Goal: Complete application form

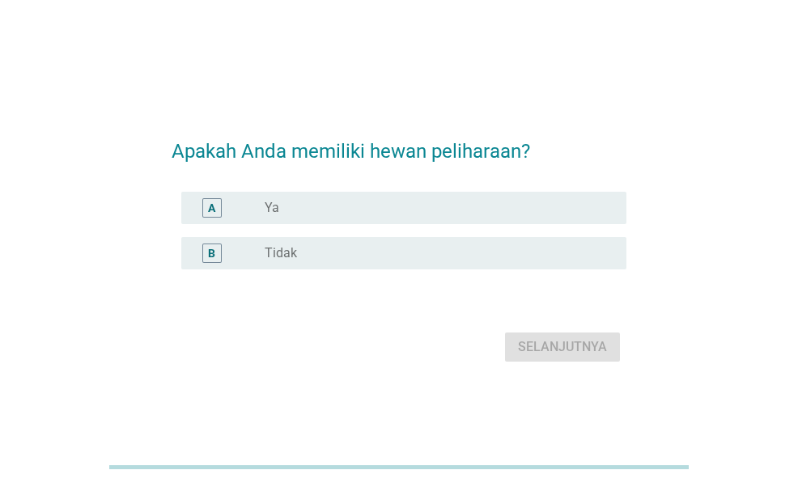
click at [526, 211] on div "radio_button_unchecked Ya" at bounding box center [433, 208] width 336 height 16
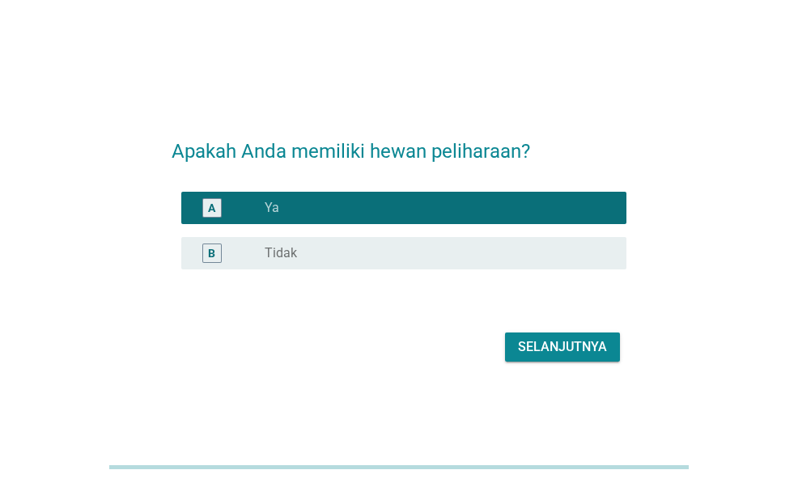
click at [541, 352] on div "Selanjutnya" at bounding box center [562, 347] width 89 height 19
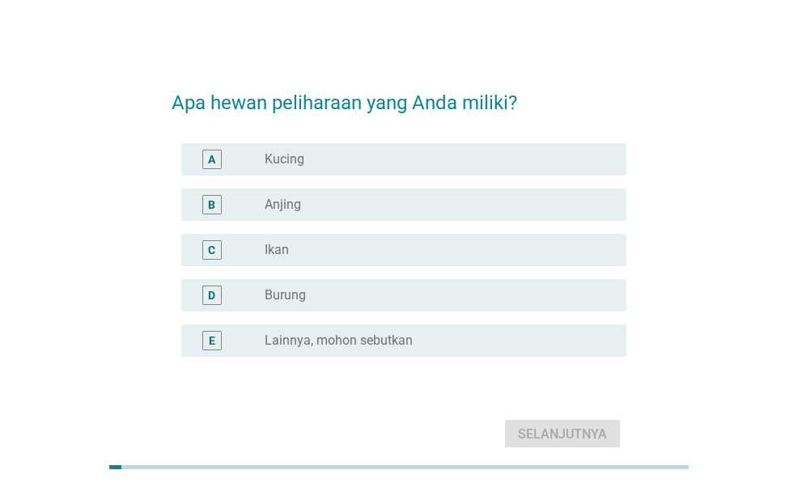
click at [554, 155] on div "radio_button_unchecked Kucing" at bounding box center [433, 159] width 336 height 16
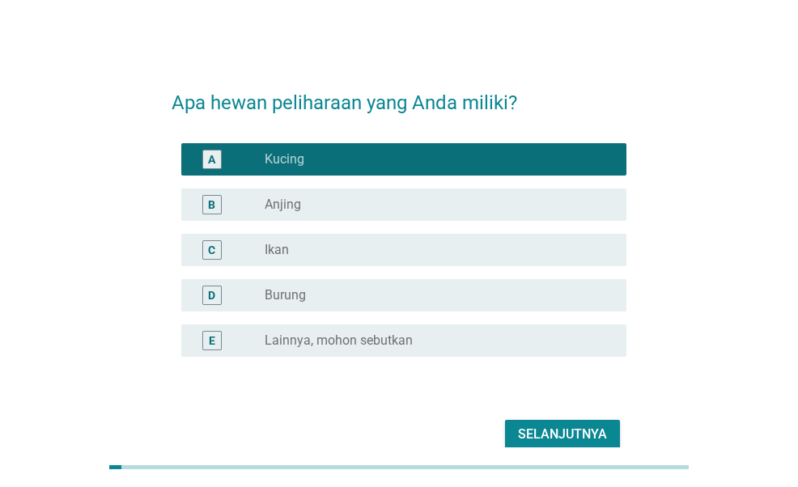
click at [531, 431] on div "Selanjutnya" at bounding box center [562, 434] width 89 height 19
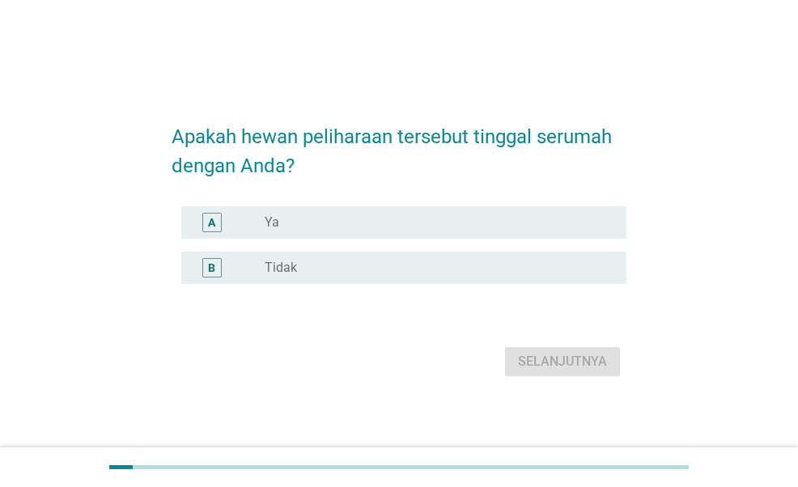
click at [544, 213] on div "radio_button_unchecked Ya" at bounding box center [439, 222] width 349 height 19
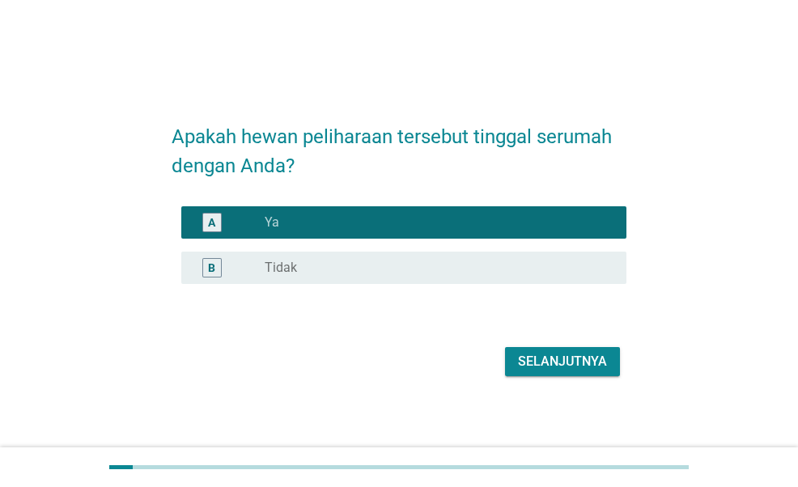
click at [562, 344] on div "Selanjutnya" at bounding box center [399, 361] width 454 height 39
click at [562, 367] on div "Selanjutnya" at bounding box center [562, 361] width 89 height 19
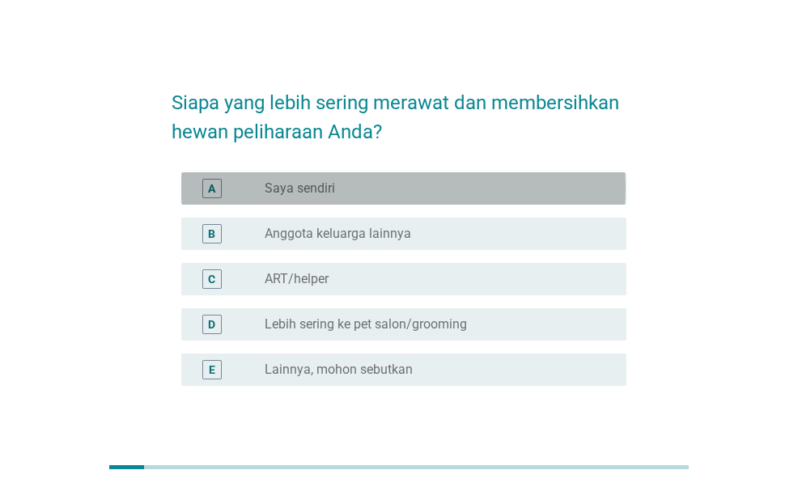
click at [500, 188] on div "radio_button_unchecked Saya sendiri" at bounding box center [433, 189] width 336 height 16
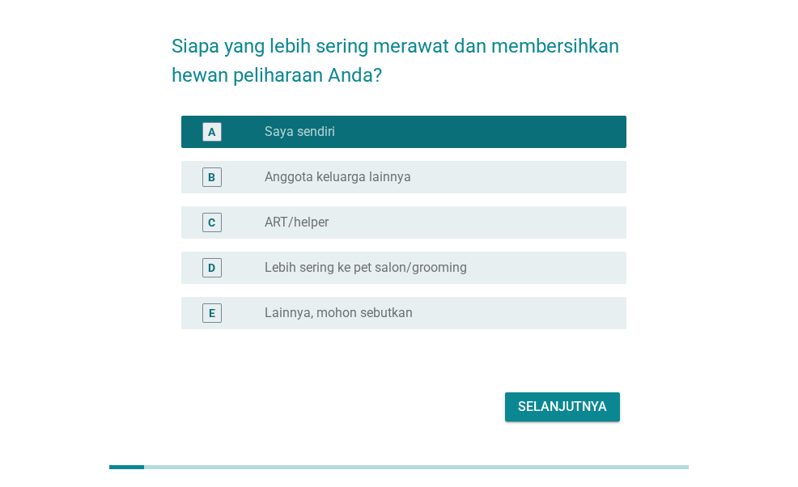
scroll to position [81, 0]
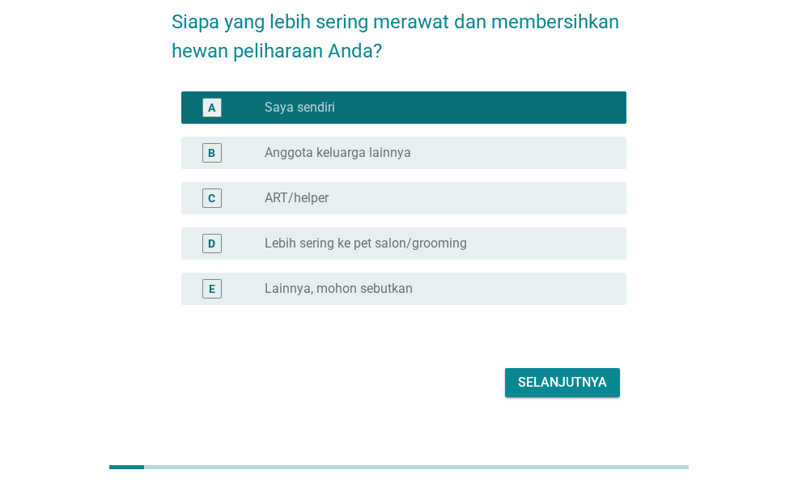
click at [556, 385] on div "Selanjutnya" at bounding box center [562, 382] width 89 height 19
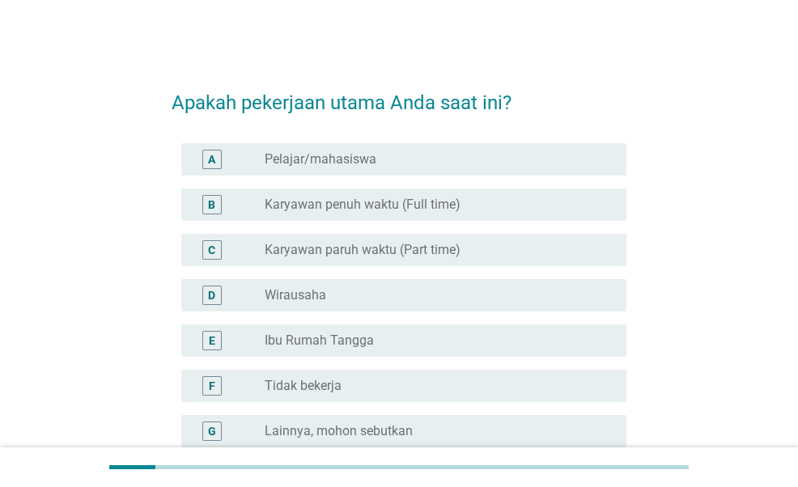
click at [481, 204] on div "radio_button_unchecked Karyawan penuh waktu (Full time)" at bounding box center [433, 205] width 336 height 16
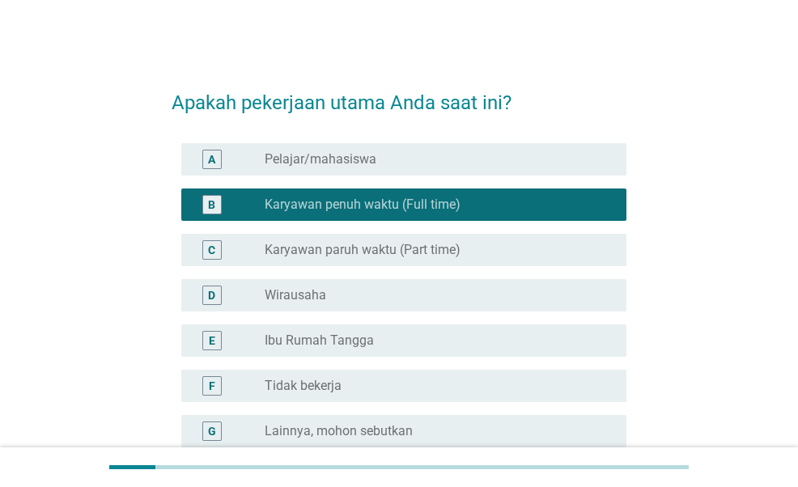
scroll to position [168, 0]
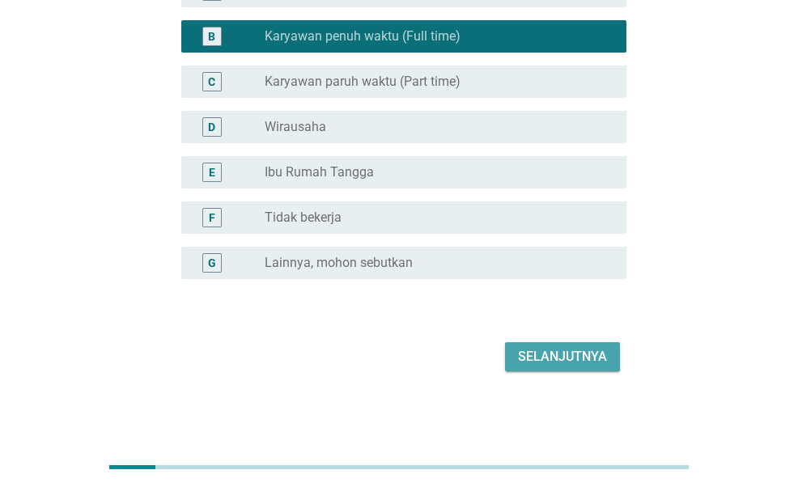
click at [546, 358] on div "Selanjutnya" at bounding box center [562, 356] width 89 height 19
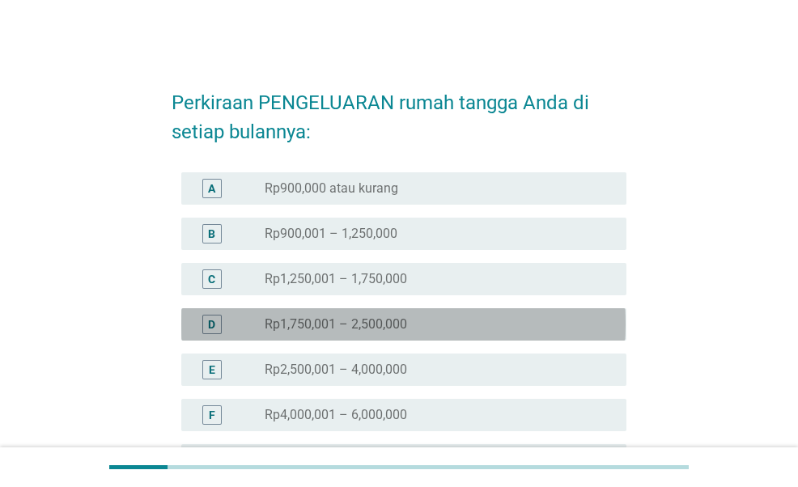
click at [437, 319] on div "radio_button_unchecked Rp1,750,001 – 2,500,000" at bounding box center [433, 325] width 336 height 16
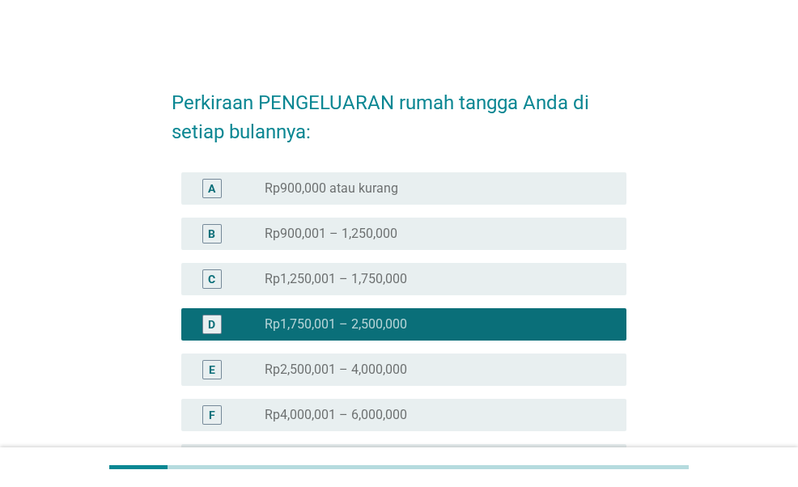
click at [473, 280] on div "radio_button_unchecked Rp1,250,001 – 1,750,000" at bounding box center [433, 279] width 336 height 16
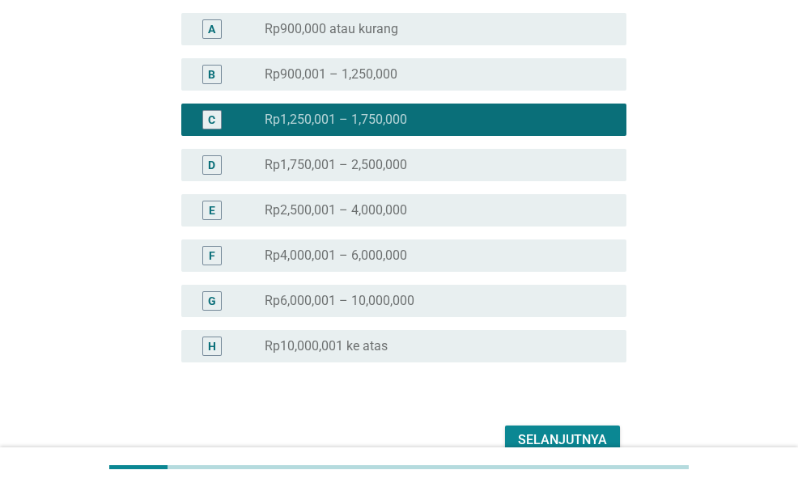
scroll to position [162, 0]
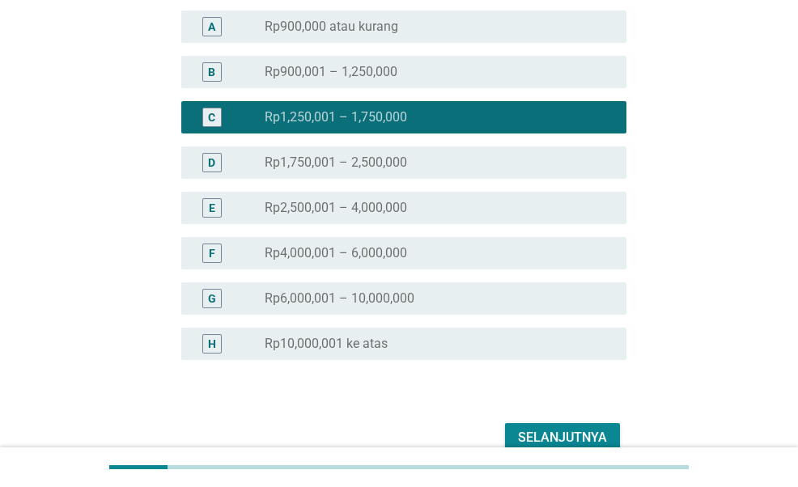
click at [541, 428] on div "Selanjutnya" at bounding box center [562, 437] width 89 height 19
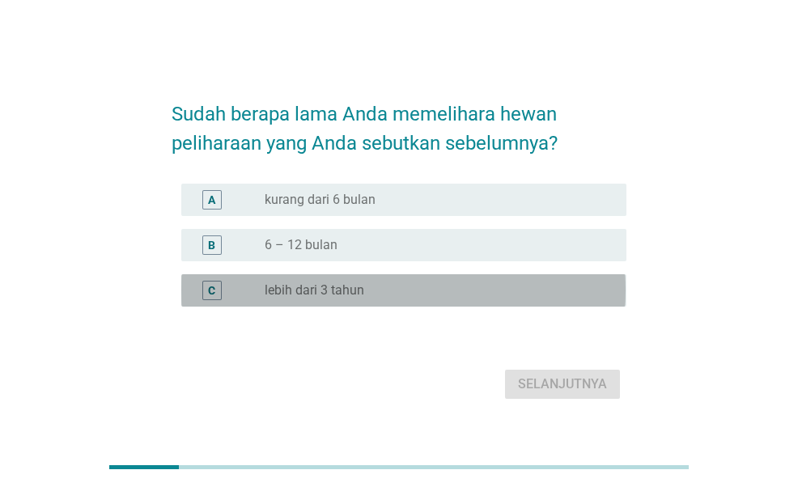
click at [423, 294] on div "radio_button_unchecked lebih dari 3 tahun" at bounding box center [433, 291] width 336 height 16
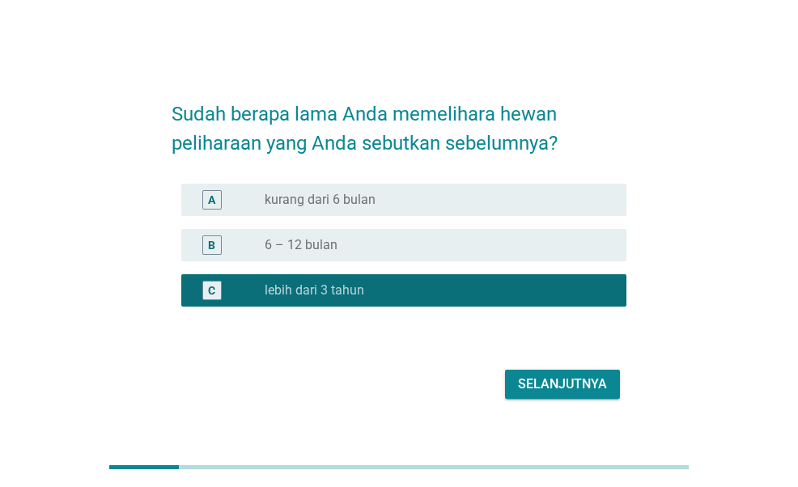
click at [542, 389] on div "Selanjutnya" at bounding box center [562, 384] width 89 height 19
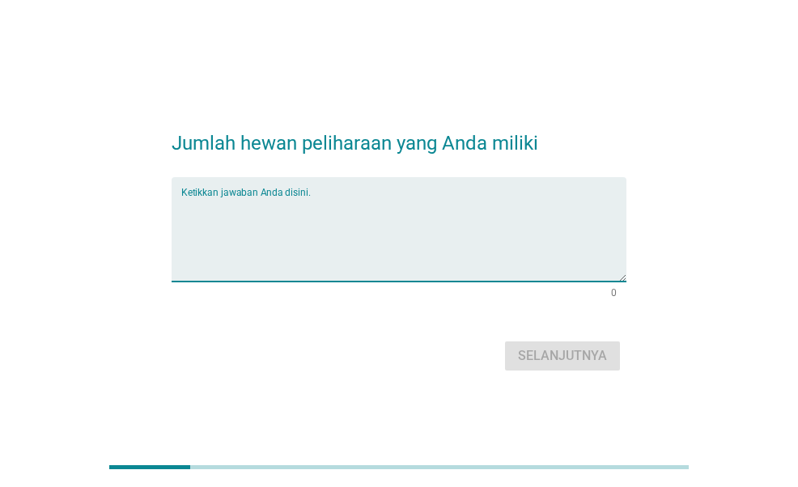
click at [438, 250] on textarea "Ketikkan jawaban Anda disini." at bounding box center [403, 239] width 444 height 85
type textarea "4"
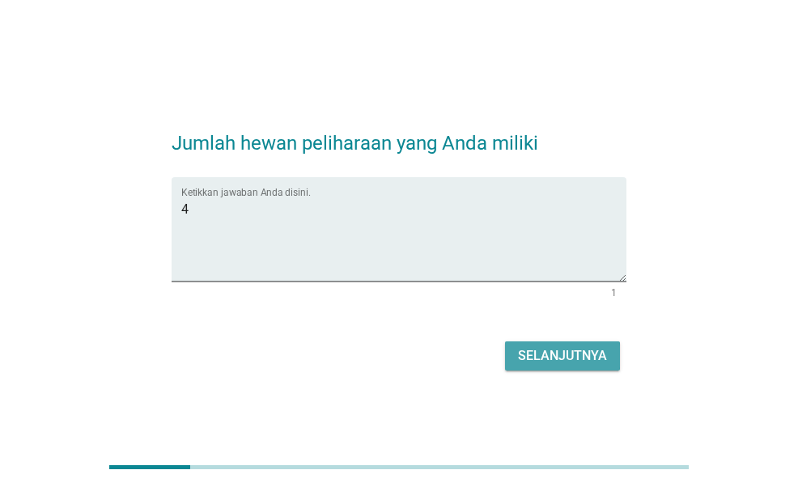
click at [538, 349] on div "Selanjutnya" at bounding box center [562, 356] width 89 height 19
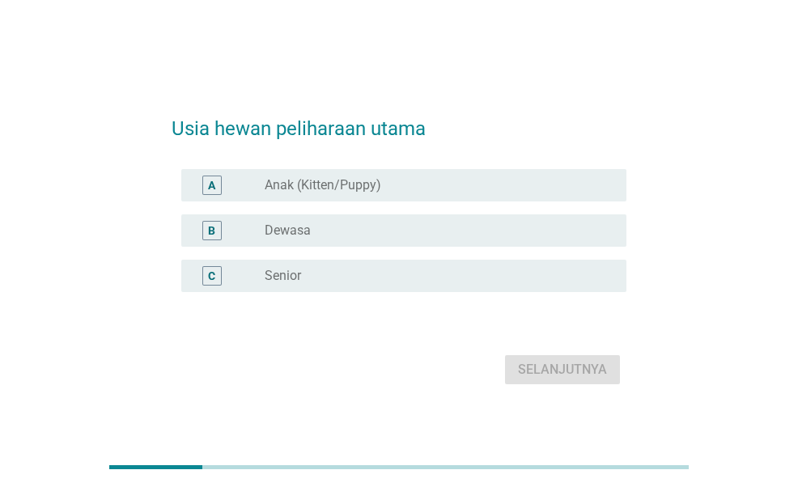
click at [397, 185] on div "radio_button_unchecked Anak (Kitten/Puppy)" at bounding box center [433, 185] width 336 height 16
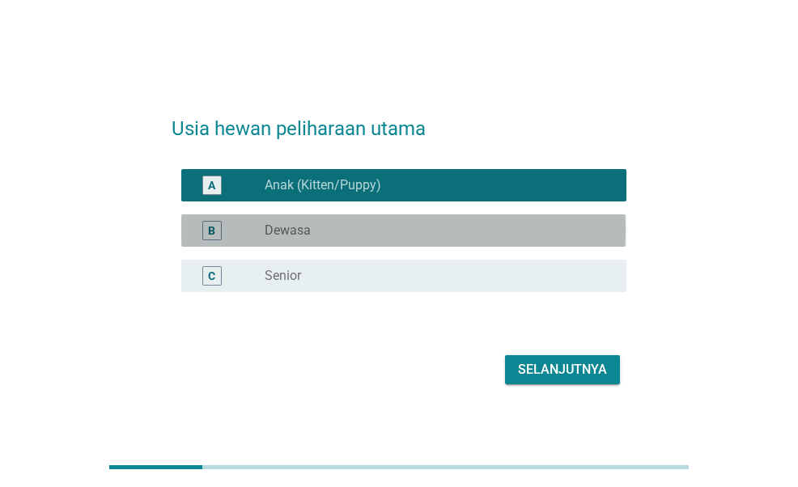
click at [384, 221] on div "radio_button_unchecked Dewasa" at bounding box center [439, 230] width 349 height 19
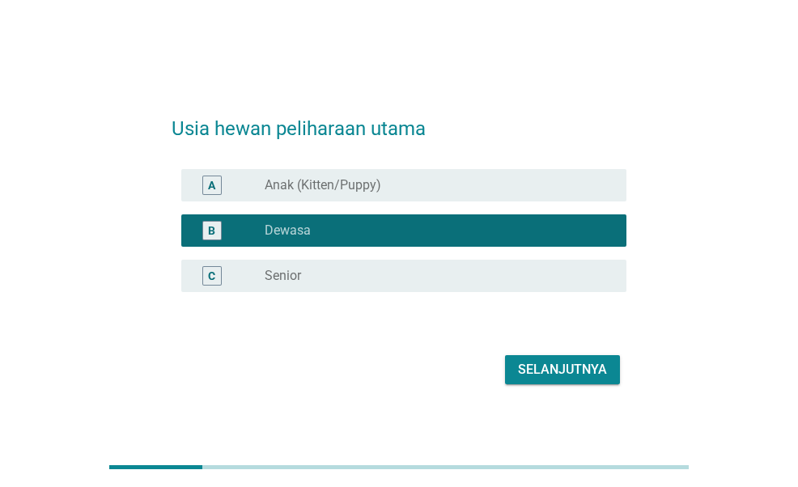
click at [401, 202] on div "A radio_button_unchecked Anak (Kitten/Puppy)" at bounding box center [399, 185] width 454 height 45
click at [546, 372] on div "Selanjutnya" at bounding box center [562, 369] width 89 height 19
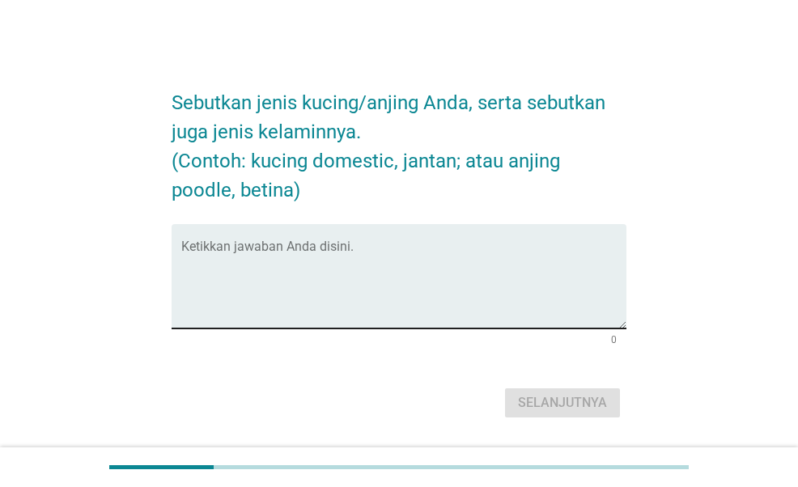
click at [338, 258] on textarea "Ketikkan jawaban Anda disini." at bounding box center [403, 286] width 444 height 85
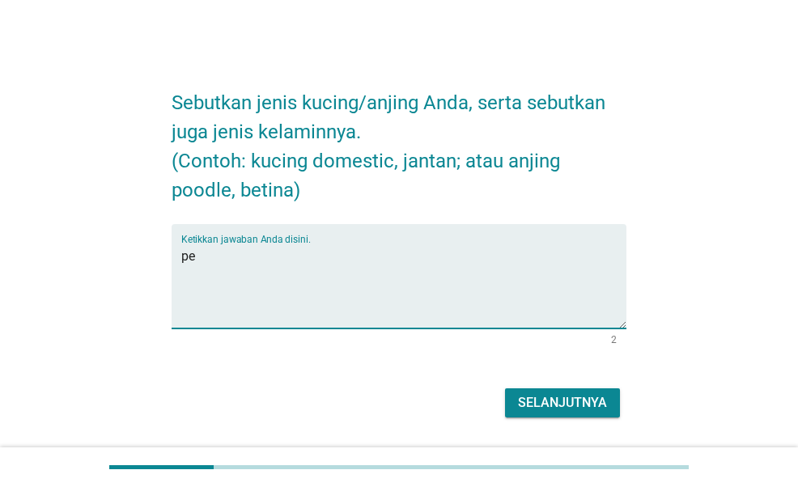
type textarea "p"
type textarea "kucing ras persia medium"
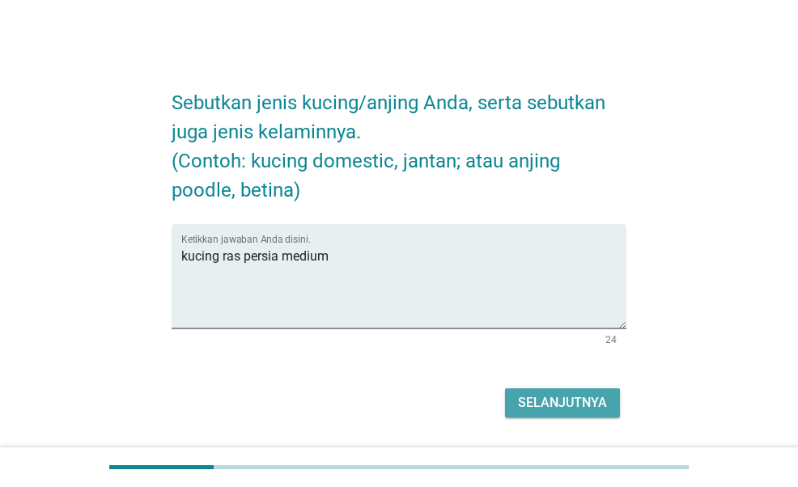
click at [562, 397] on div "Selanjutnya" at bounding box center [562, 402] width 89 height 19
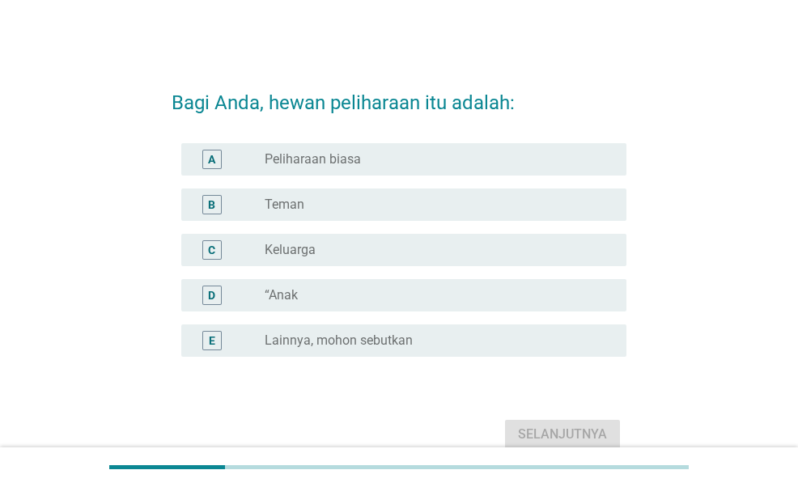
click at [408, 299] on div "radio_button_unchecked “Anak" at bounding box center [433, 295] width 336 height 16
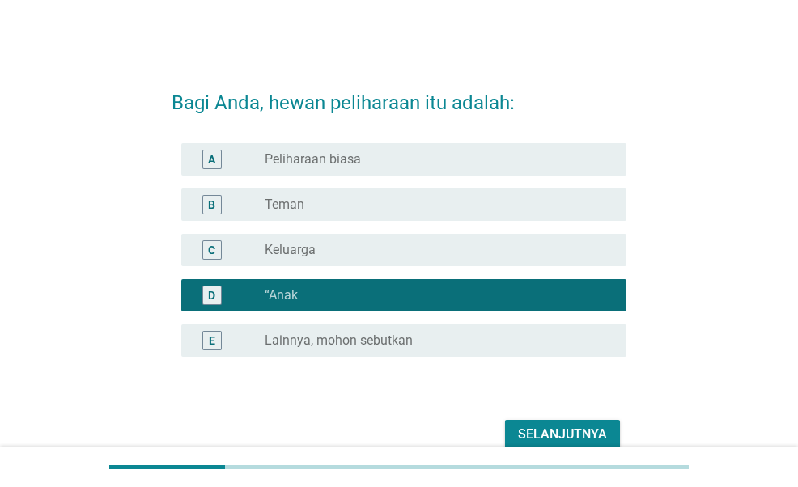
click at [544, 435] on div "Selanjutnya" at bounding box center [562, 434] width 89 height 19
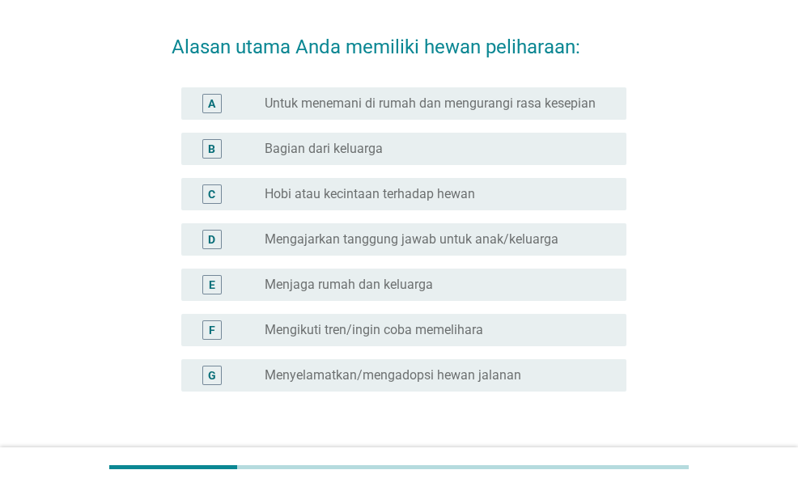
scroll to position [81, 0]
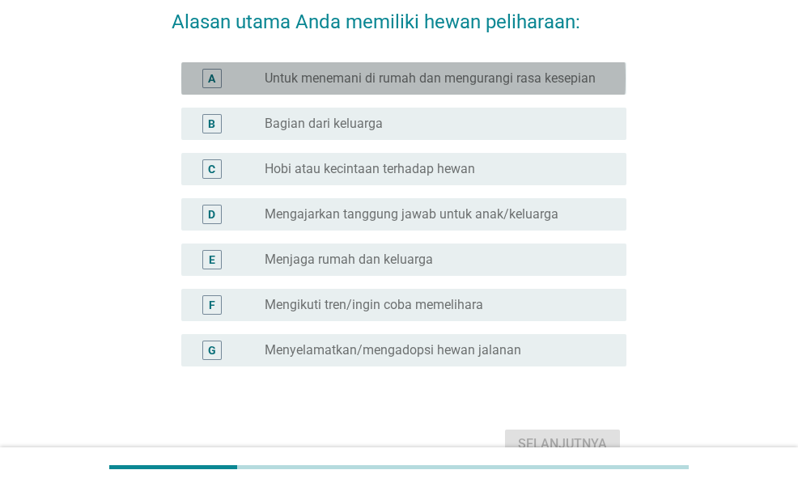
click at [496, 80] on label "Untuk menemani di rumah dan mengurangi rasa kesepian" at bounding box center [430, 78] width 331 height 16
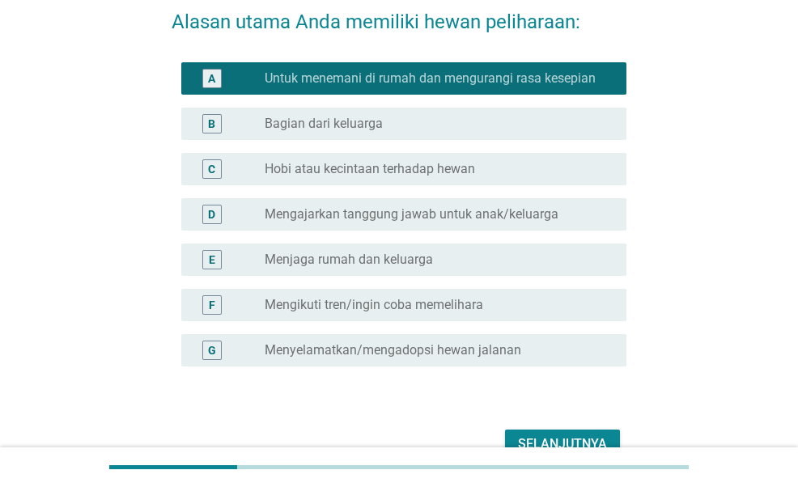
click at [446, 180] on div "C radio_button_unchecked Hobi atau kecintaan terhadap hewan" at bounding box center [403, 169] width 444 height 32
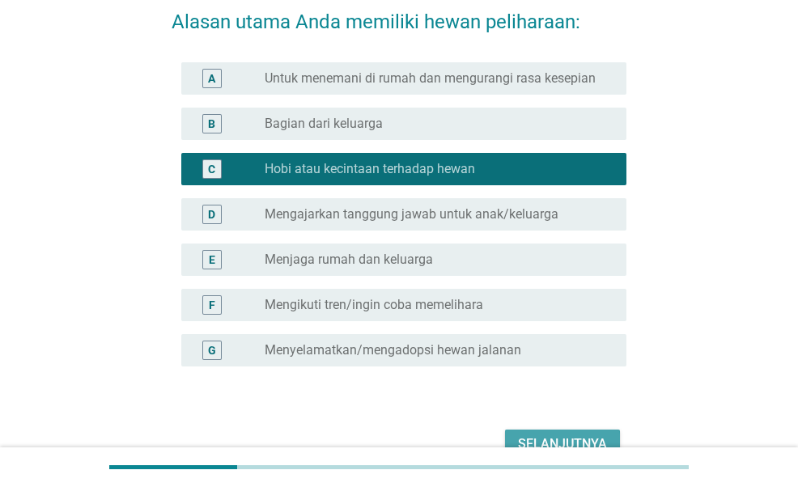
click at [564, 440] on div "Selanjutnya" at bounding box center [562, 444] width 89 height 19
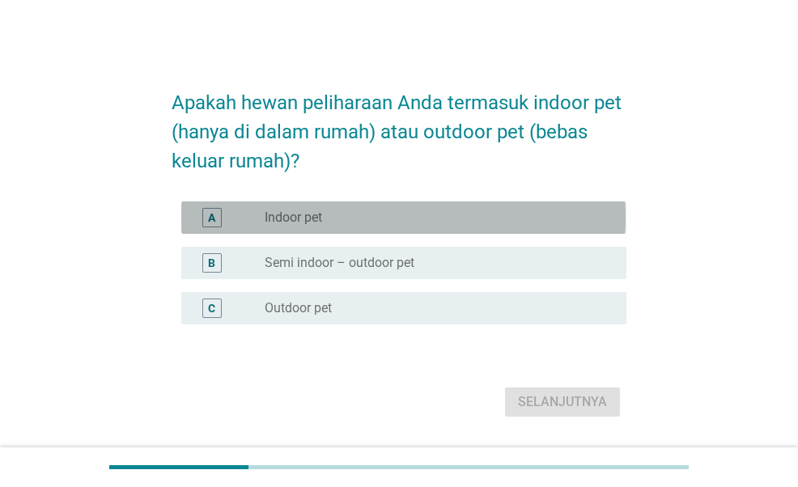
click at [376, 222] on div "radio_button_unchecked Indoor pet" at bounding box center [433, 218] width 336 height 16
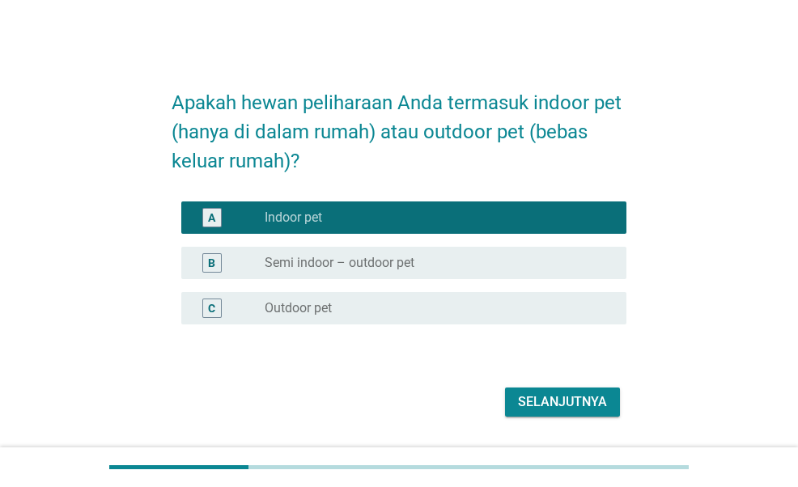
click at [388, 283] on div "B radio_button_unchecked Semi indoor – outdoor pet" at bounding box center [399, 262] width 454 height 45
click at [407, 260] on label "Semi indoor – outdoor pet" at bounding box center [340, 263] width 150 height 16
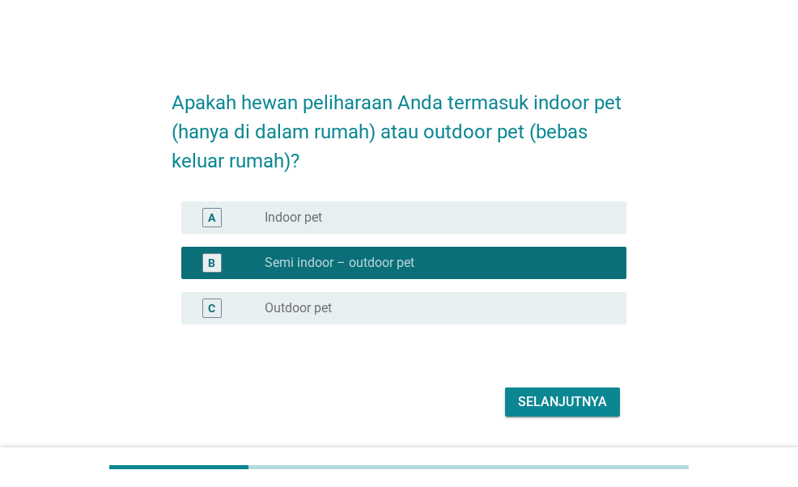
click at [525, 386] on div "Selanjutnya" at bounding box center [399, 402] width 454 height 39
click at [534, 402] on div "Selanjutnya" at bounding box center [562, 402] width 89 height 19
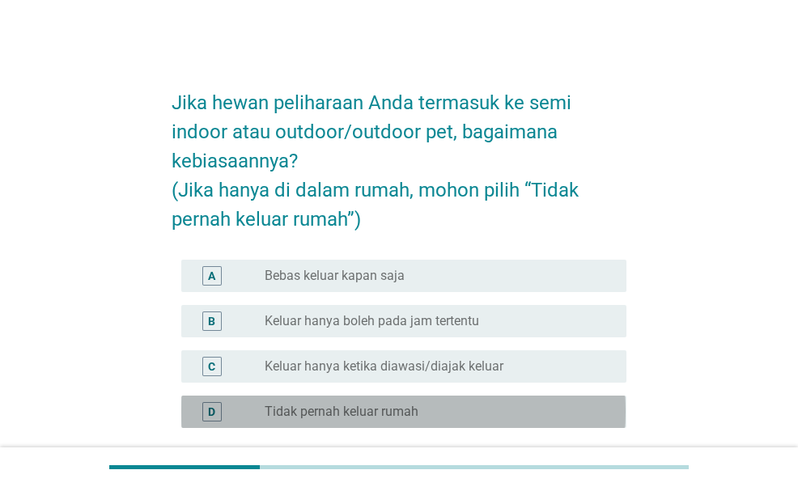
click at [399, 404] on label "Tidak pernah keluar rumah" at bounding box center [342, 412] width 154 height 16
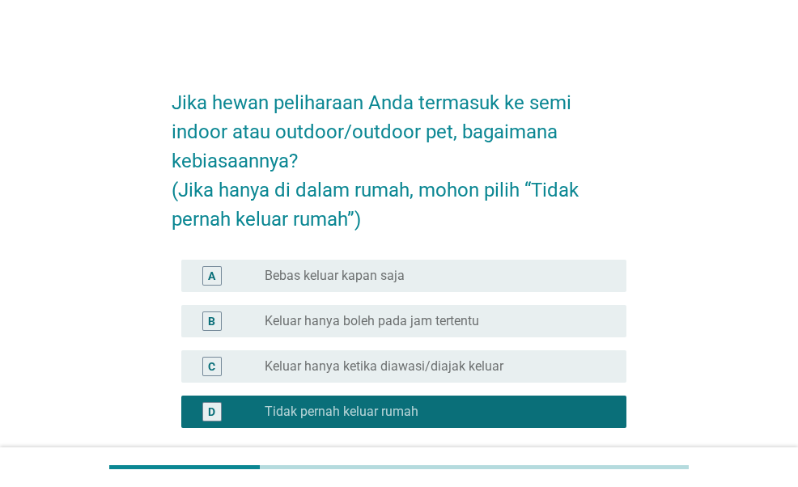
scroll to position [149, 0]
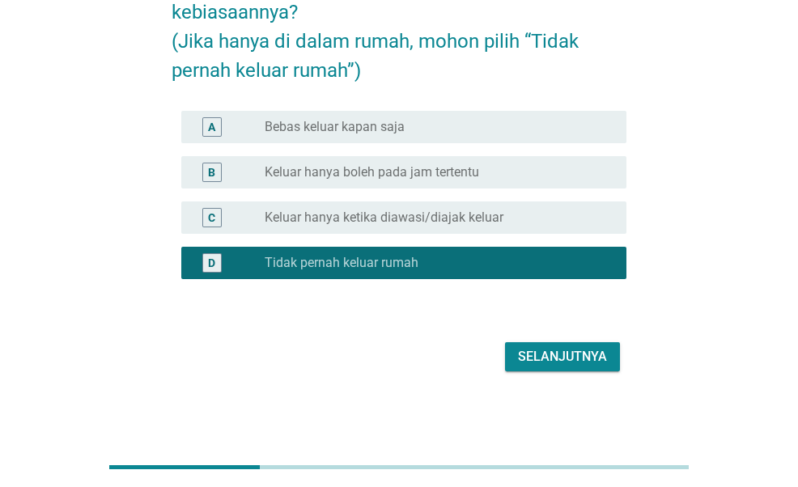
click at [528, 359] on div "Selanjutnya" at bounding box center [562, 356] width 89 height 19
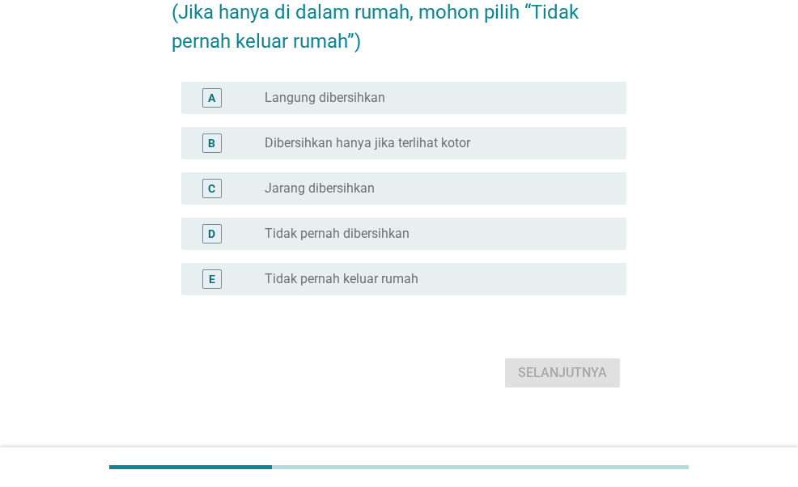
scroll to position [0, 0]
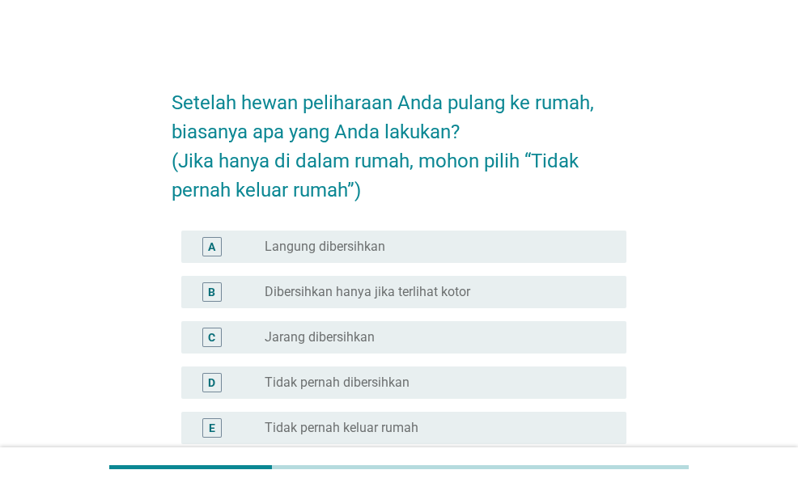
click at [419, 382] on div "radio_button_unchecked Tidak pernah dibersihkan" at bounding box center [433, 383] width 336 height 16
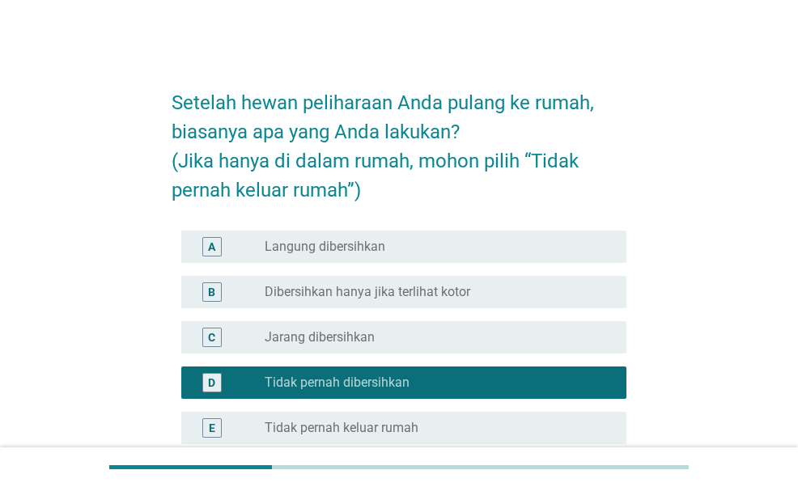
click at [421, 419] on div "radio_button_unchecked Tidak pernah keluar rumah" at bounding box center [439, 428] width 349 height 19
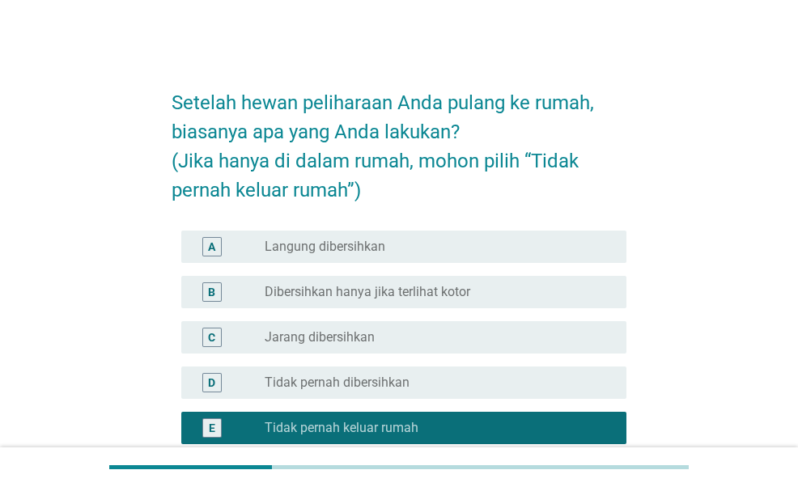
scroll to position [81, 0]
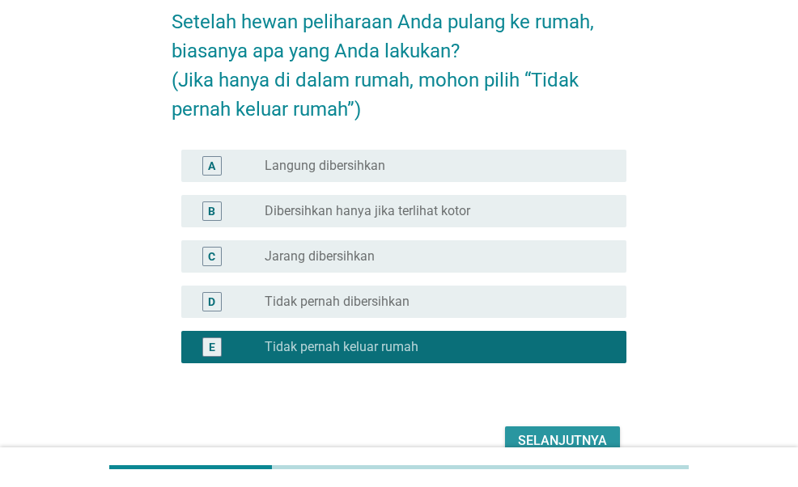
click at [563, 432] on div "Selanjutnya" at bounding box center [562, 441] width 89 height 19
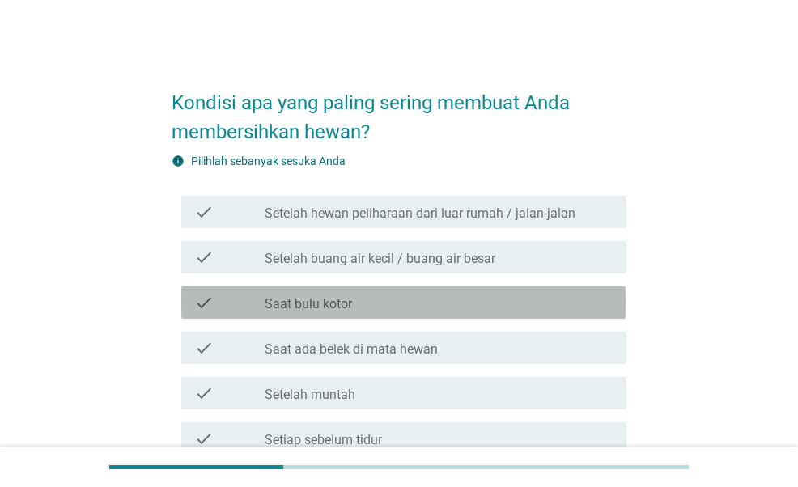
click at [419, 309] on div "check_box_outline_blank Saat bulu kotor" at bounding box center [439, 302] width 349 height 19
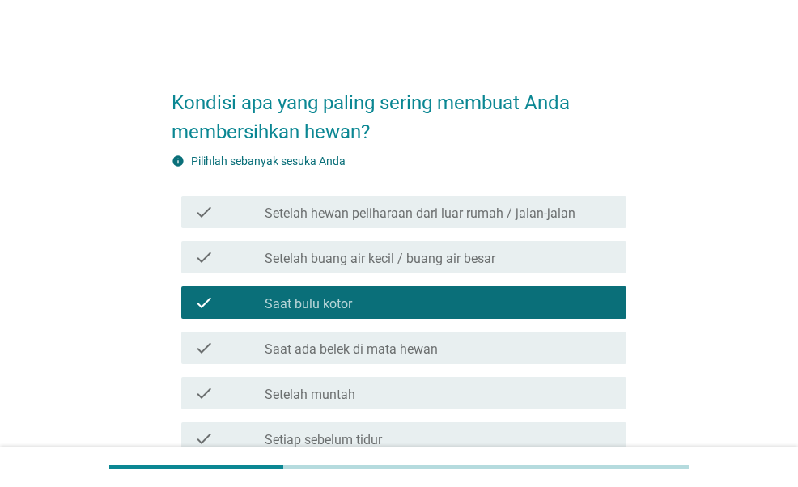
click at [410, 346] on label "Saat ada belek di mata hewan" at bounding box center [351, 350] width 173 height 16
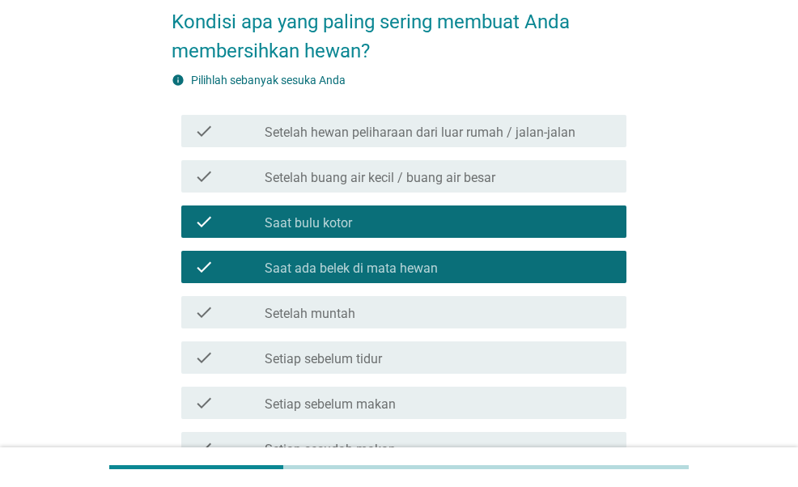
scroll to position [162, 0]
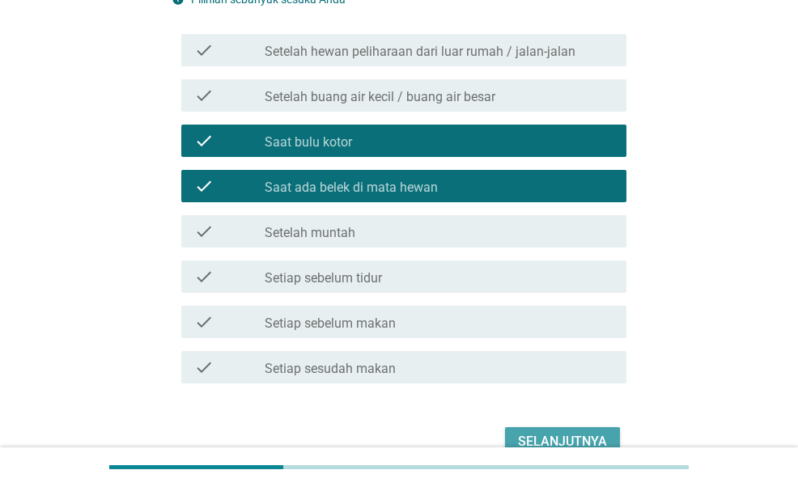
click at [551, 433] on div "Selanjutnya" at bounding box center [562, 441] width 89 height 19
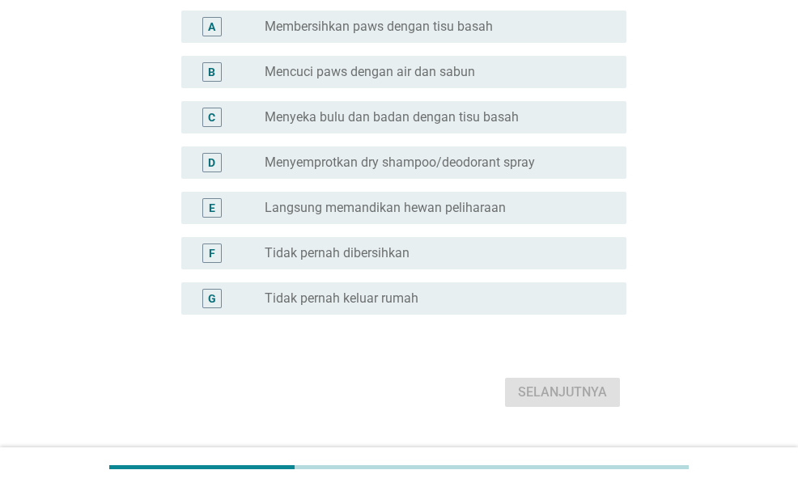
scroll to position [0, 0]
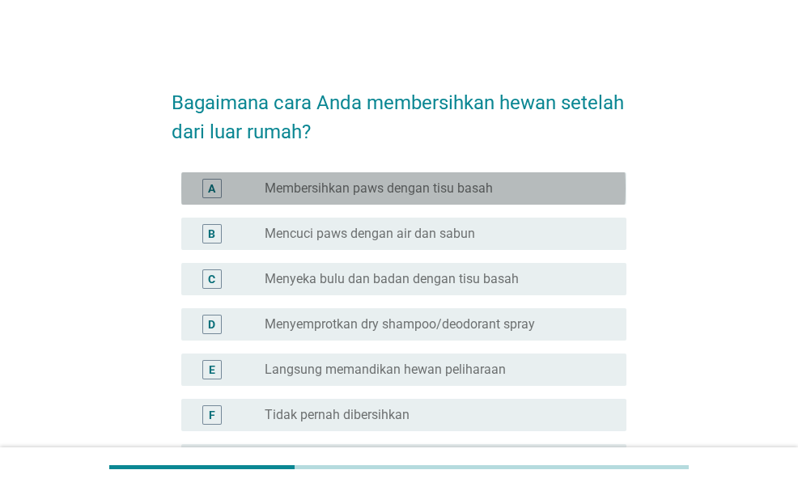
click at [495, 192] on div "radio_button_unchecked Membersihkan paws dengan tisu basah" at bounding box center [433, 189] width 336 height 16
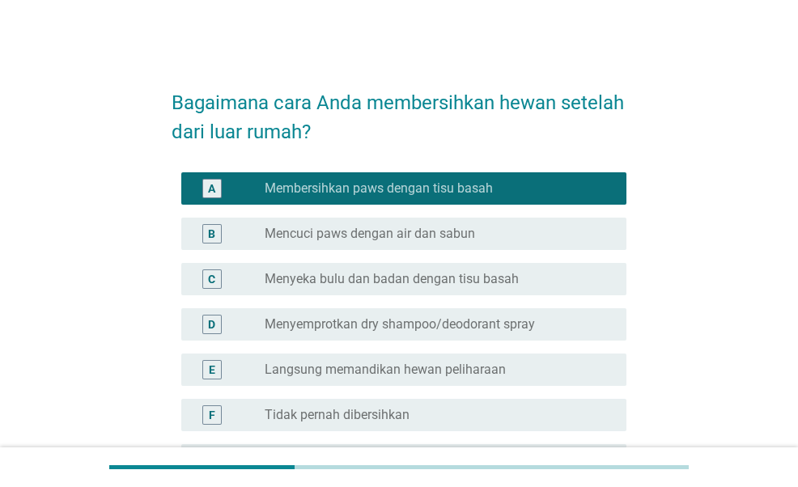
scroll to position [81, 0]
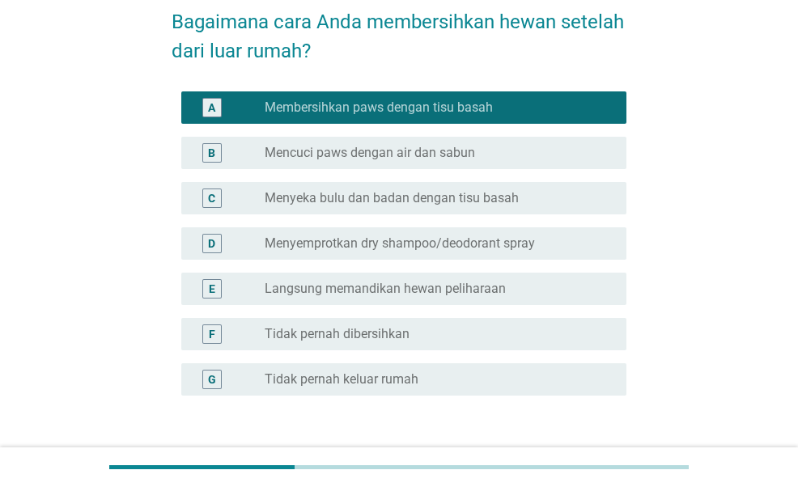
click at [517, 156] on div "radio_button_unchecked Mencuci paws dengan air dan sabun" at bounding box center [433, 153] width 336 height 16
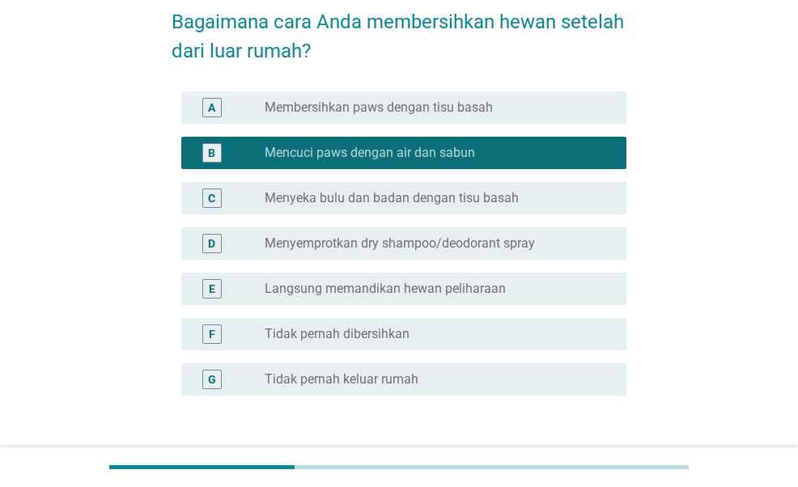
click at [538, 117] on div "A radio_button_unchecked Membersihkan paws dengan tisu basah" at bounding box center [403, 107] width 444 height 32
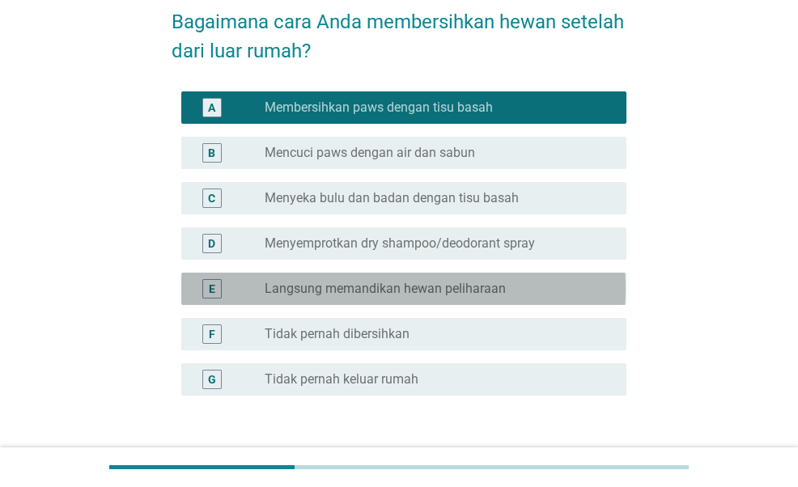
click at [457, 292] on label "Langsung memandikan hewan peliharaan" at bounding box center [385, 289] width 241 height 16
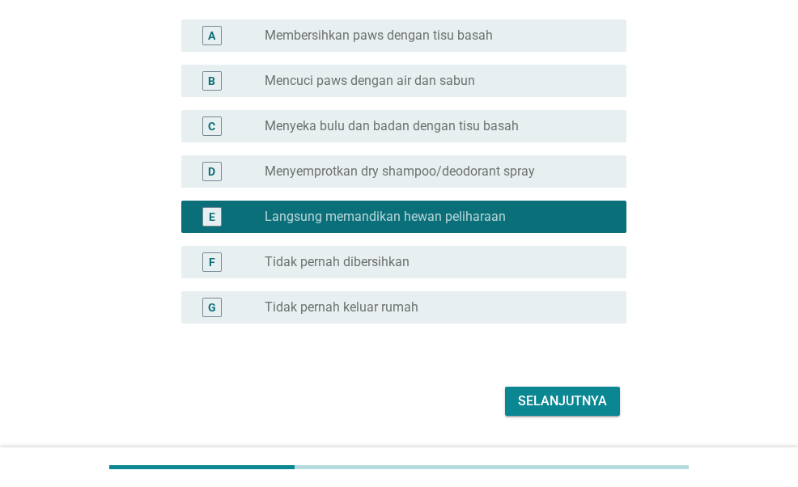
scroll to position [198, 0]
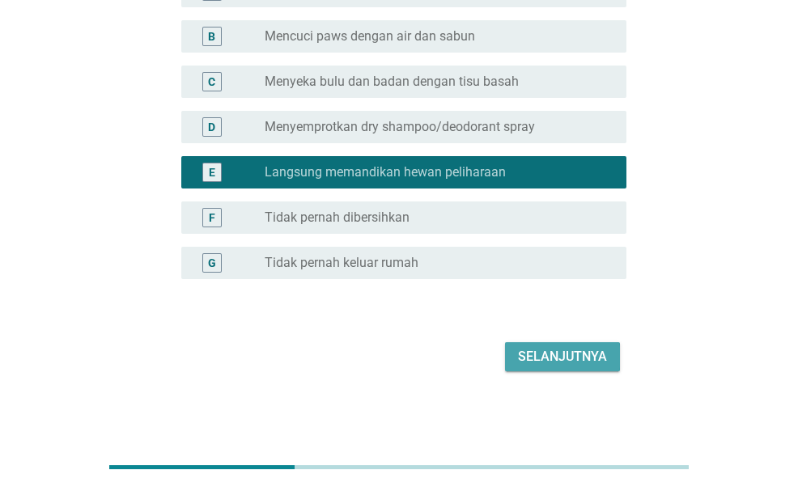
click at [533, 360] on div "Selanjutnya" at bounding box center [562, 356] width 89 height 19
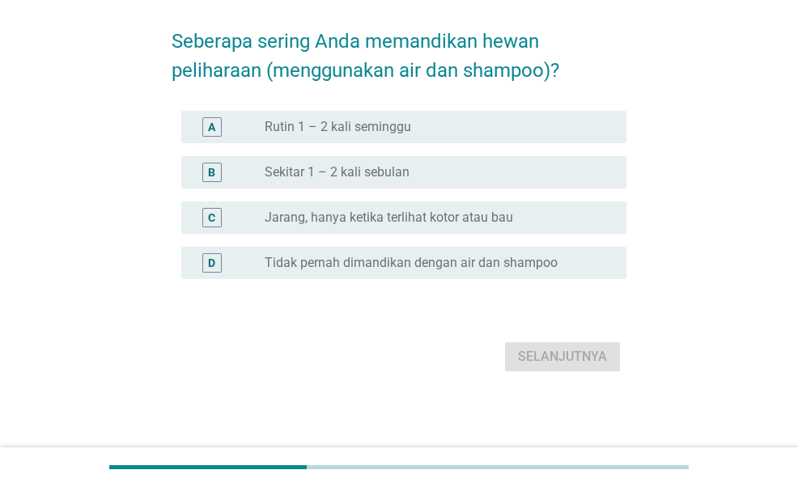
scroll to position [0, 0]
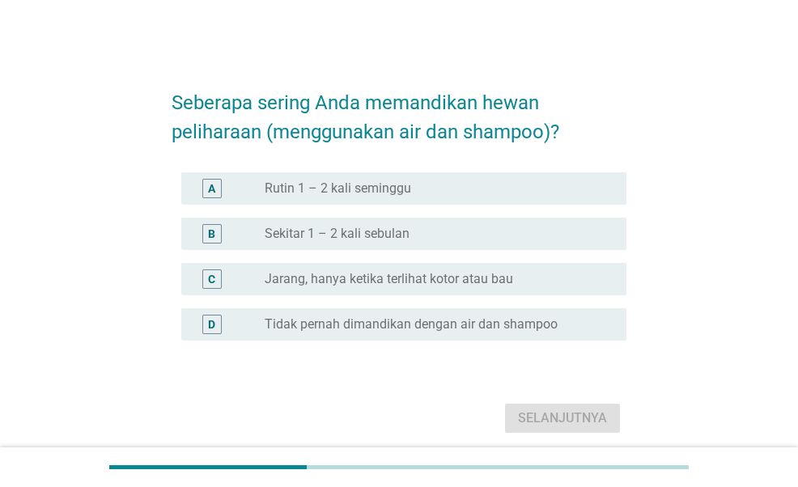
click at [432, 229] on div "radio_button_unchecked Sekitar 1 – 2 kali sebulan" at bounding box center [433, 234] width 336 height 16
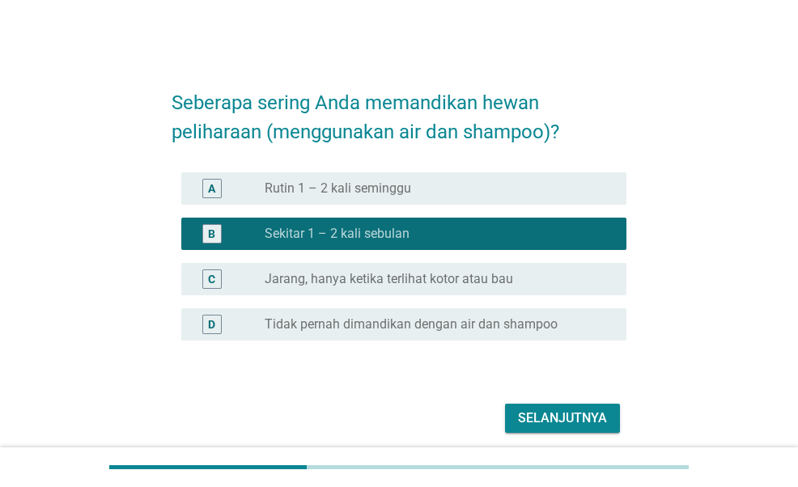
click at [555, 424] on div "Selanjutnya" at bounding box center [562, 418] width 89 height 19
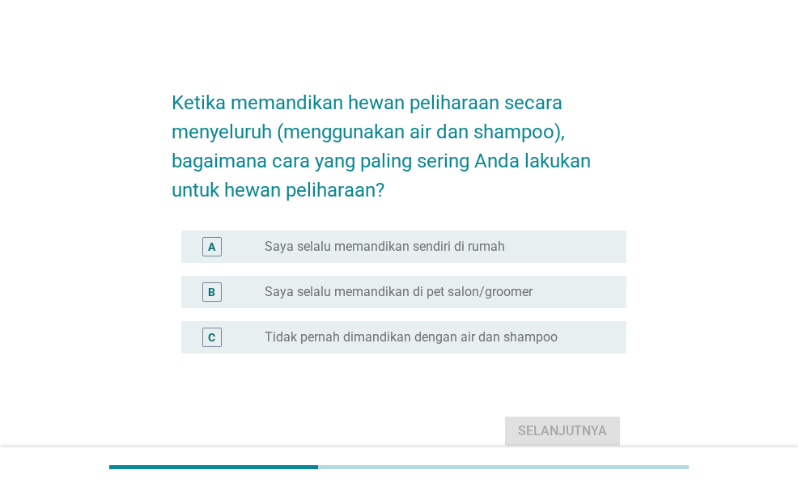
click at [479, 243] on label "Saya selalu memandikan sendiri di rumah" at bounding box center [385, 247] width 240 height 16
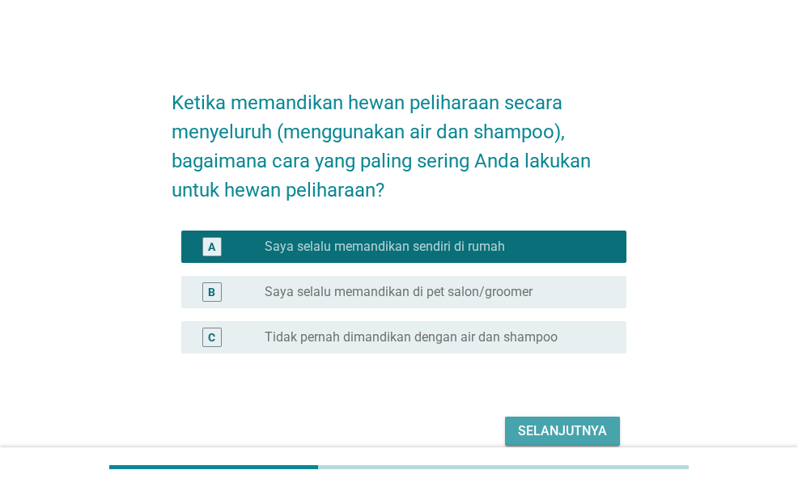
click at [551, 432] on div "Selanjutnya" at bounding box center [562, 431] width 89 height 19
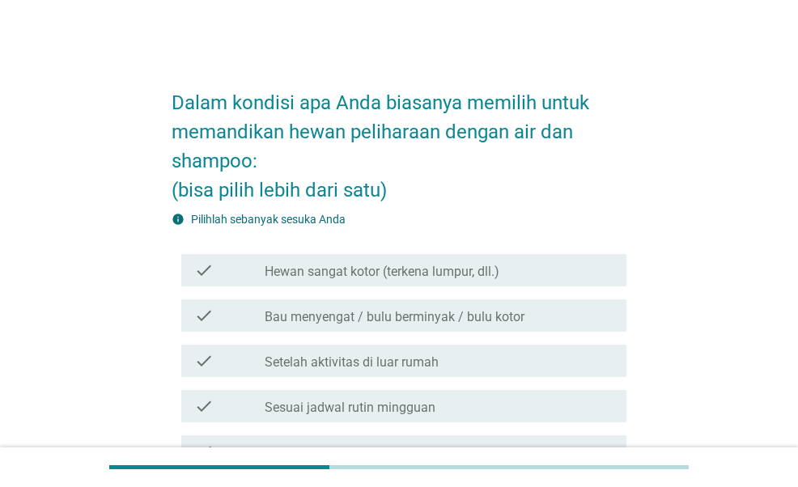
click at [553, 313] on div "check_box_outline_blank Bau menyengat / bulu berminyak / bulu kotor" at bounding box center [439, 315] width 349 height 19
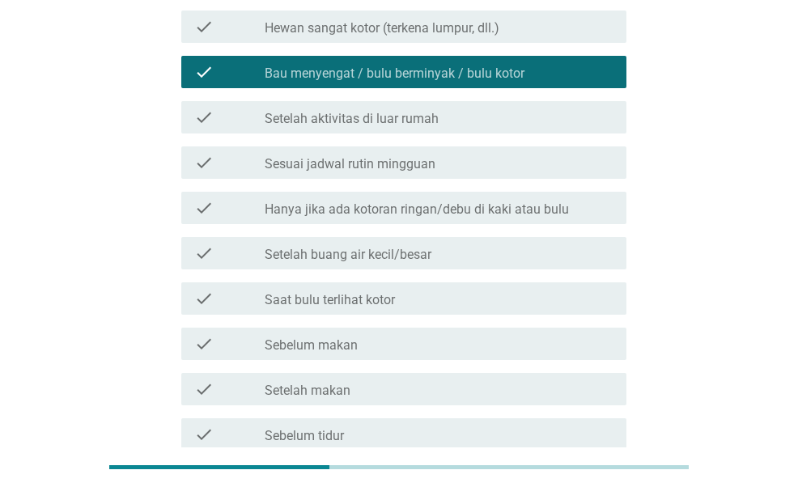
scroll to position [81, 0]
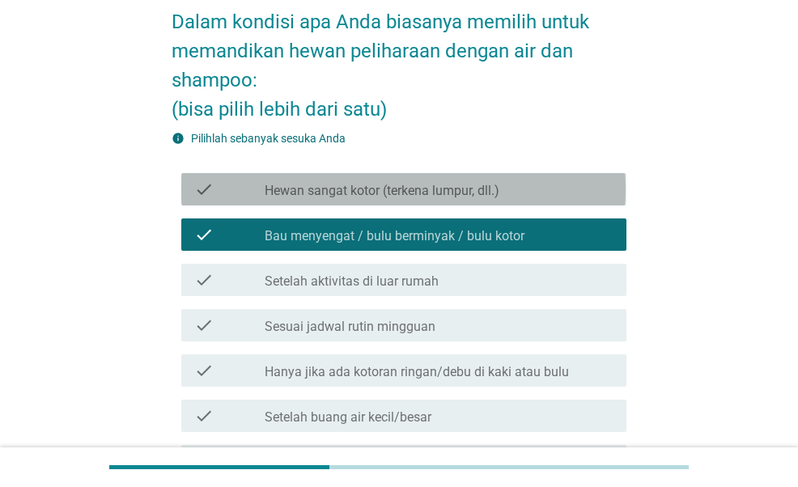
click at [492, 189] on label "Hewan sangat kotor (terkena lumpur, dll.)" at bounding box center [382, 191] width 235 height 16
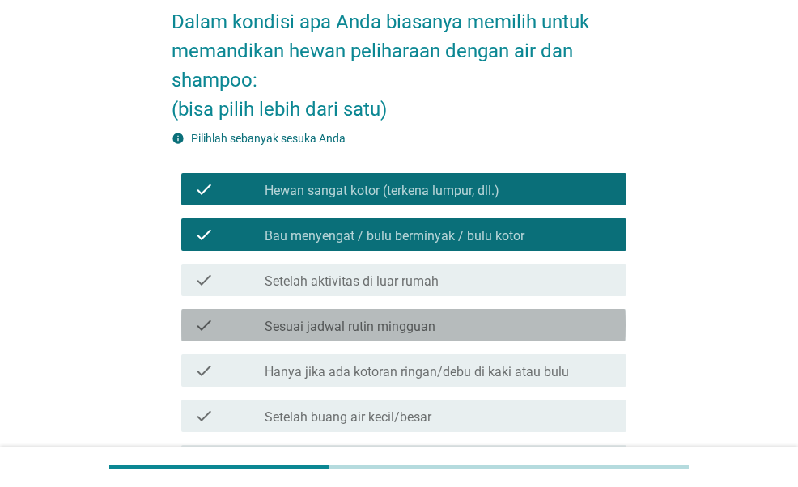
click at [517, 317] on div "check_box_outline_blank Sesuai jadwal rutin mingguan" at bounding box center [439, 325] width 349 height 19
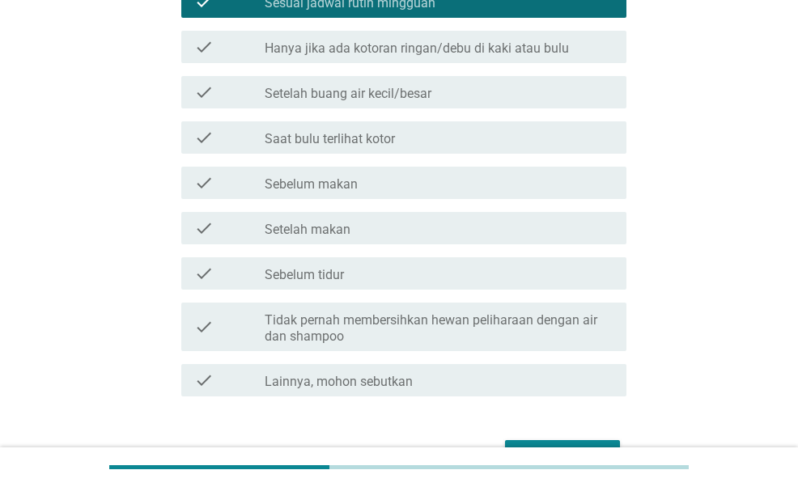
scroll to position [503, 0]
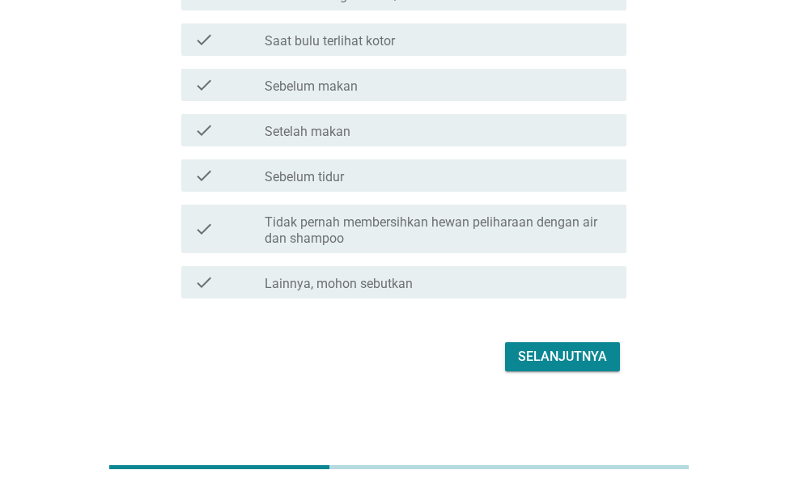
click at [576, 361] on div "Selanjutnya" at bounding box center [562, 356] width 89 height 19
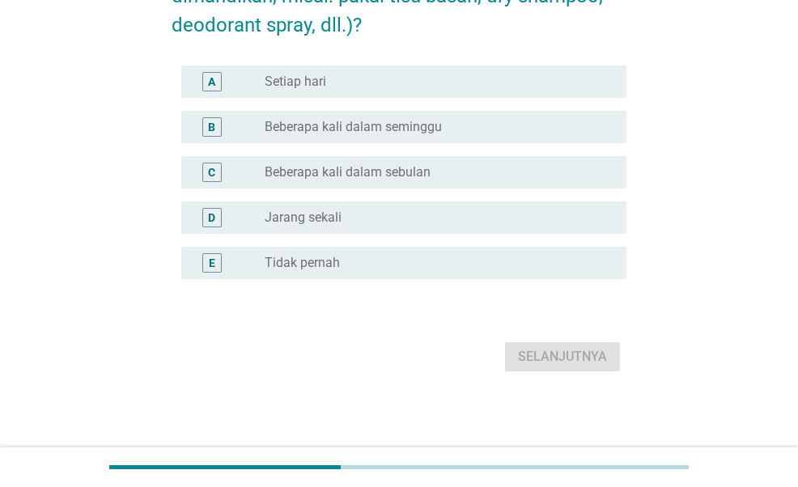
scroll to position [0, 0]
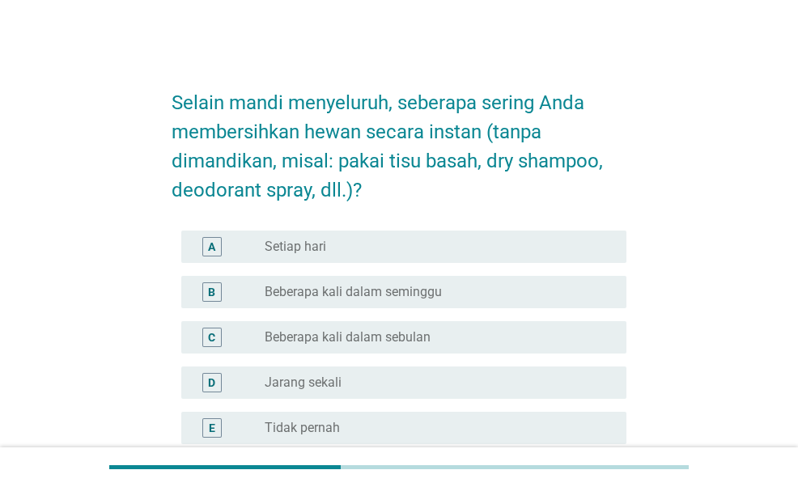
click at [408, 294] on label "Beberapa kali dalam seminggu" at bounding box center [353, 292] width 177 height 16
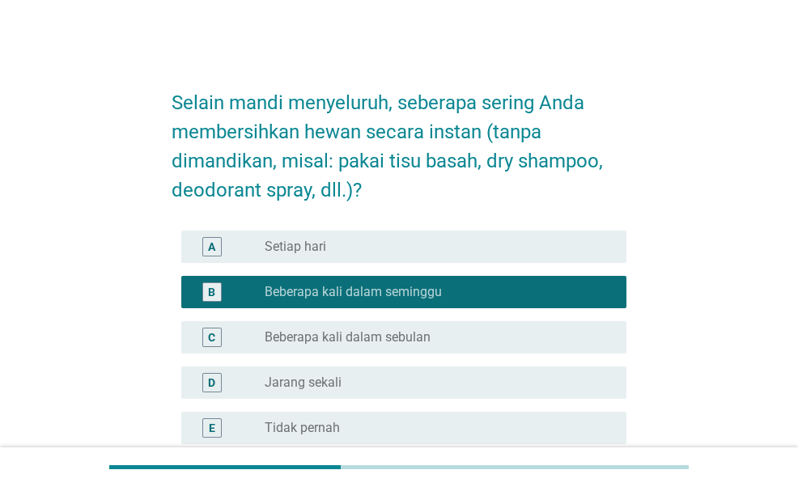
scroll to position [165, 0]
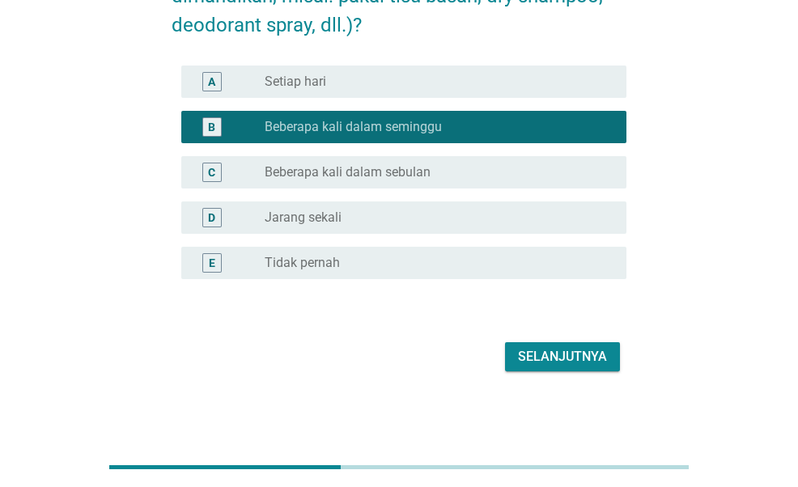
click at [551, 359] on div "Selanjutnya" at bounding box center [562, 356] width 89 height 19
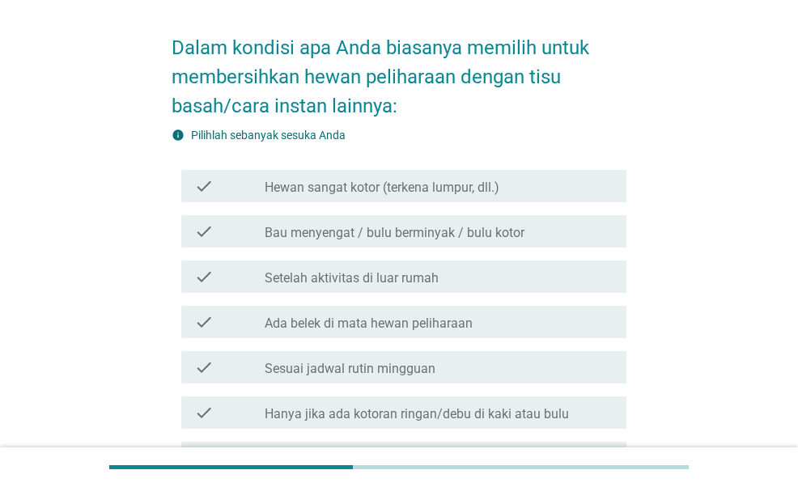
scroll to position [81, 0]
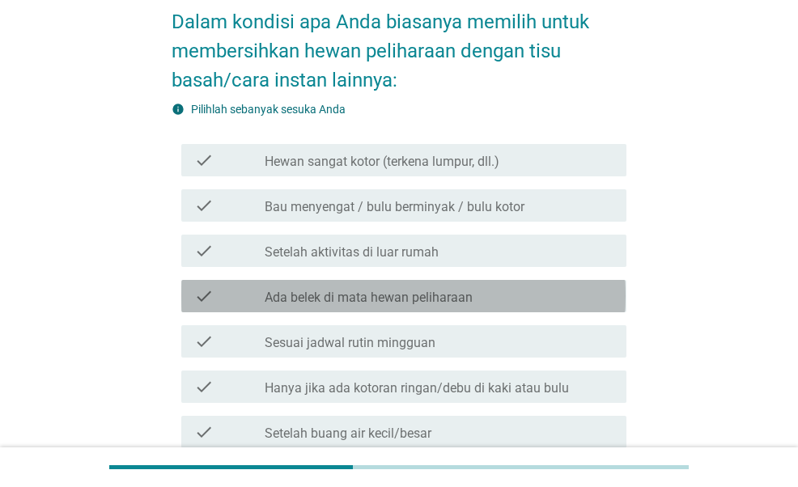
click at [494, 297] on div "check_box_outline_blank Ada belek di mata hewan peliharaan" at bounding box center [439, 296] width 349 height 19
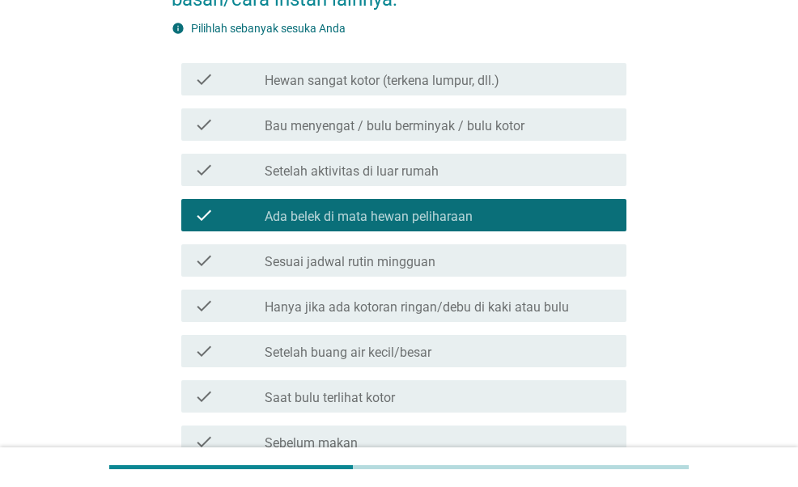
scroll to position [243, 0]
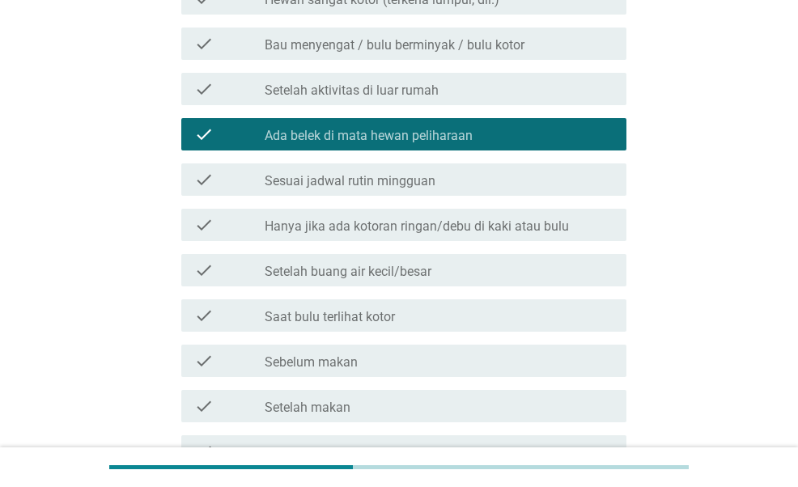
click at [513, 223] on label "Hanya jika ada kotoran ringan/debu di kaki atau bulu" at bounding box center [417, 227] width 304 height 16
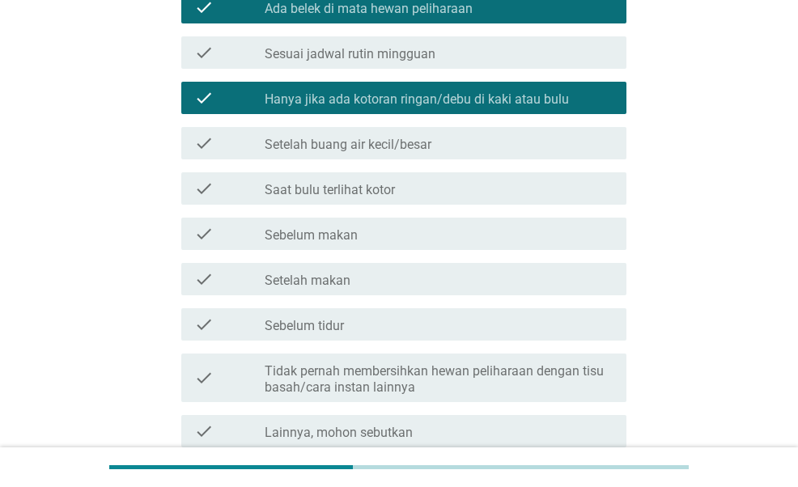
scroll to position [405, 0]
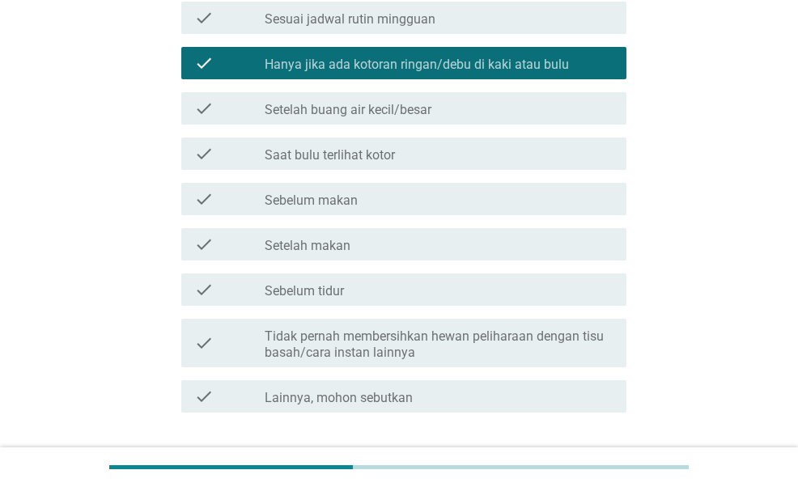
click at [488, 114] on div "check_box_outline_blank Setelah buang air kecil/besar" at bounding box center [439, 108] width 349 height 19
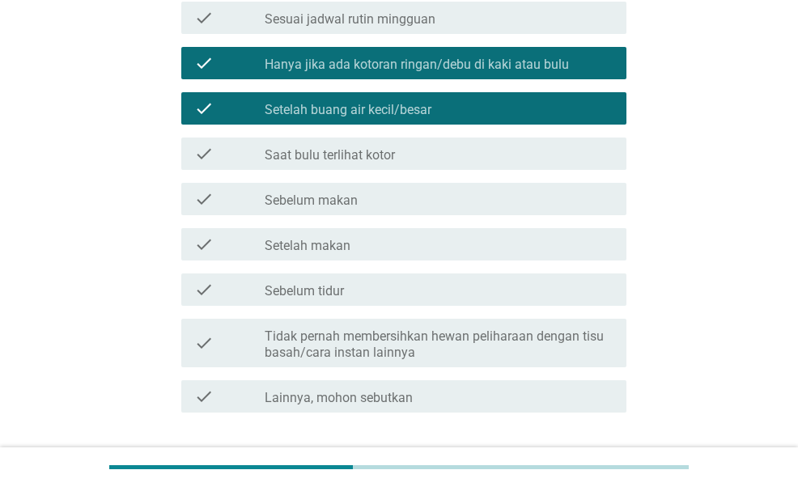
scroll to position [486, 0]
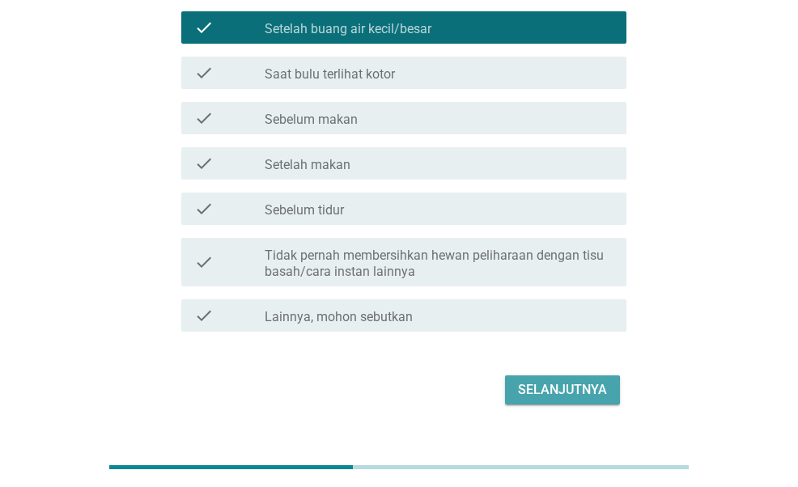
click at [560, 400] on button "Selanjutnya" at bounding box center [562, 390] width 115 height 29
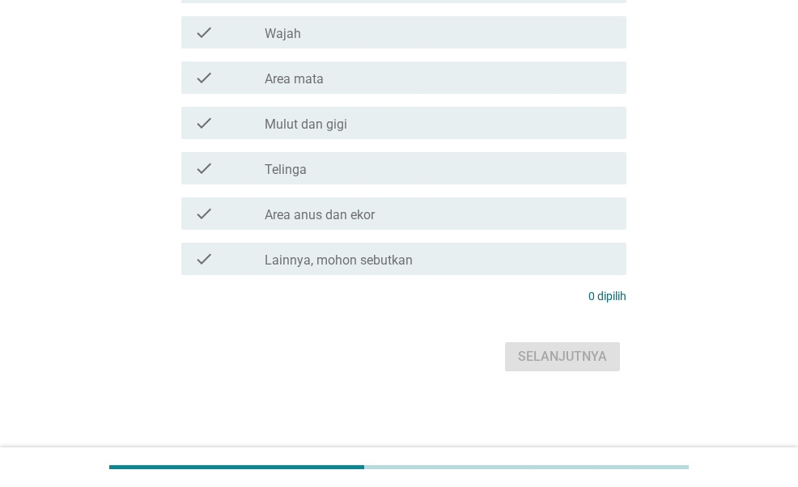
scroll to position [0, 0]
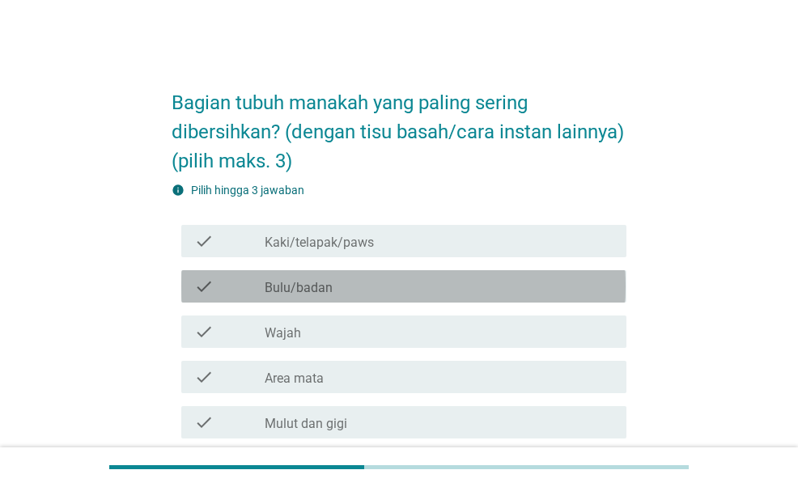
click at [440, 296] on div "check_box_outline_blank Bulu/badan" at bounding box center [439, 286] width 349 height 19
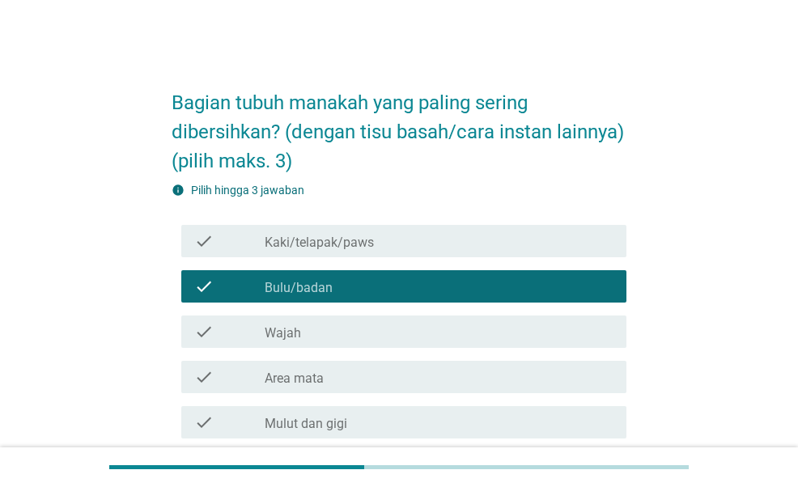
click at [423, 342] on div "check_box_outline_blank Wajah" at bounding box center [439, 331] width 349 height 19
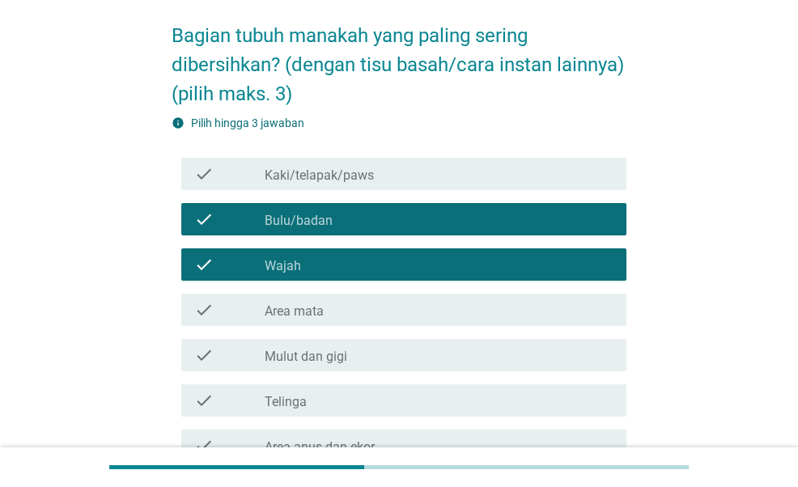
scroll to position [162, 0]
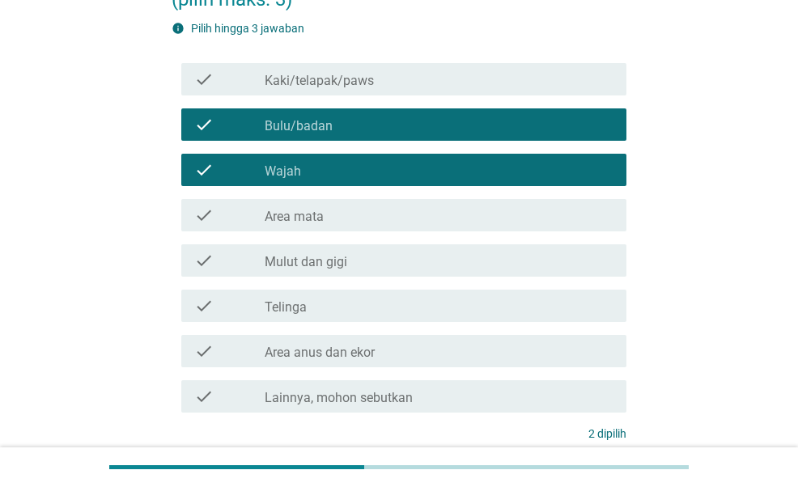
click at [422, 225] on div "check_box_outline_blank Area mata" at bounding box center [439, 215] width 349 height 19
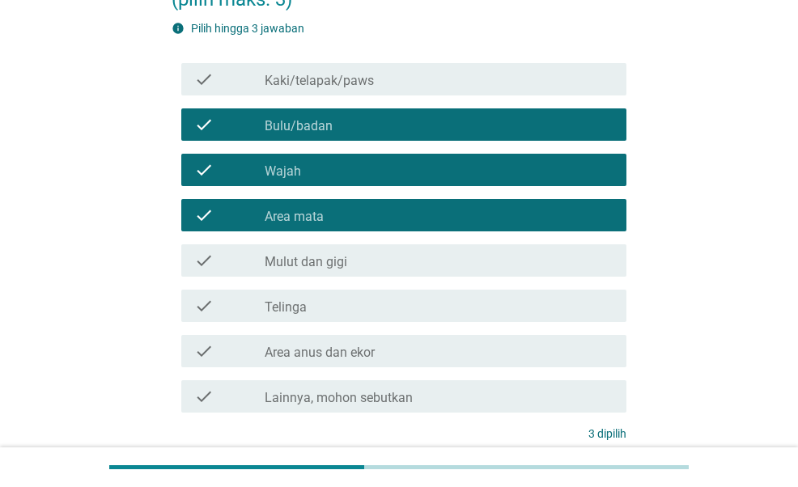
click at [397, 316] on div "check_box_outline_blank Telinga" at bounding box center [439, 305] width 349 height 19
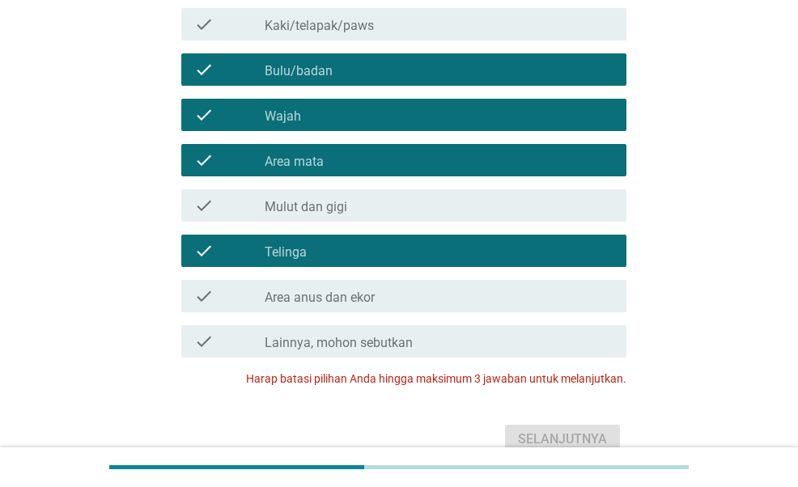
scroll to position [243, 0]
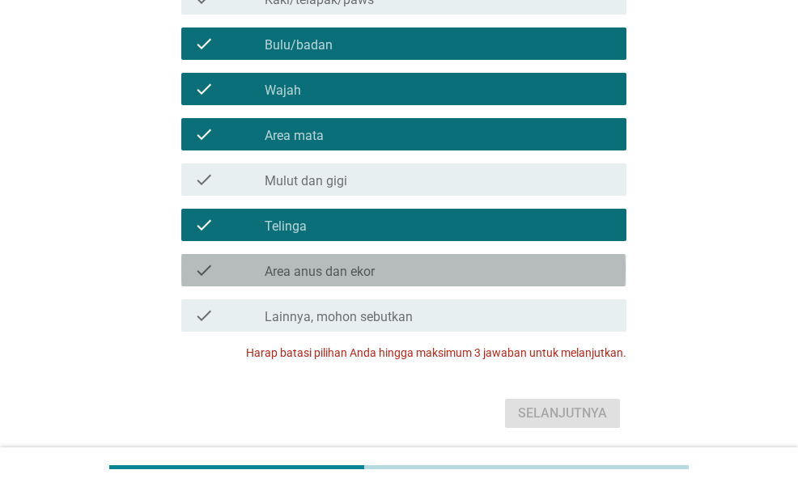
click at [529, 280] on div "check_box_outline_blank Area anus dan ekor" at bounding box center [439, 270] width 349 height 19
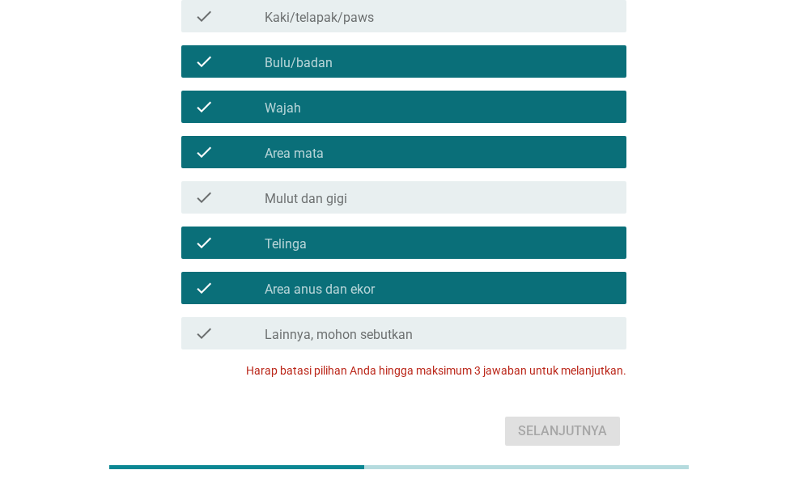
scroll to position [167, 0]
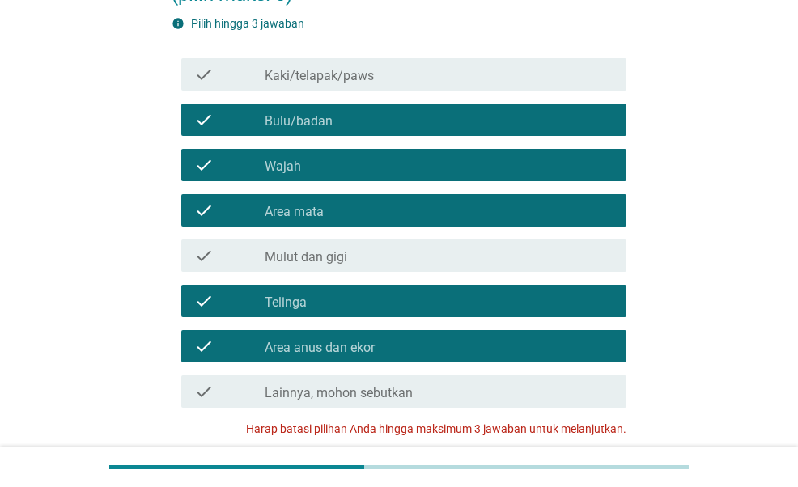
click at [435, 175] on div "check_box_outline_blank Wajah" at bounding box center [439, 164] width 349 height 19
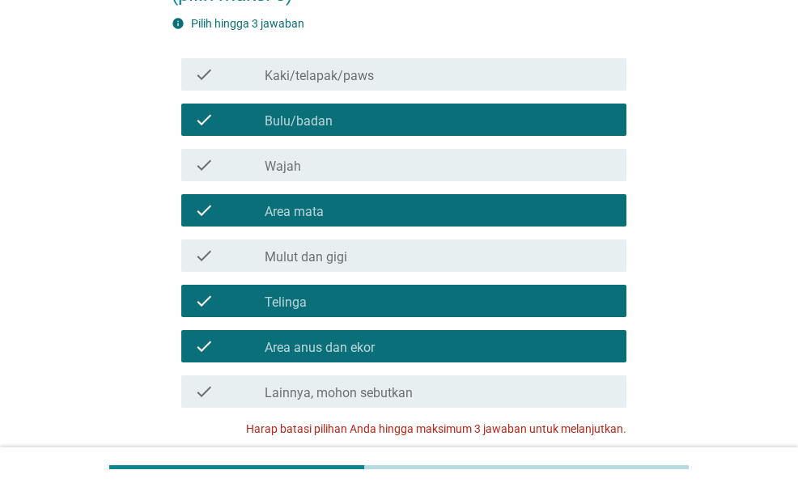
click at [429, 220] on div "check_box_outline_blank Area mata" at bounding box center [439, 210] width 349 height 19
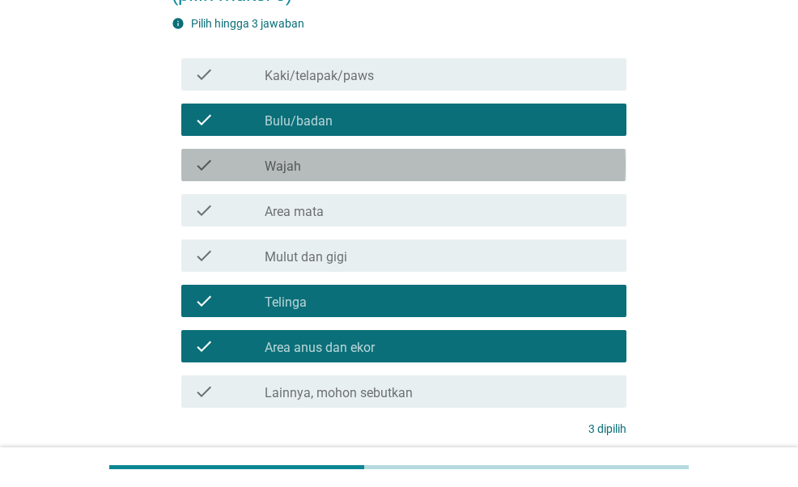
click at [454, 175] on div "check_box_outline_blank Wajah" at bounding box center [439, 164] width 349 height 19
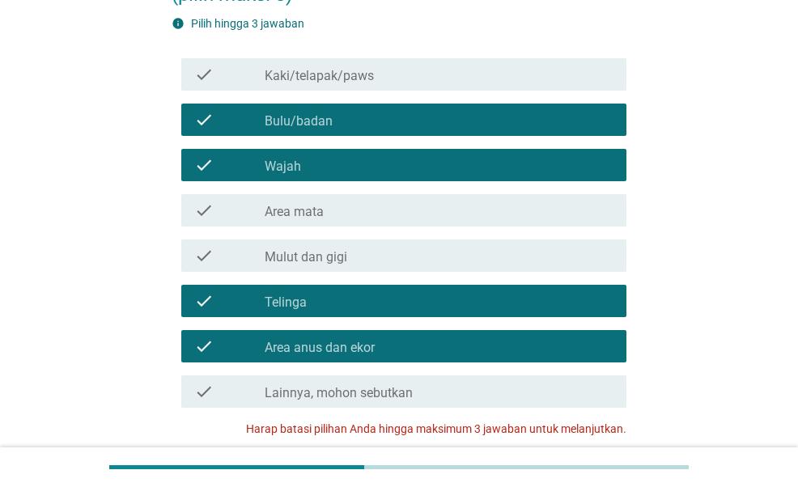
scroll to position [248, 0]
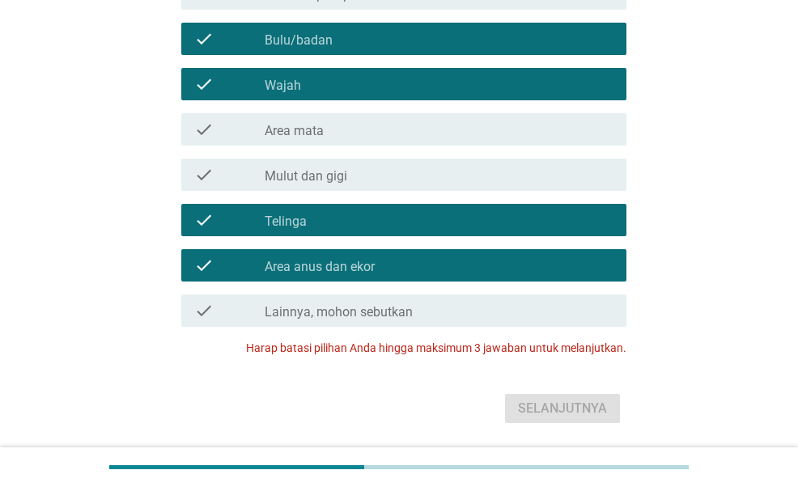
click at [478, 230] on div "check_box_outline_blank Telinga" at bounding box center [439, 219] width 349 height 19
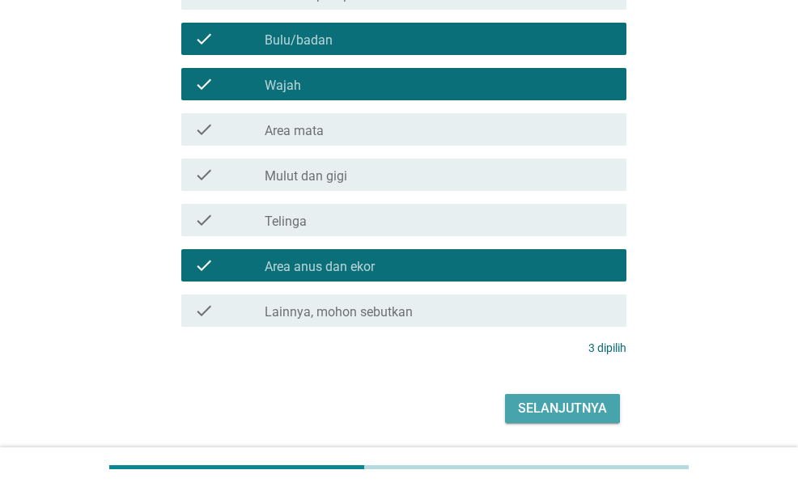
click at [542, 419] on div "Selanjutnya" at bounding box center [562, 408] width 89 height 19
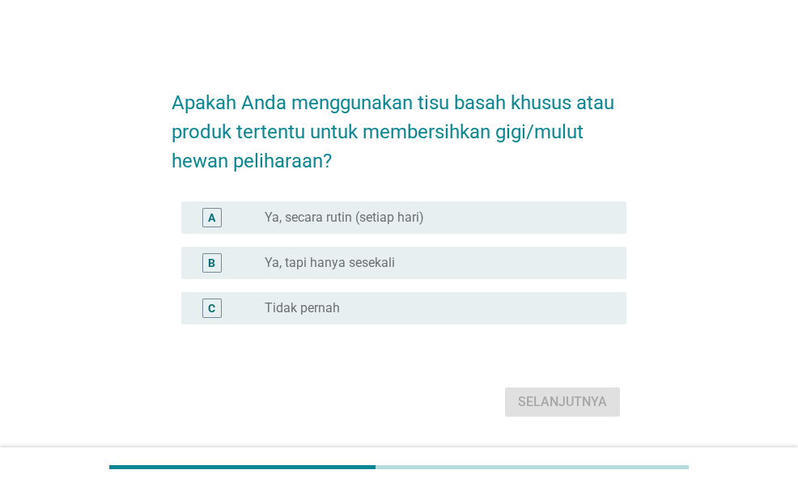
click at [380, 219] on label "Ya, secara rutin (setiap hari)" at bounding box center [344, 218] width 159 height 16
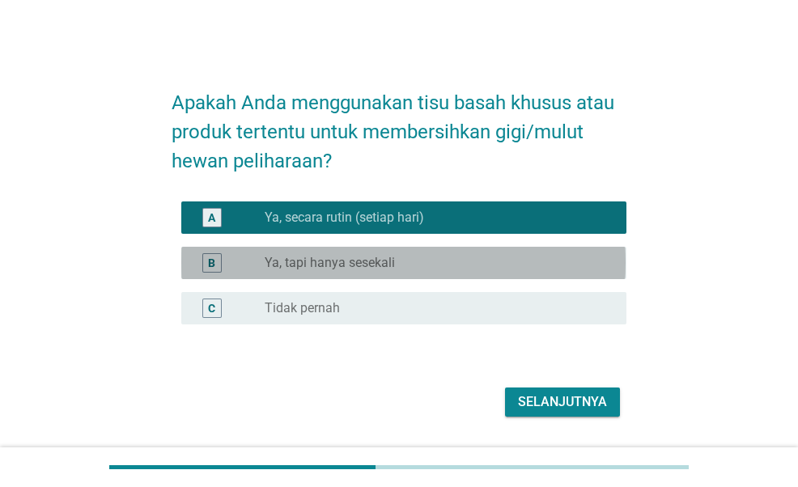
click at [473, 262] on div "radio_button_unchecked Ya, tapi hanya sesekali" at bounding box center [433, 263] width 336 height 16
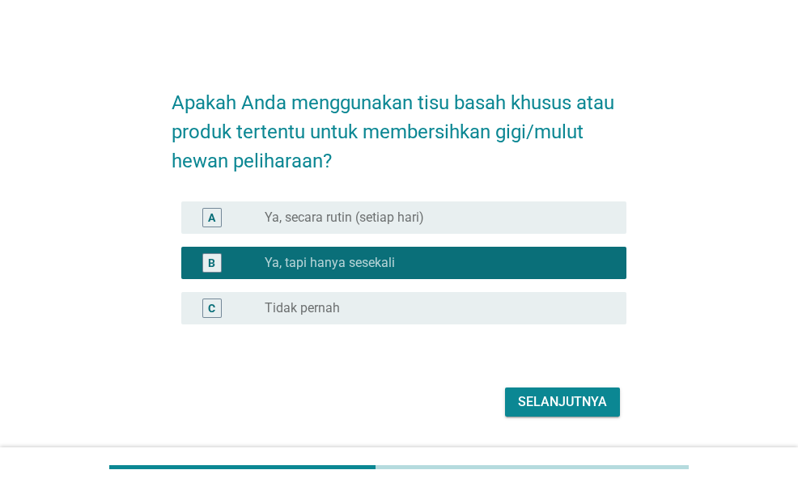
click at [497, 231] on div "A radio_button_unchecked Ya, secara rutin (setiap hari)" at bounding box center [403, 218] width 444 height 32
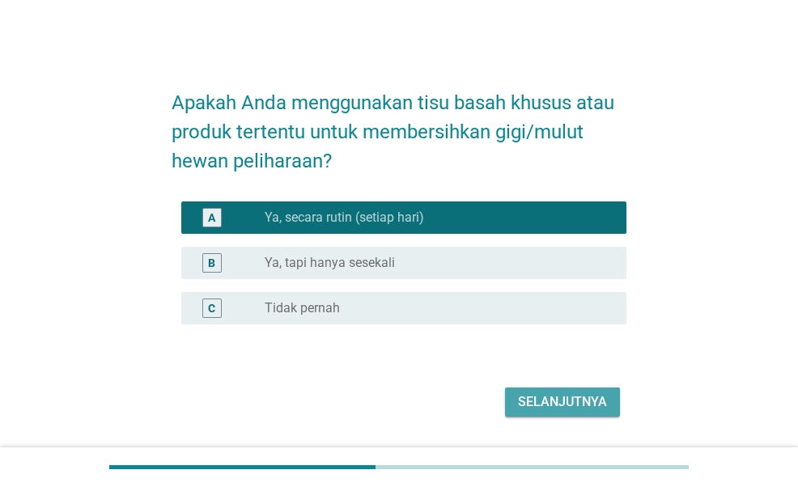
click at [528, 394] on div "Selanjutnya" at bounding box center [562, 402] width 89 height 19
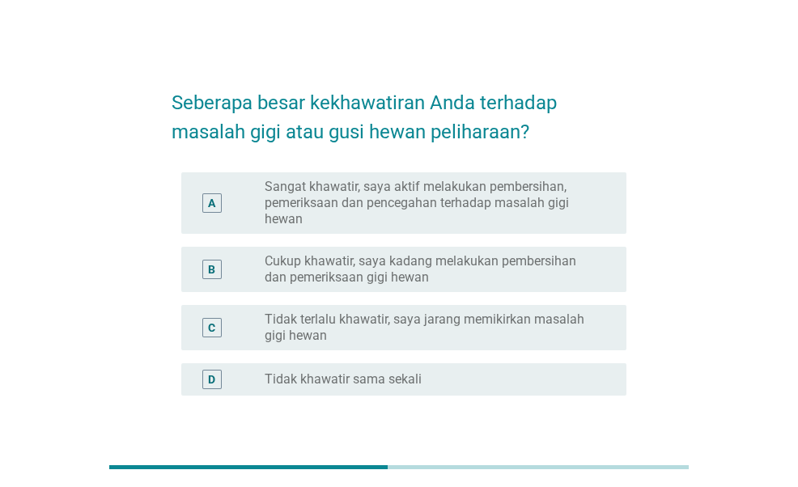
click at [440, 216] on label "Sangat khawatir, saya aktif melakukan pembersihan, pemeriksaan dan pencegahan t…" at bounding box center [433, 203] width 336 height 49
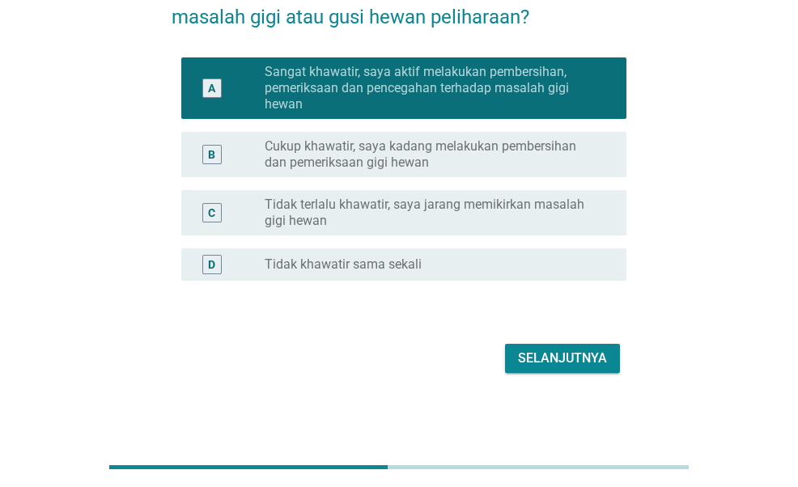
scroll to position [117, 0]
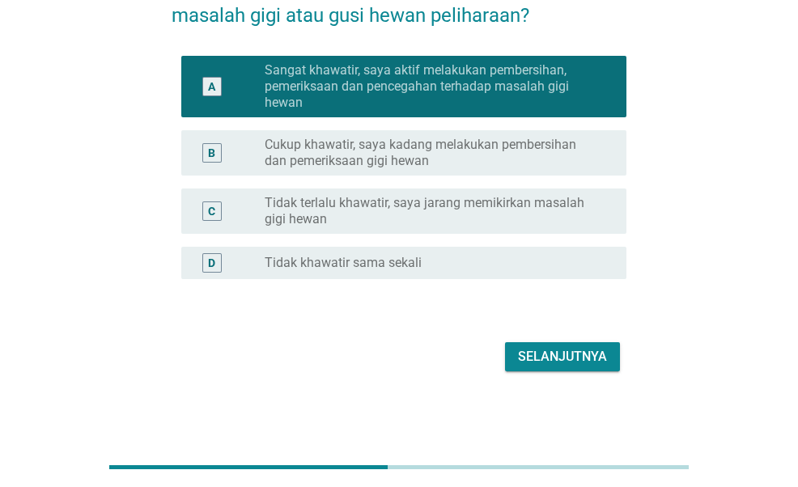
click at [531, 350] on div "Selanjutnya" at bounding box center [562, 356] width 89 height 19
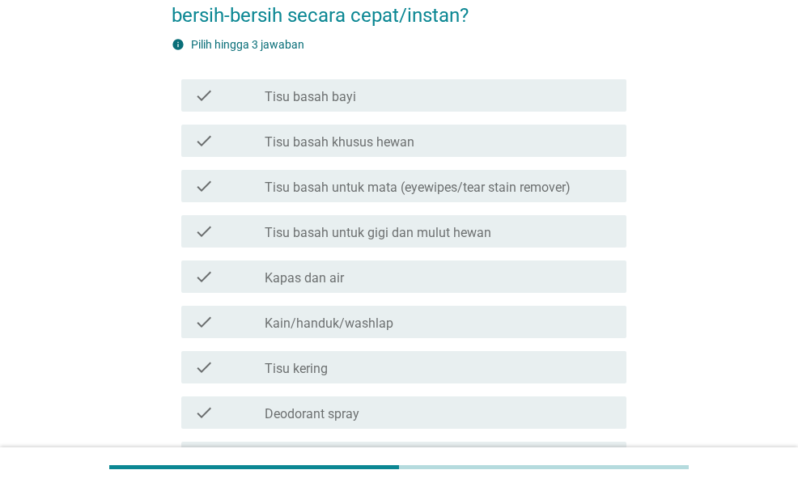
scroll to position [0, 0]
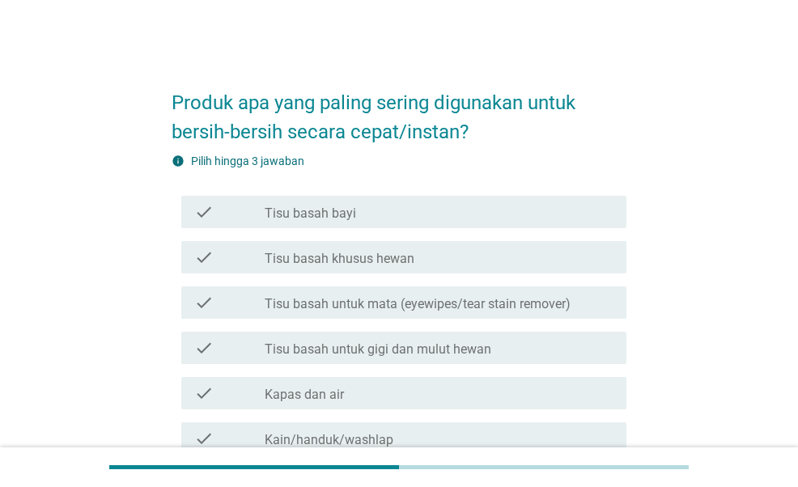
click at [421, 211] on div "check_box_outline_blank Tisu basah bayi" at bounding box center [439, 211] width 349 height 19
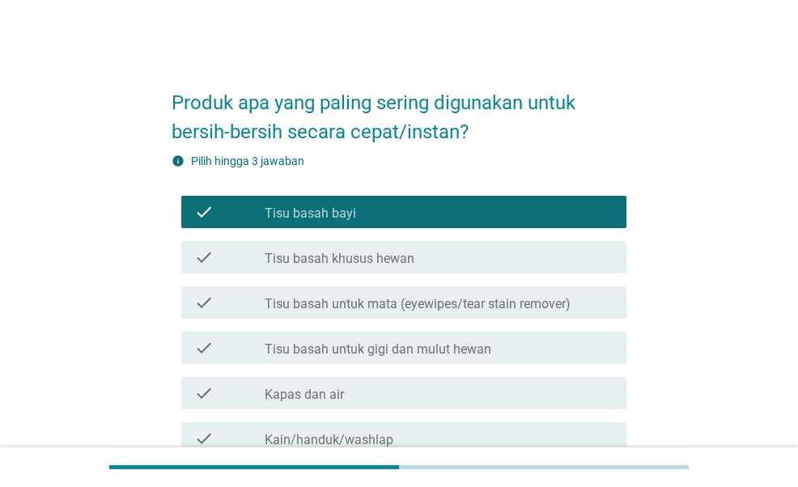
click at [419, 256] on div "check_box_outline_blank Tisu basah khusus hewan" at bounding box center [439, 257] width 349 height 19
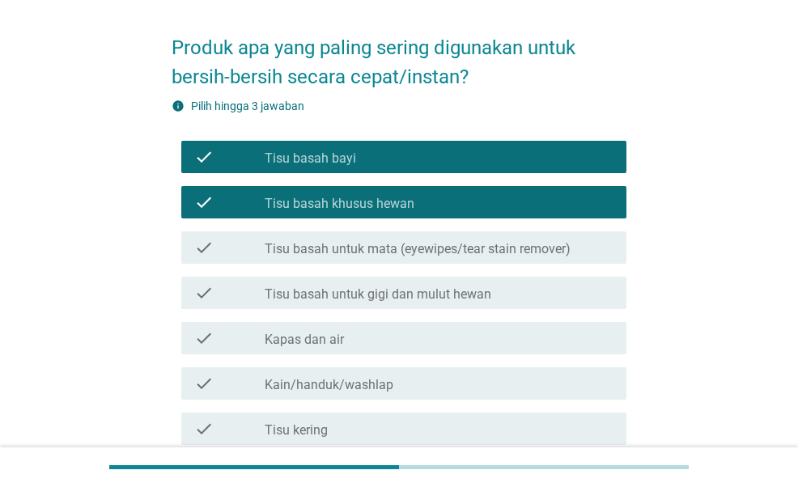
scroll to position [81, 0]
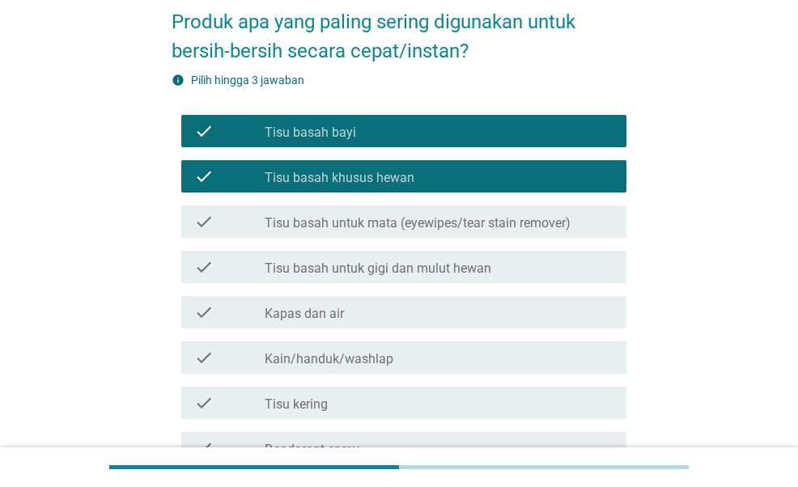
click at [461, 249] on div "check check_box_outline_blank Tisu basah untuk gigi dan mulut hewan" at bounding box center [399, 267] width 454 height 45
click at [457, 274] on label "Tisu basah untuk gigi dan mulut hewan" at bounding box center [378, 269] width 227 height 16
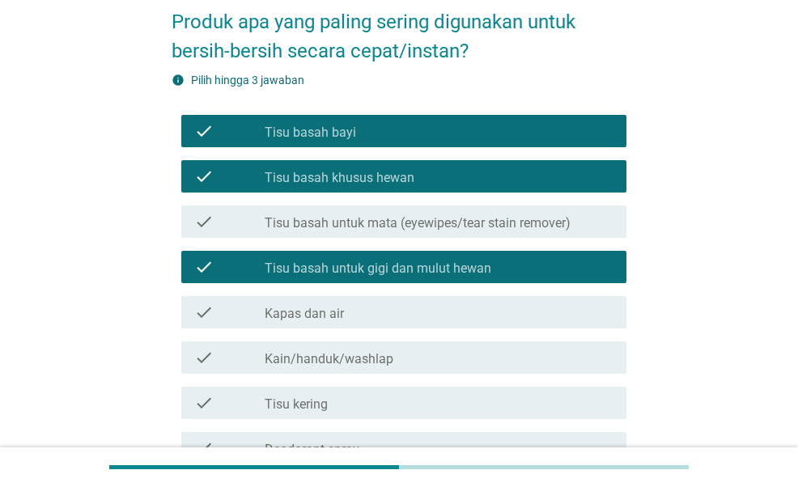
click at [436, 274] on label "Tisu basah untuk gigi dan mulut hewan" at bounding box center [378, 269] width 227 height 16
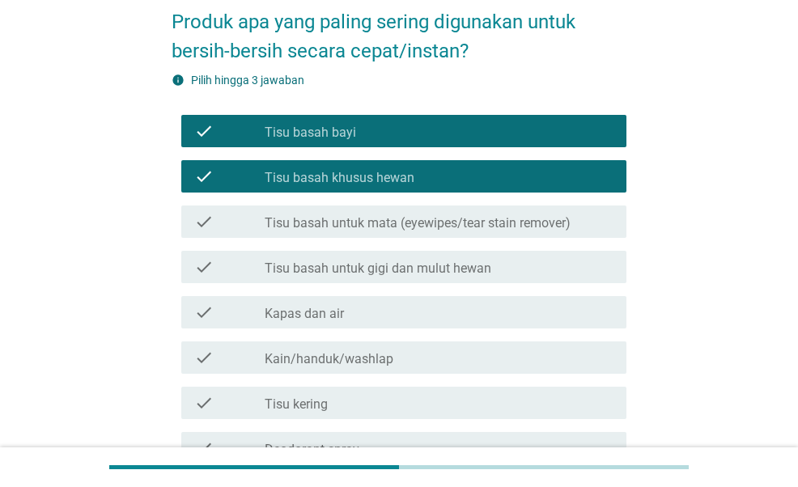
click at [414, 320] on div "check_box_outline_blank Kapas dan air" at bounding box center [439, 312] width 349 height 19
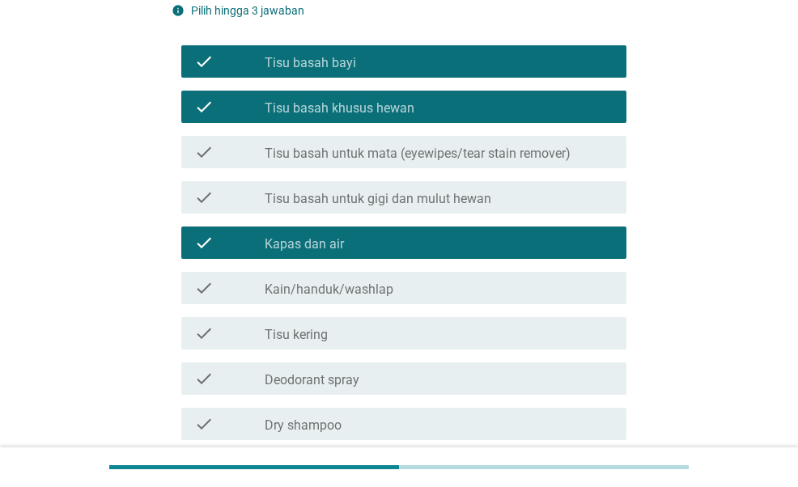
scroll to position [243, 0]
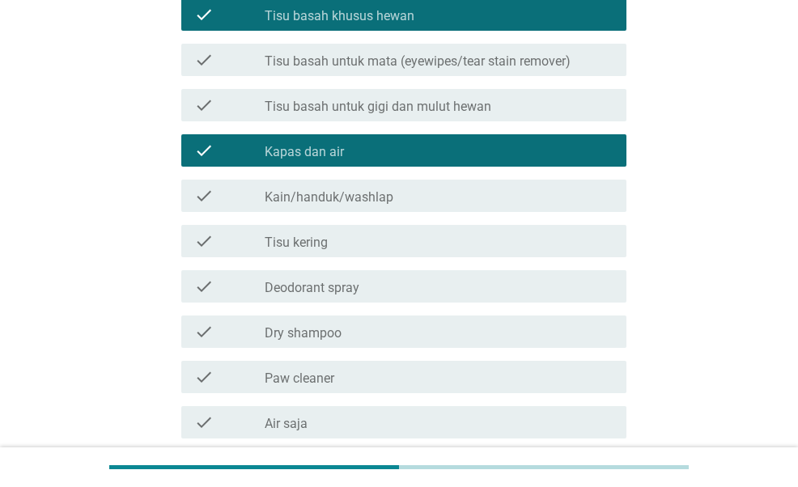
click at [432, 245] on div "check_box_outline_blank Tisu kering" at bounding box center [439, 241] width 349 height 19
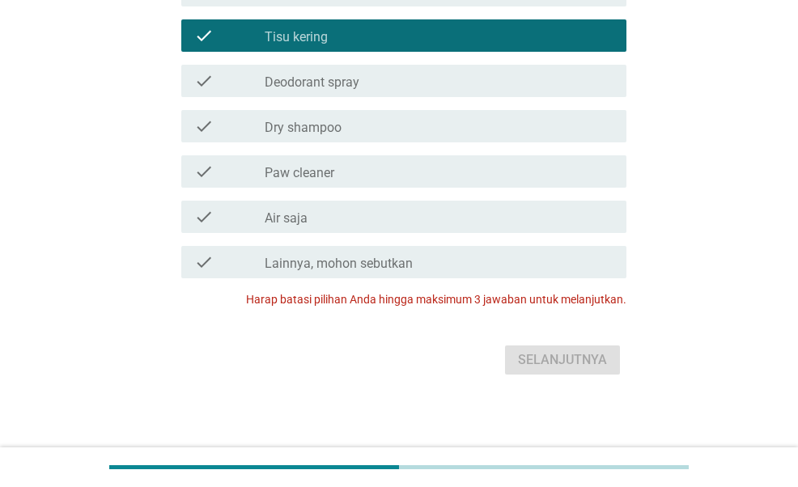
scroll to position [452, 0]
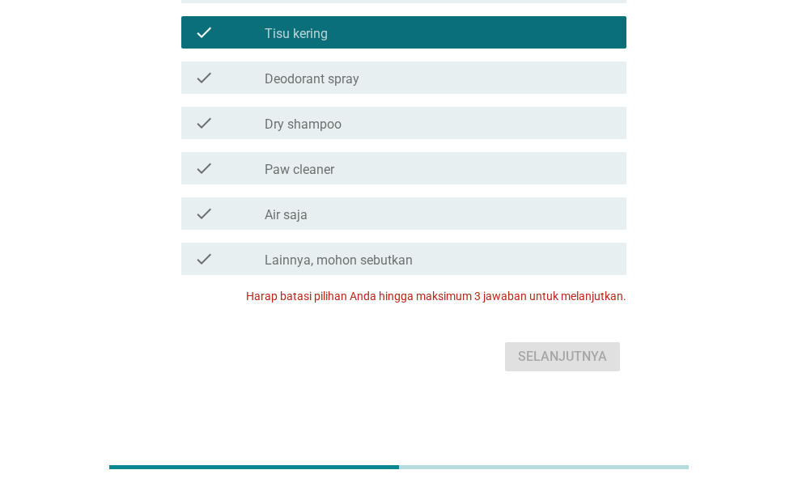
click at [481, 218] on div "check_box_outline_blank Air saja" at bounding box center [439, 213] width 349 height 19
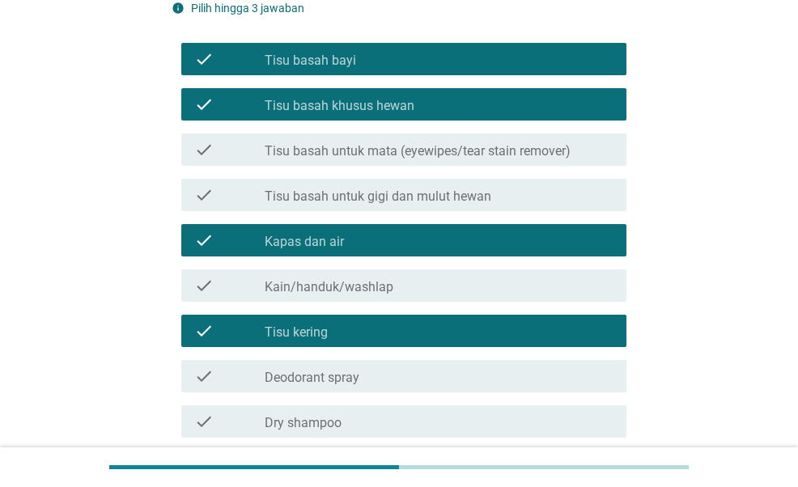
scroll to position [128, 0]
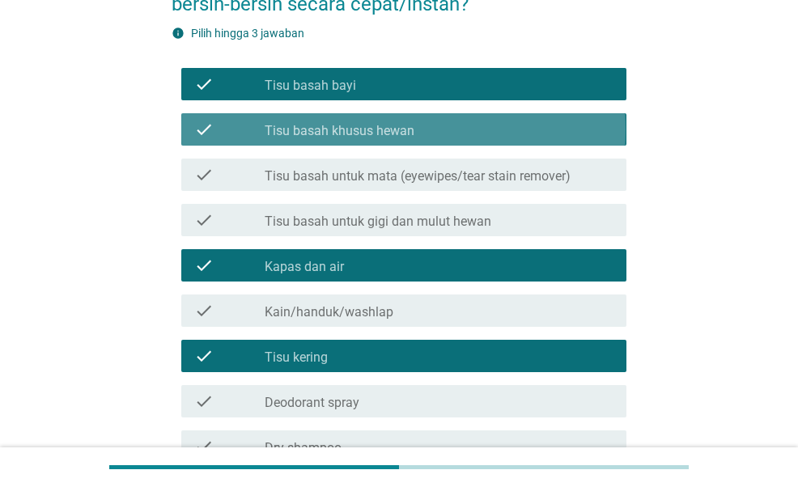
click at [421, 132] on div "check_box_outline_blank Tisu basah khusus hewan" at bounding box center [439, 129] width 349 height 19
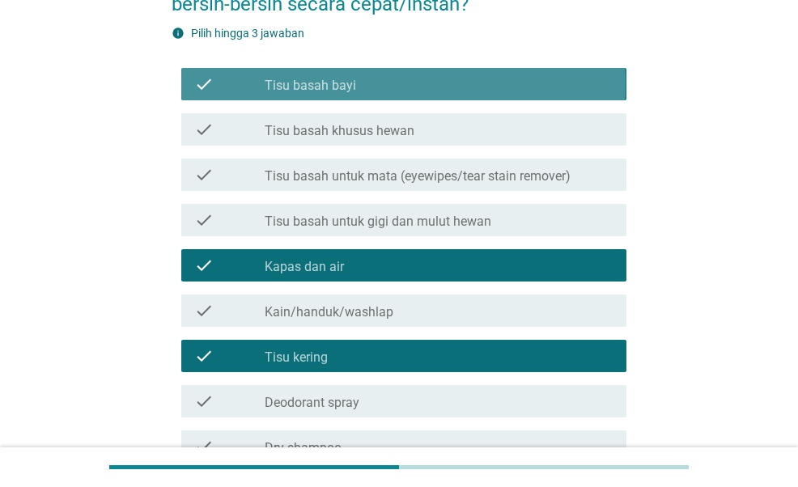
click at [419, 80] on div "check_box_outline_blank Tisu basah bayi" at bounding box center [439, 83] width 349 height 19
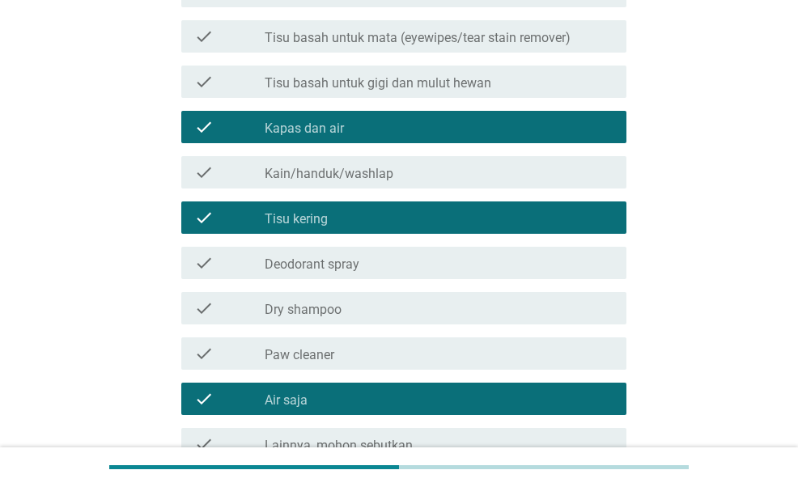
scroll to position [452, 0]
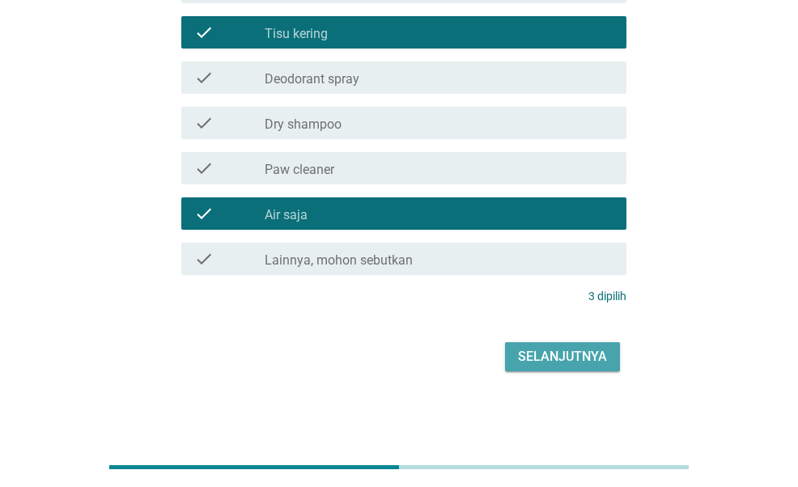
click at [570, 358] on div "Selanjutnya" at bounding box center [562, 356] width 89 height 19
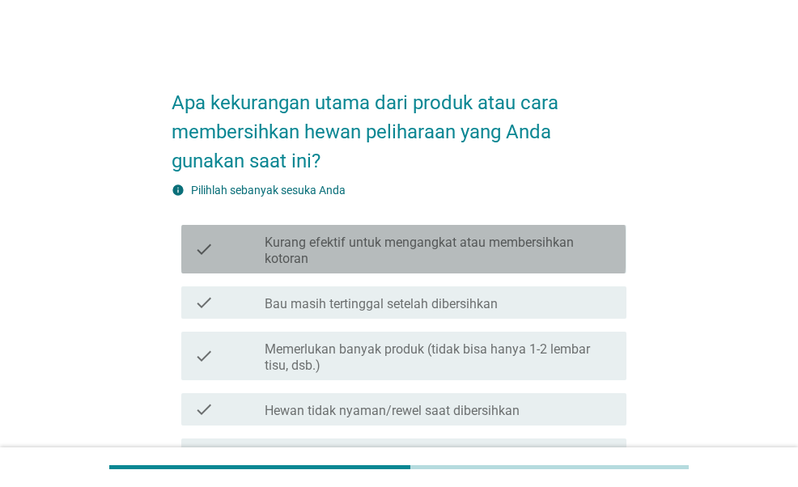
click at [436, 262] on label "Kurang efektif untuk mengangkat atau membersihkan kotoran" at bounding box center [439, 251] width 349 height 32
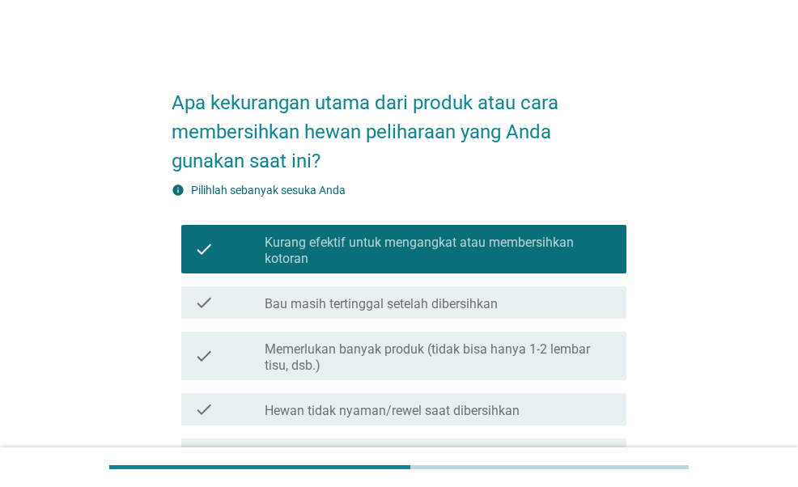
click at [504, 346] on label "Memerlukan banyak produk (tidak bisa hanya 1-2 lembar tisu, dsb.)" at bounding box center [439, 358] width 349 height 32
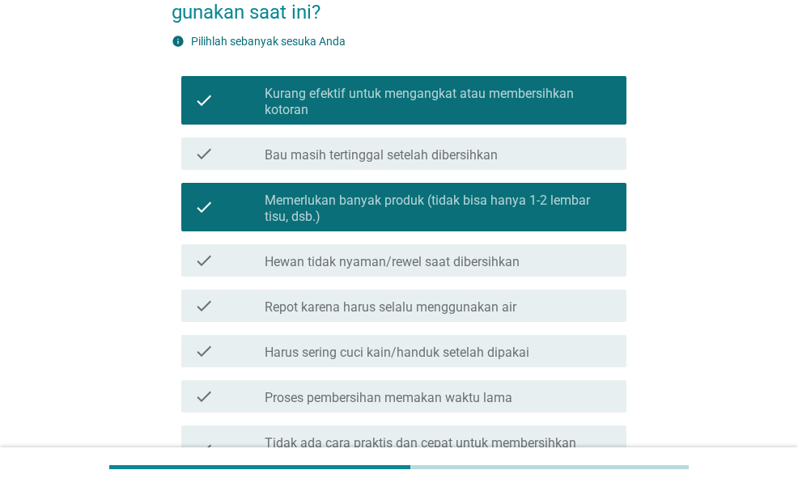
scroll to position [324, 0]
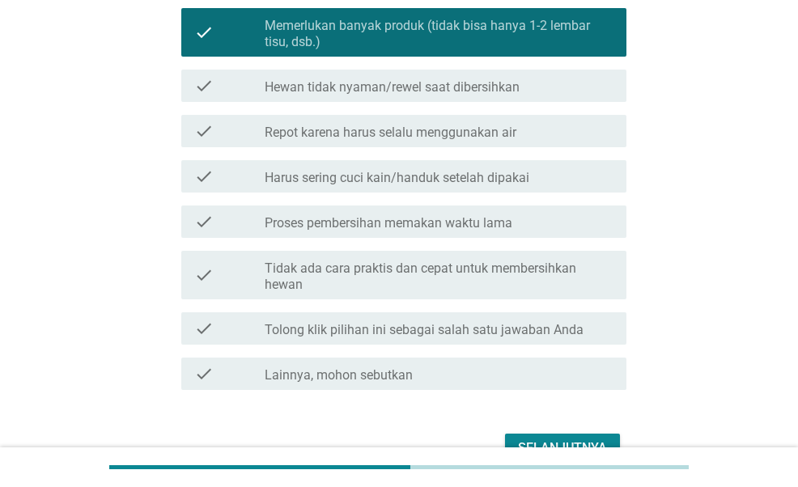
click at [483, 284] on label "Tidak ada cara praktis dan cepat untuk membersihkan hewan" at bounding box center [439, 277] width 349 height 32
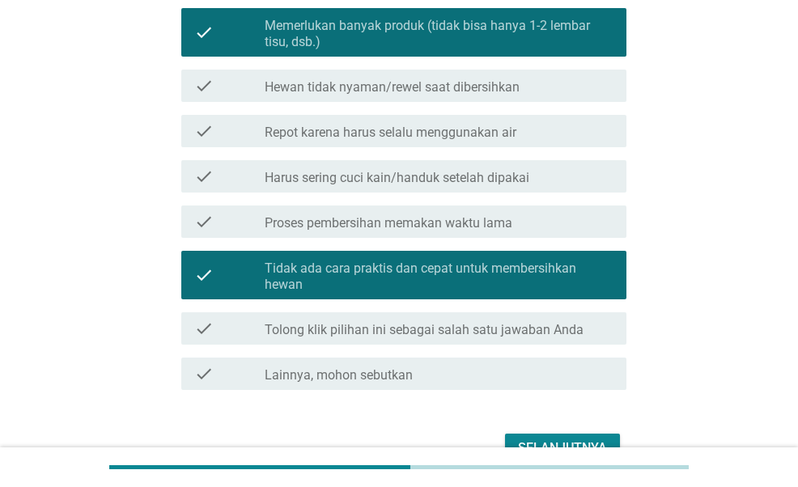
click at [562, 449] on div at bounding box center [399, 468] width 798 height 40
click at [580, 435] on button "Selanjutnya" at bounding box center [562, 448] width 115 height 29
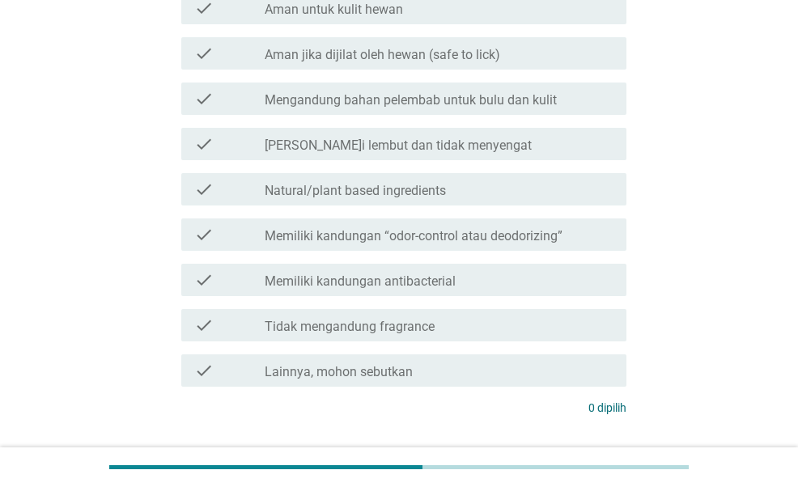
scroll to position [0, 0]
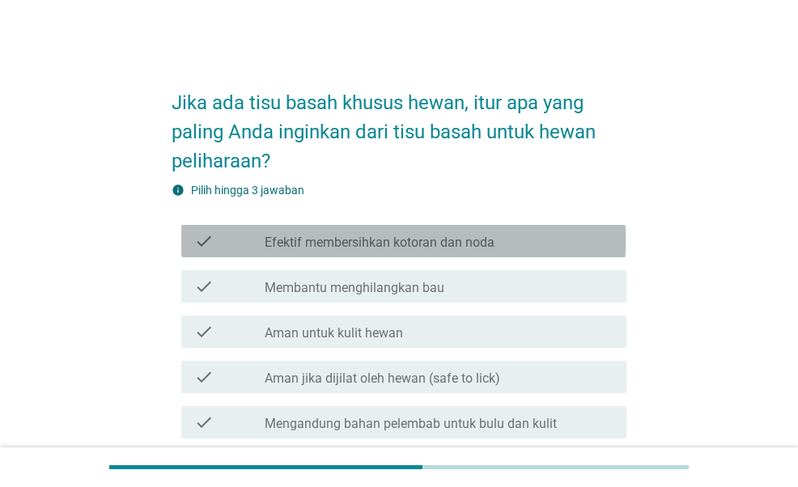
click at [437, 245] on label "Efektif membersihkan kotoran dan noda" at bounding box center [380, 243] width 230 height 16
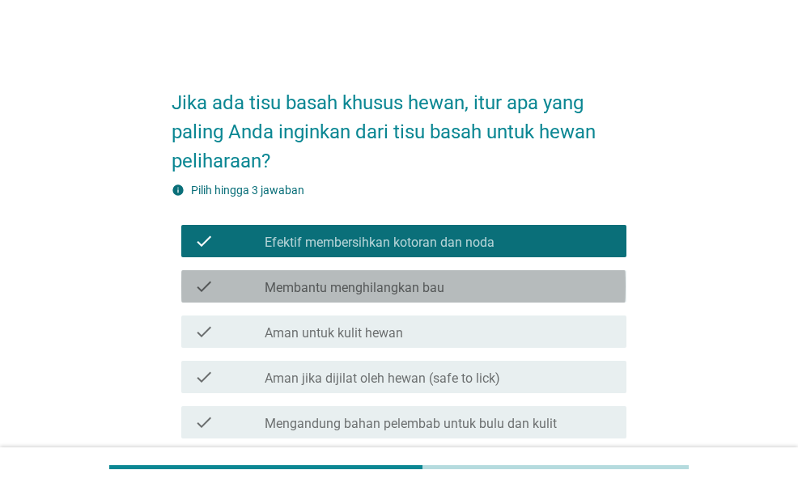
click at [496, 286] on div "check_box_outline_blank Membantu menghilangkan bau" at bounding box center [439, 286] width 349 height 19
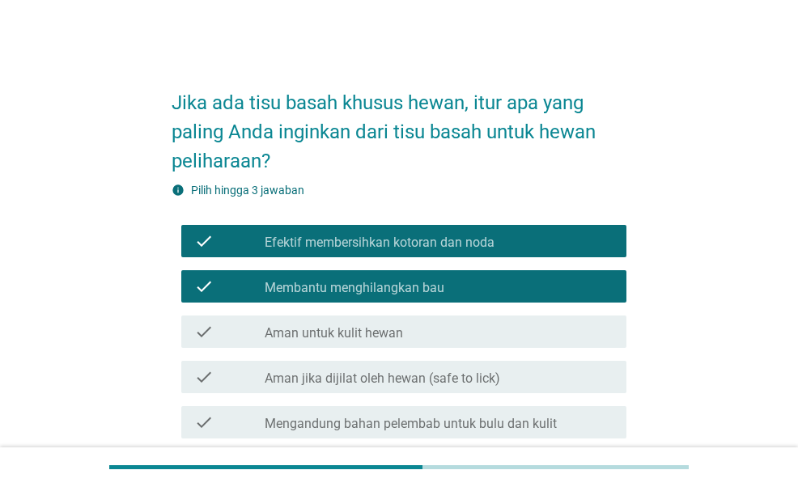
click at [478, 331] on div "check_box_outline_blank Aman untuk kulit hewan" at bounding box center [439, 331] width 349 height 19
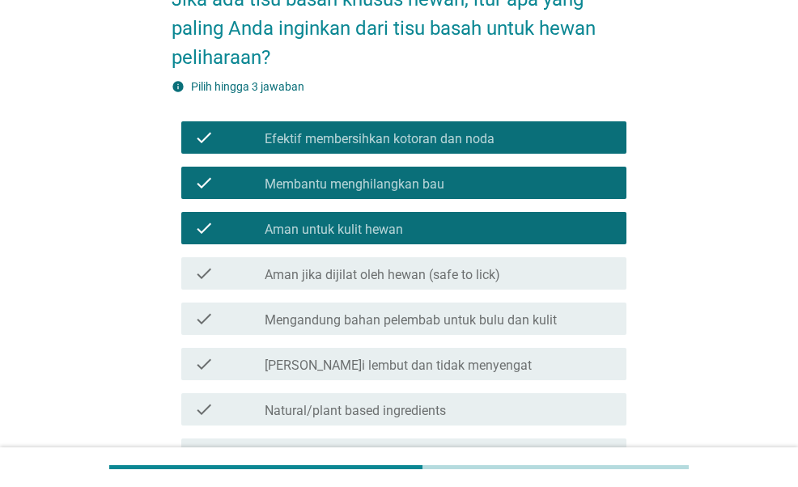
scroll to position [243, 0]
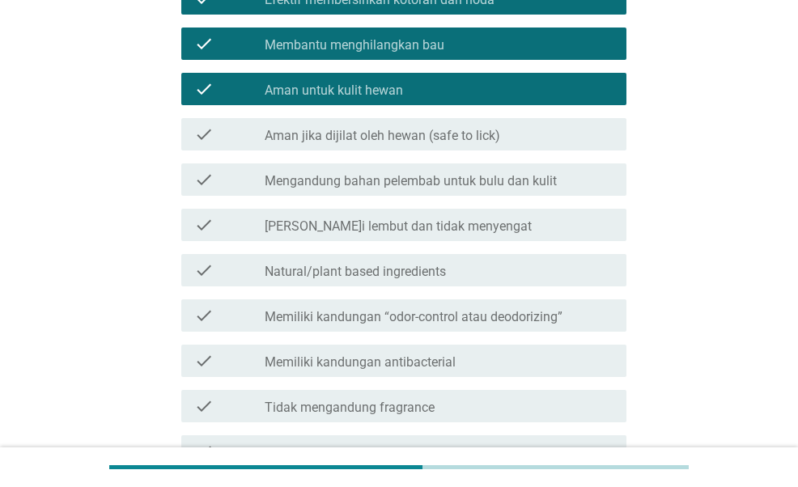
click at [468, 99] on div "check check_box_outline_blank Aman untuk kulit hewan" at bounding box center [403, 89] width 444 height 32
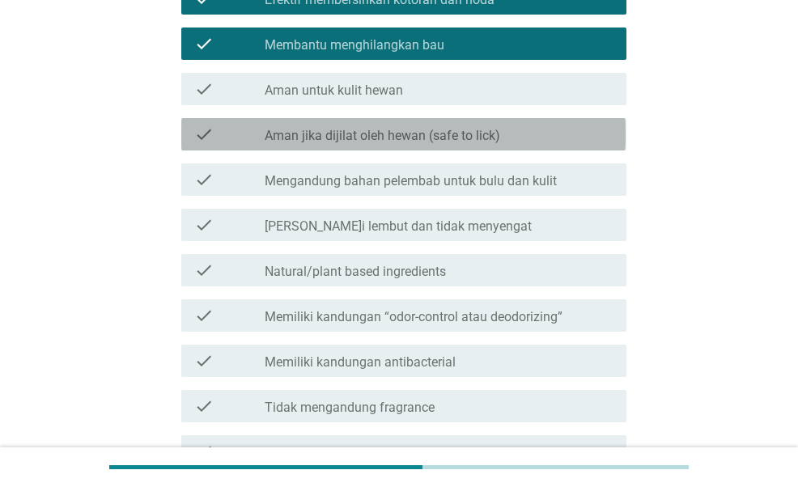
click at [469, 130] on label "Aman jika dijilat oleh hewan (safe to lick)" at bounding box center [383, 136] width 236 height 16
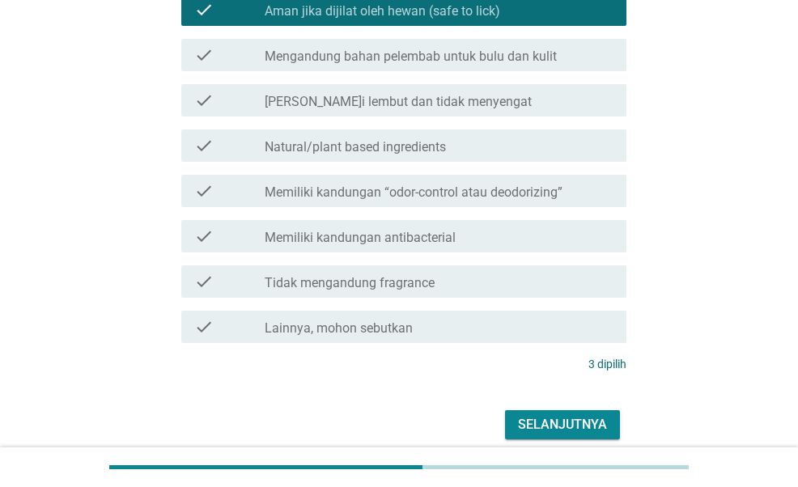
scroll to position [436, 0]
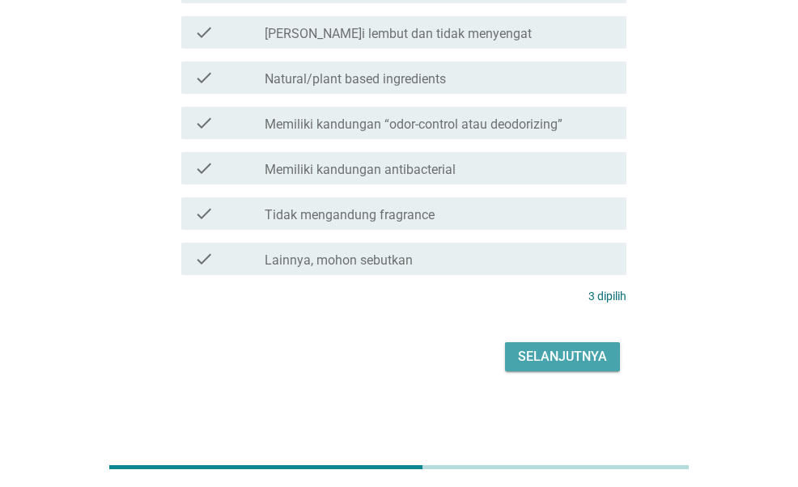
click at [575, 359] on div "Selanjutnya" at bounding box center [562, 356] width 89 height 19
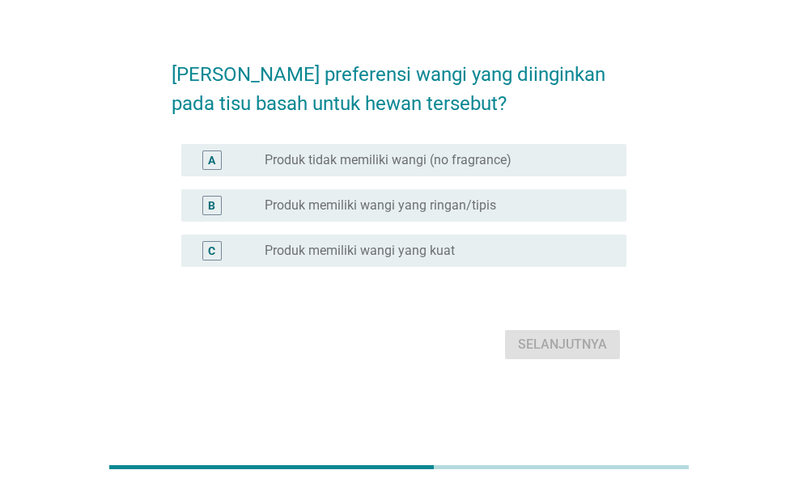
scroll to position [0, 0]
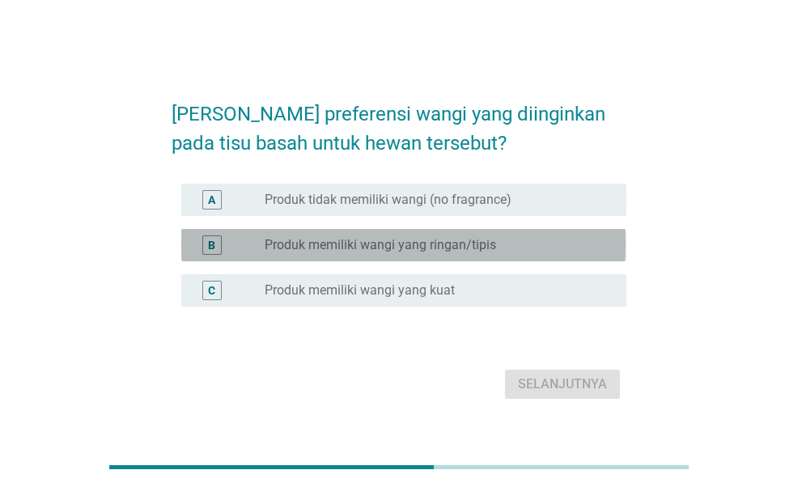
click at [449, 237] on label "Produk memiliki wangi yang ringan/tipis" at bounding box center [381, 245] width 232 height 16
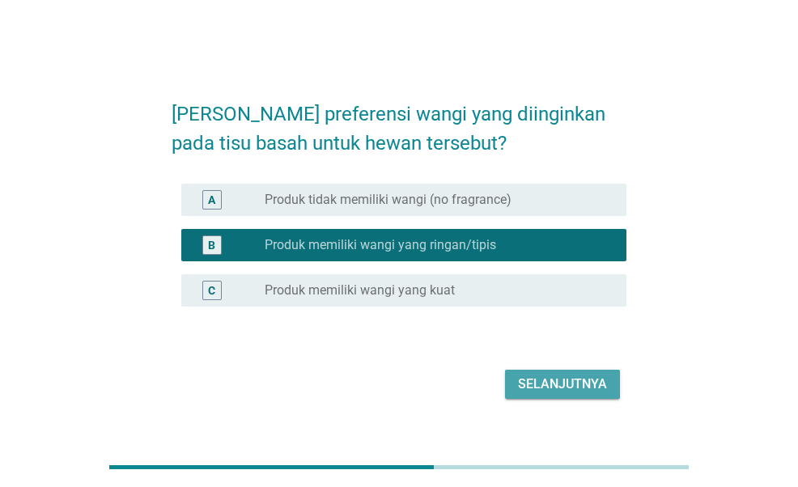
click at [579, 372] on button "Selanjutnya" at bounding box center [562, 384] width 115 height 29
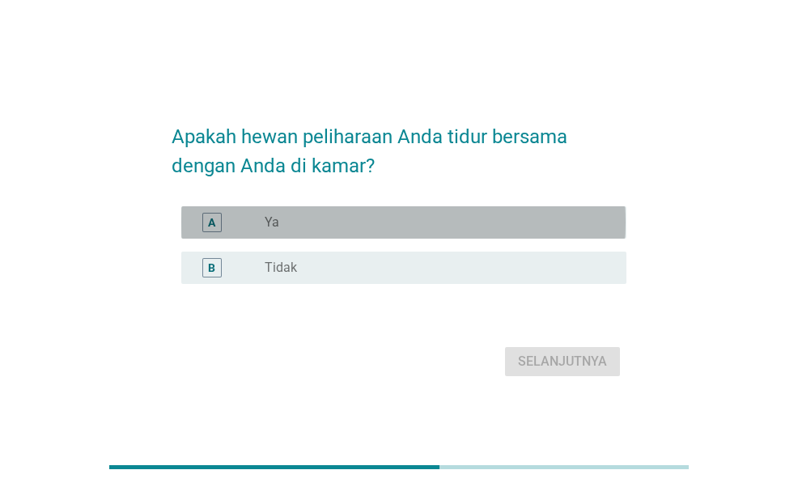
click at [576, 228] on div "radio_button_unchecked Ya" at bounding box center [433, 223] width 336 height 16
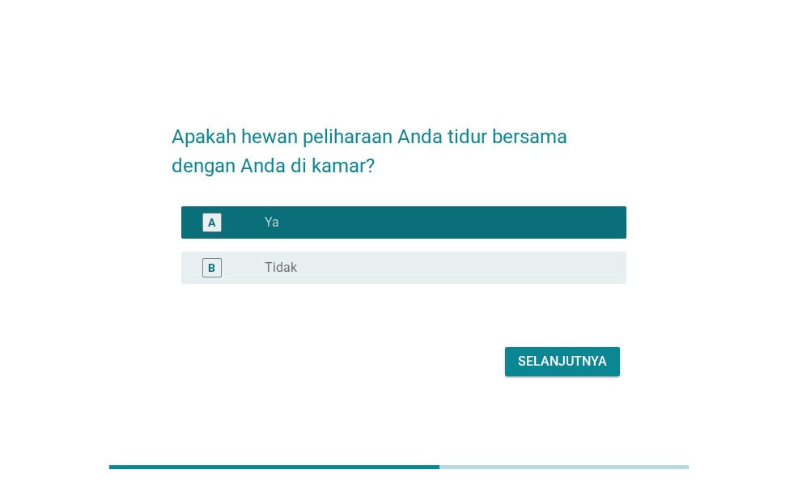
click at [583, 367] on div "Selanjutnya" at bounding box center [562, 361] width 89 height 19
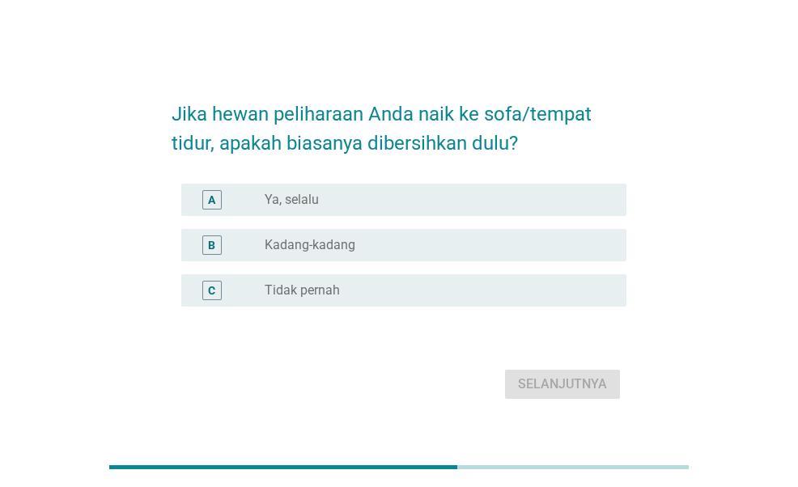
click at [461, 210] on div "A radio_button_unchecked Ya, selalu" at bounding box center [403, 200] width 444 height 32
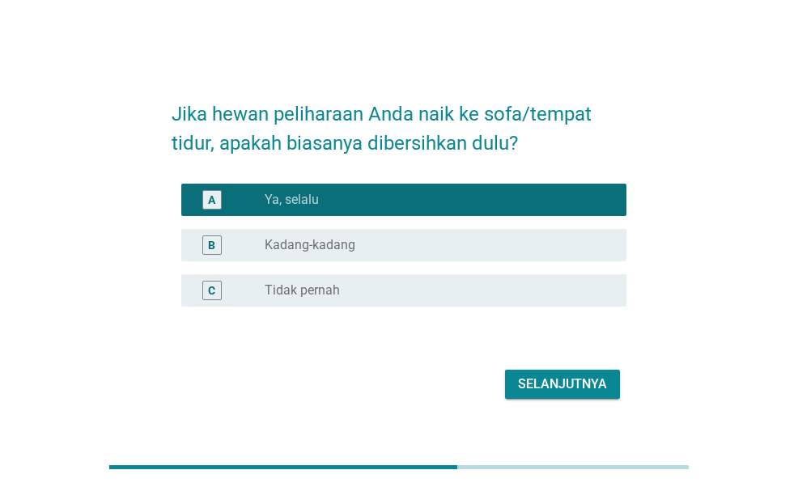
click at [546, 389] on div "Selanjutnya" at bounding box center [562, 384] width 89 height 19
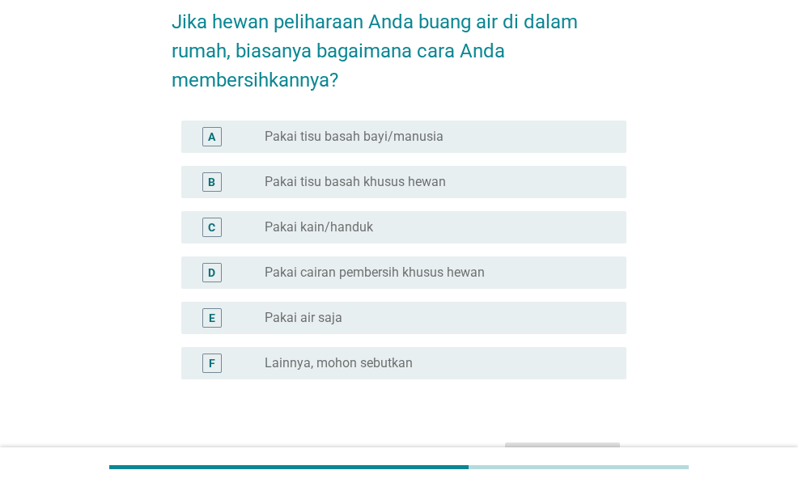
scroll to position [162, 0]
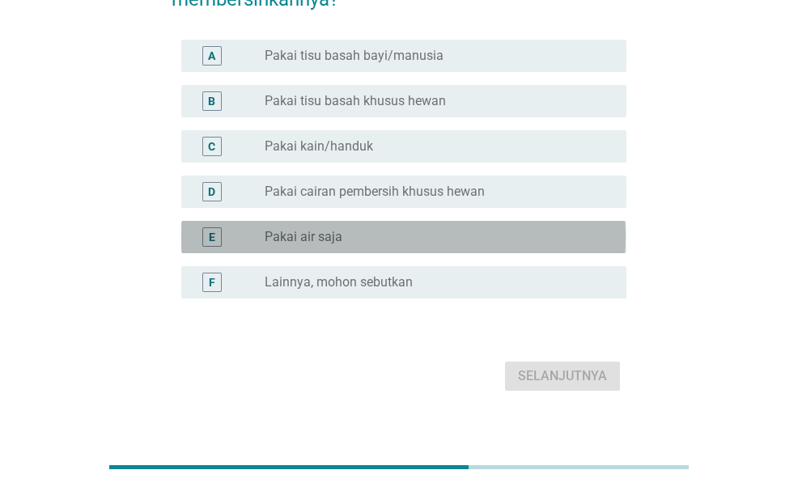
click at [504, 221] on div "E radio_button_unchecked Pakai air saja" at bounding box center [403, 237] width 444 height 32
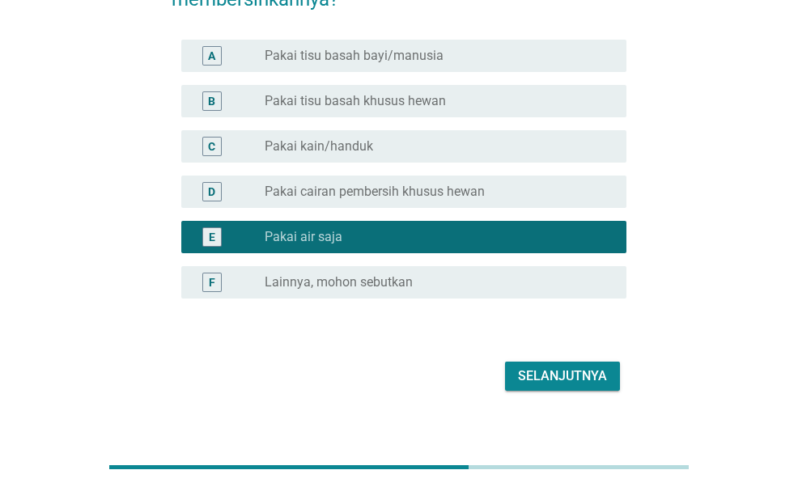
click at [572, 378] on div "Selanjutnya" at bounding box center [562, 376] width 89 height 19
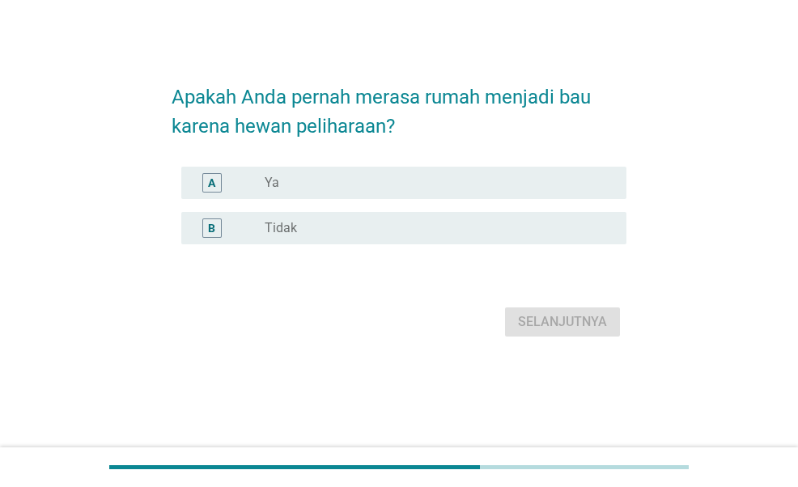
scroll to position [0, 0]
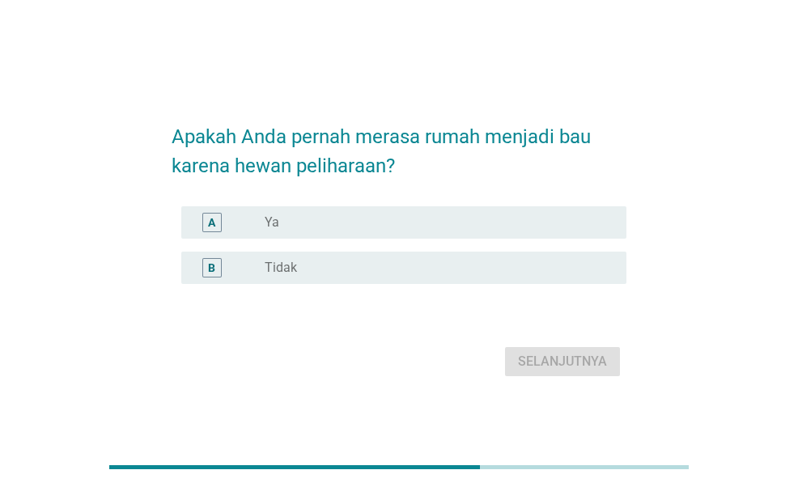
click at [513, 221] on div "radio_button_unchecked Ya" at bounding box center [433, 223] width 336 height 16
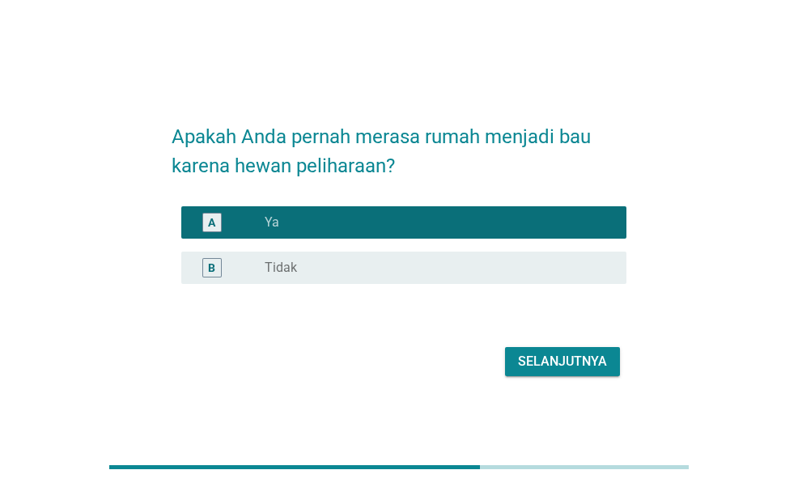
click at [504, 279] on div "B radio_button_unchecked Tidak" at bounding box center [403, 268] width 444 height 32
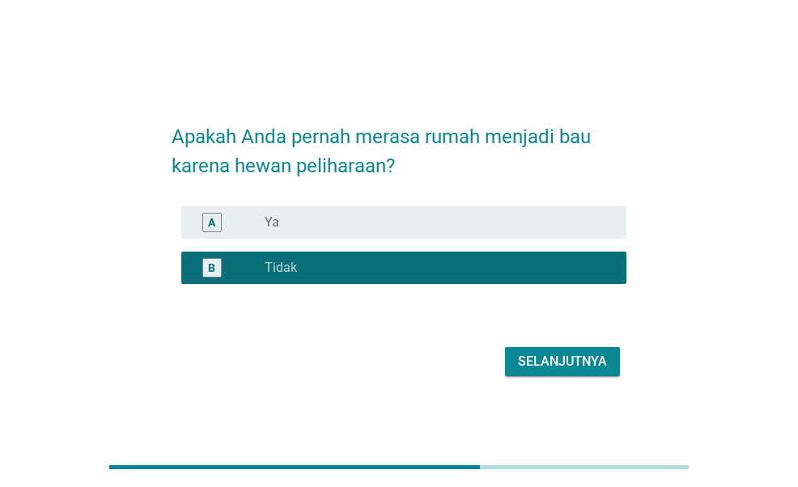
click at [547, 360] on div "Selanjutnya" at bounding box center [562, 361] width 89 height 19
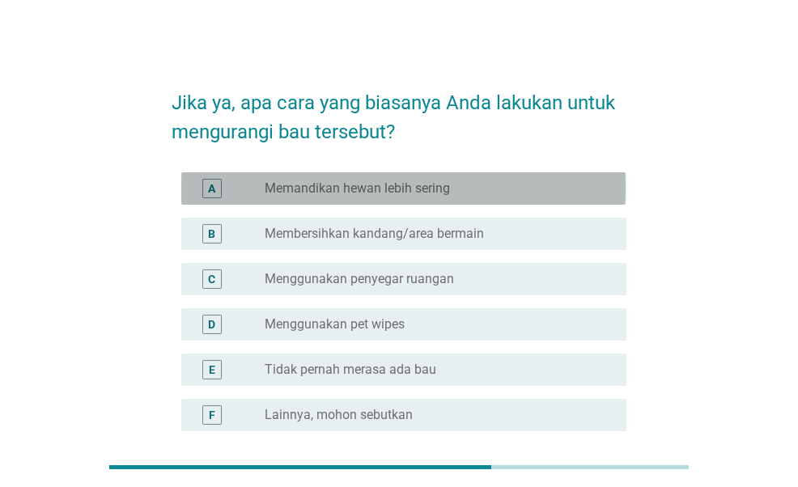
click at [512, 190] on div "radio_button_unchecked Memandikan hewan lebih sering" at bounding box center [433, 189] width 336 height 16
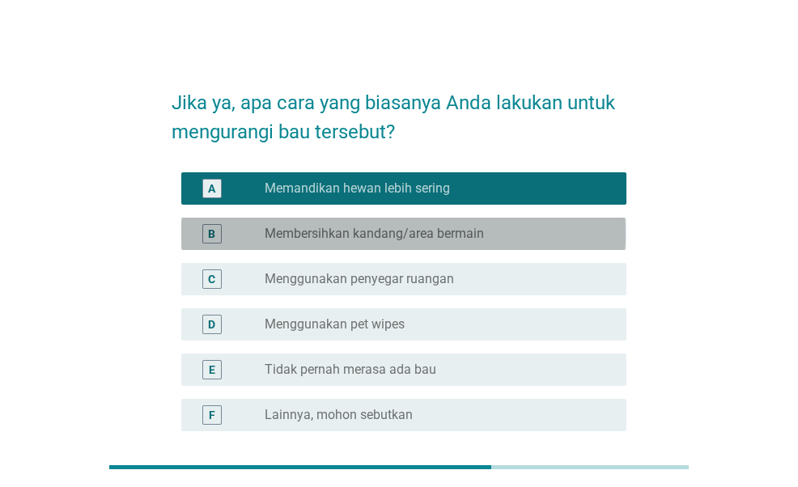
click at [505, 227] on div "radio_button_unchecked Membersihkan kandang/area bermain" at bounding box center [433, 234] width 336 height 16
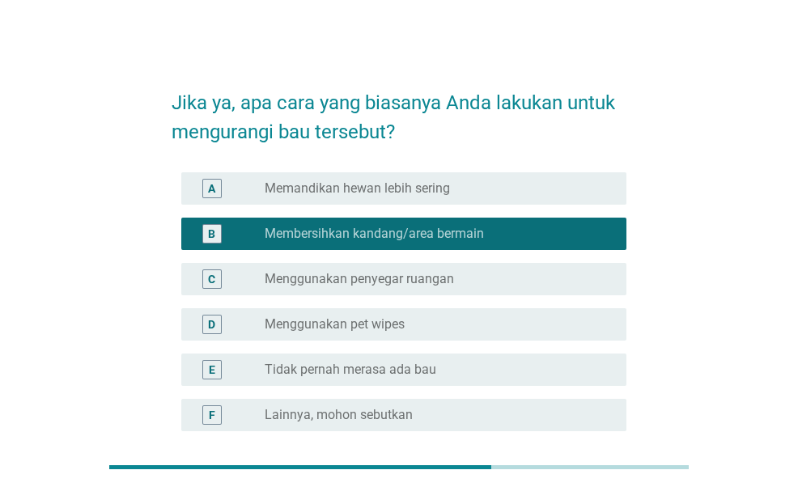
click at [505, 227] on div "radio_button_checked Membersihkan kandang/area bermain" at bounding box center [433, 234] width 336 height 16
click at [527, 185] on div "radio_button_unchecked Memandikan hewan lebih sering" at bounding box center [433, 189] width 336 height 16
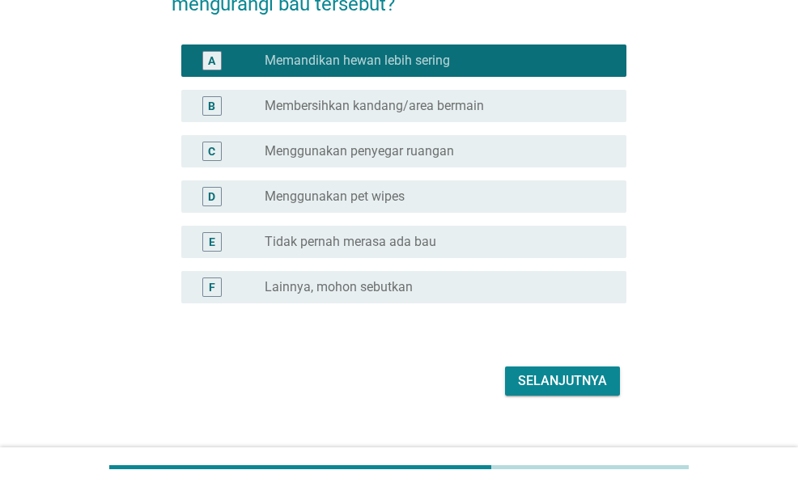
scroll to position [152, 0]
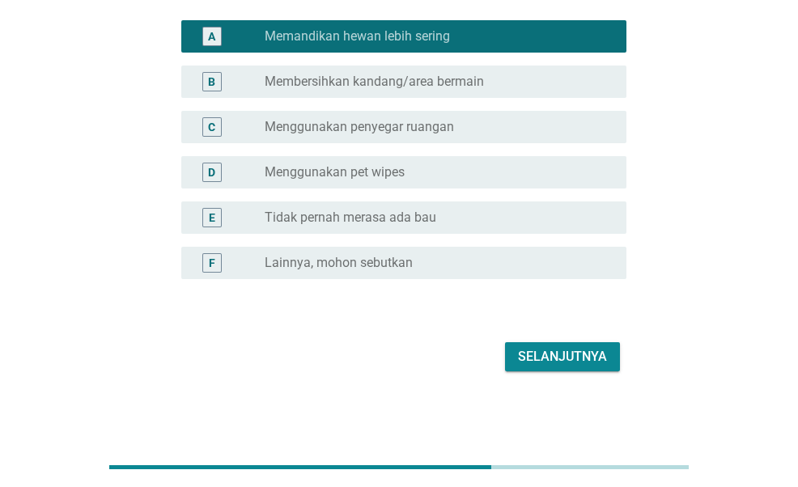
click at [554, 362] on div "Selanjutnya" at bounding box center [562, 356] width 89 height 19
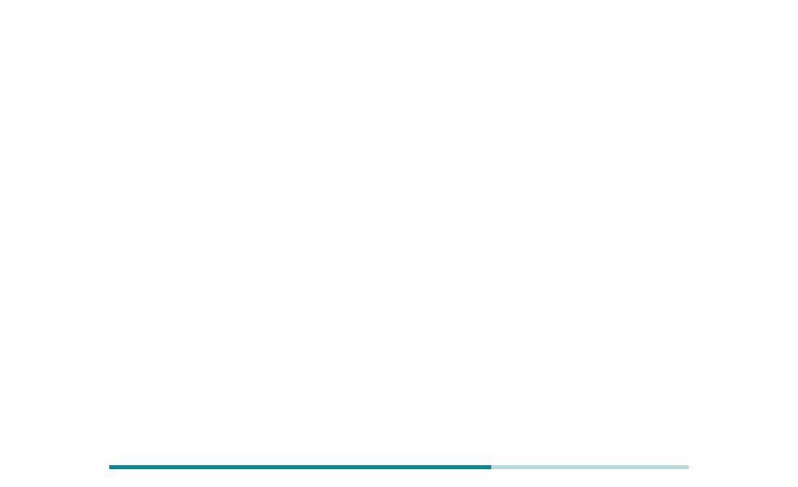
scroll to position [0, 0]
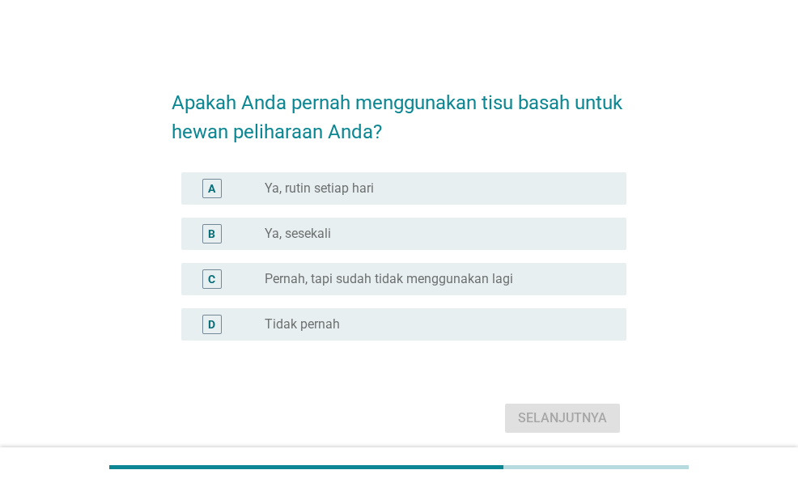
click at [529, 218] on div "B radio_button_unchecked Ya, sesekali" at bounding box center [403, 234] width 444 height 32
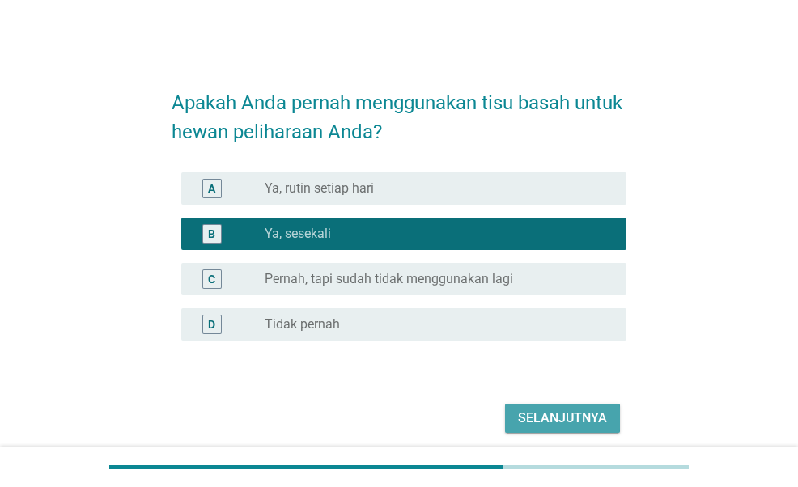
click at [568, 423] on div "Selanjutnya" at bounding box center [562, 418] width 89 height 19
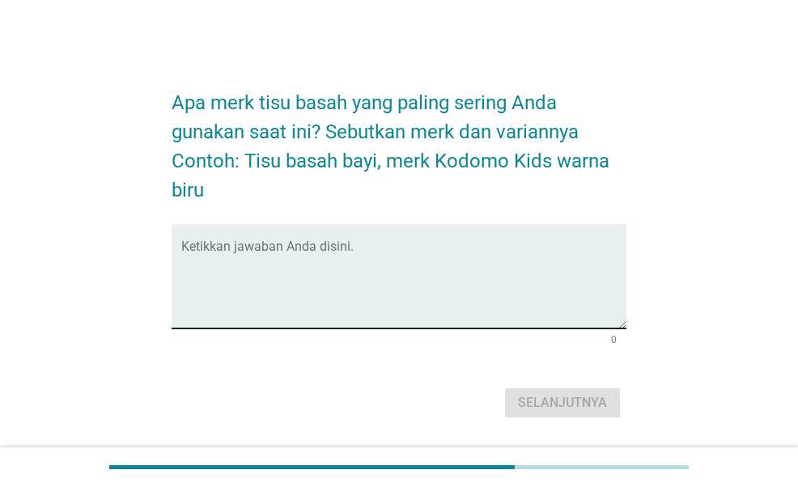
click at [479, 267] on textarea "Ketikkan jawaban Anda disini." at bounding box center [403, 286] width 444 height 85
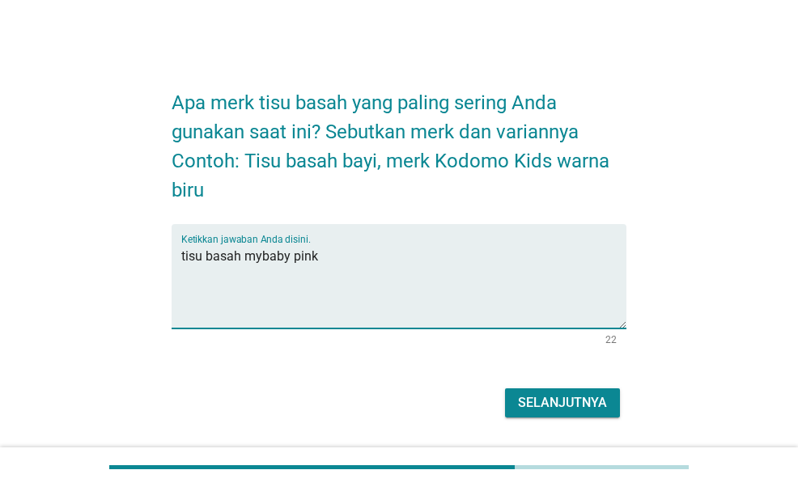
type textarea "tisu basah mybaby pink"
click at [574, 391] on button "Selanjutnya" at bounding box center [562, 403] width 115 height 29
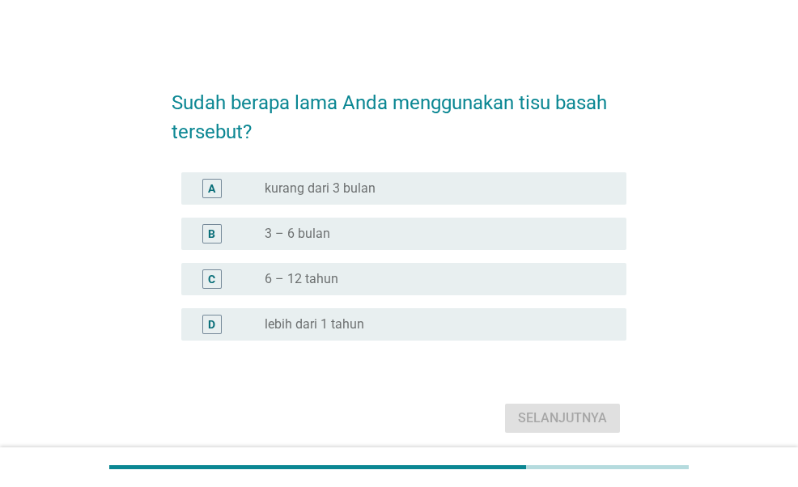
click at [464, 224] on div "radio_button_unchecked 3 – 6 bulan" at bounding box center [439, 233] width 349 height 19
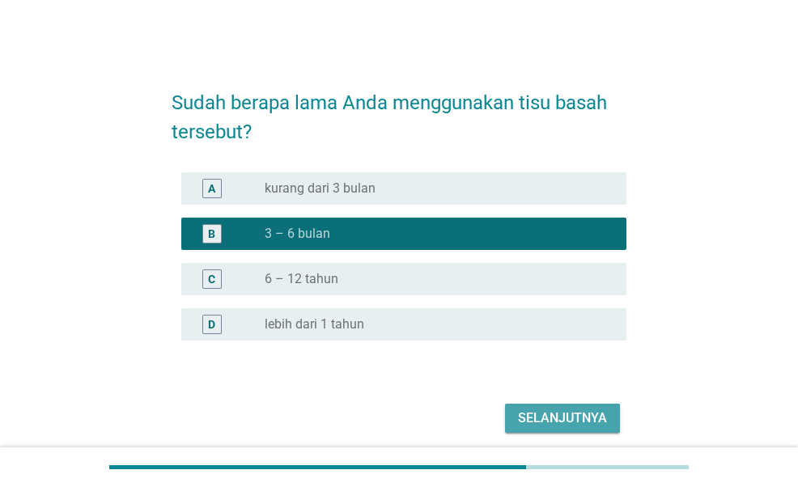
click at [562, 416] on div "Selanjutnya" at bounding box center [562, 418] width 89 height 19
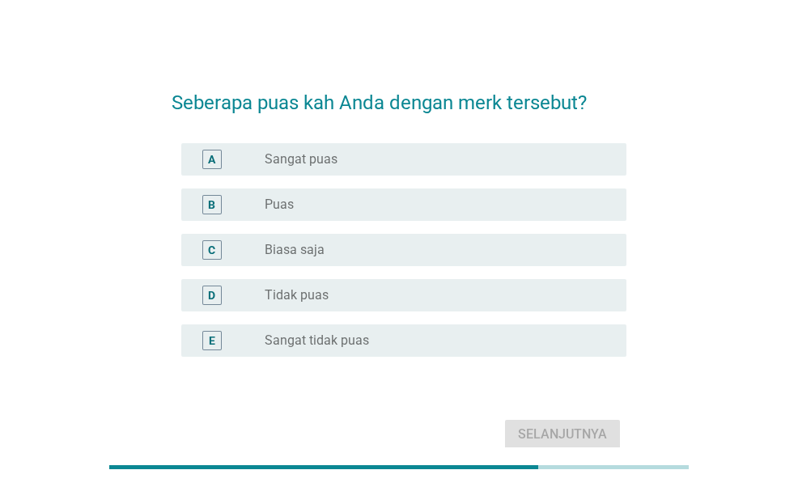
click at [479, 202] on div "radio_button_unchecked Puas" at bounding box center [433, 205] width 336 height 16
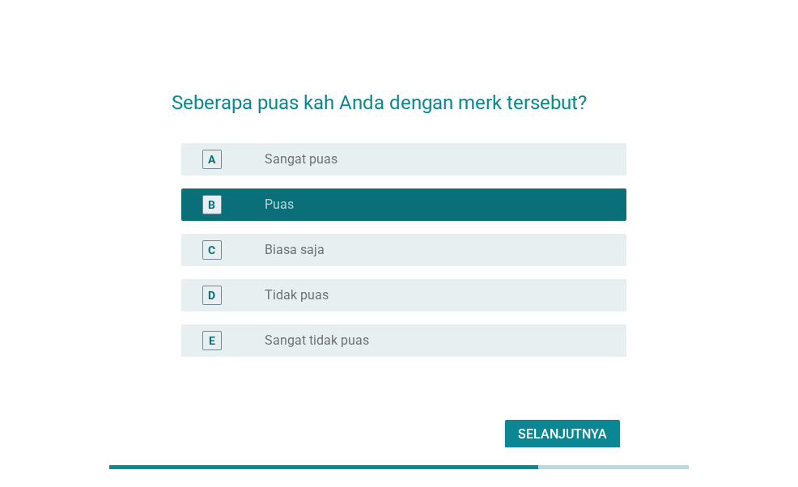
click at [497, 161] on div "radio_button_unchecked Sangat puas" at bounding box center [433, 159] width 336 height 16
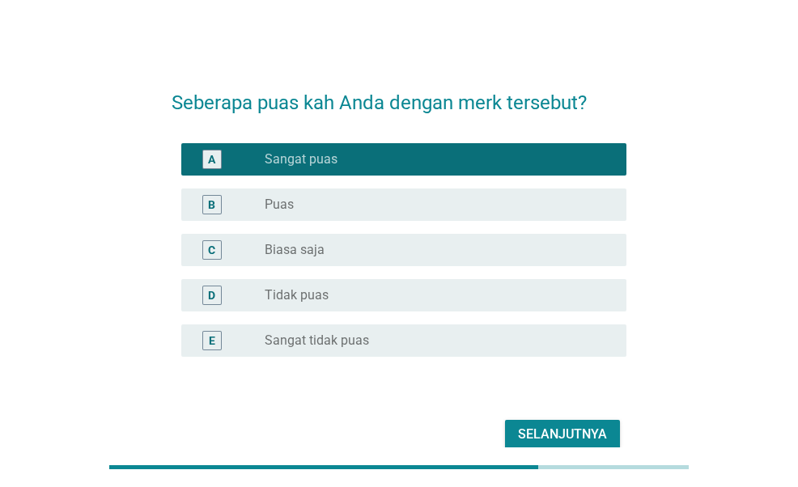
click at [571, 433] on div "Selanjutnya" at bounding box center [562, 434] width 89 height 19
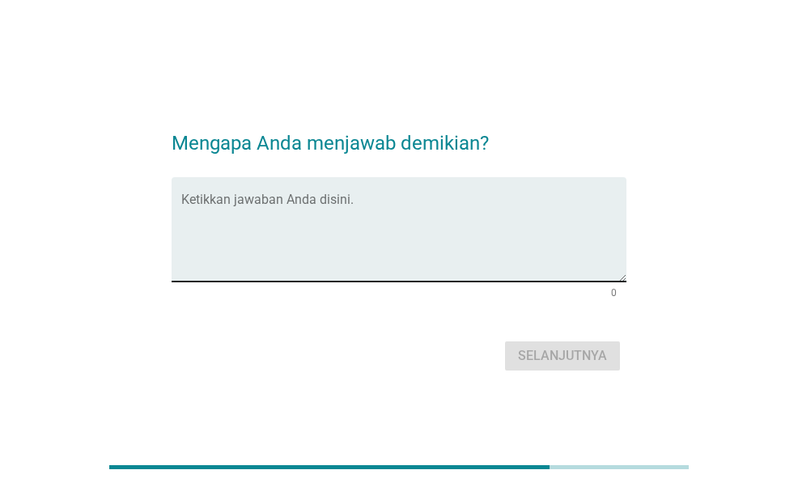
click at [485, 208] on textarea "Ketikkan jawaban Anda disini." at bounding box center [403, 239] width 444 height 85
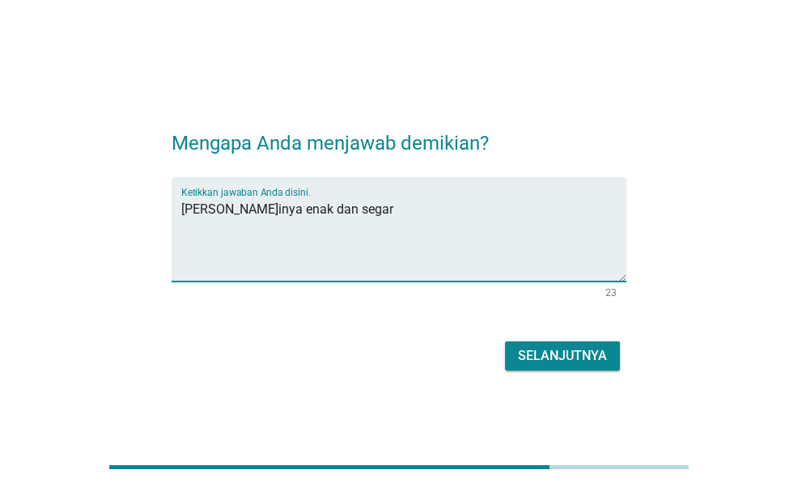
type textarea "[PERSON_NAME]inya enak dan segar"
click at [538, 347] on div "Selanjutnya" at bounding box center [562, 356] width 89 height 19
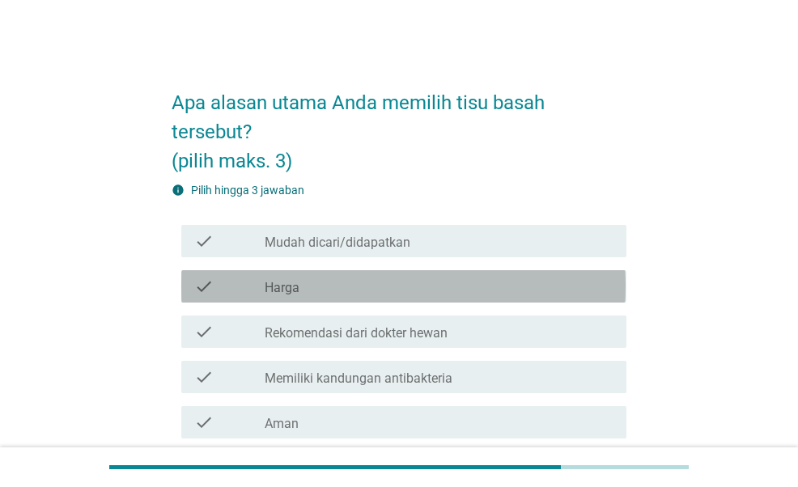
click at [441, 287] on div "check_box_outline_blank Harga" at bounding box center [439, 286] width 349 height 19
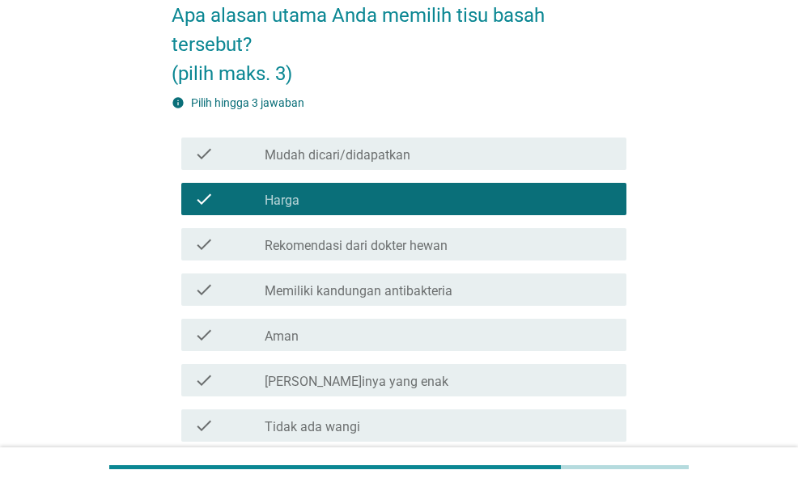
scroll to position [162, 0]
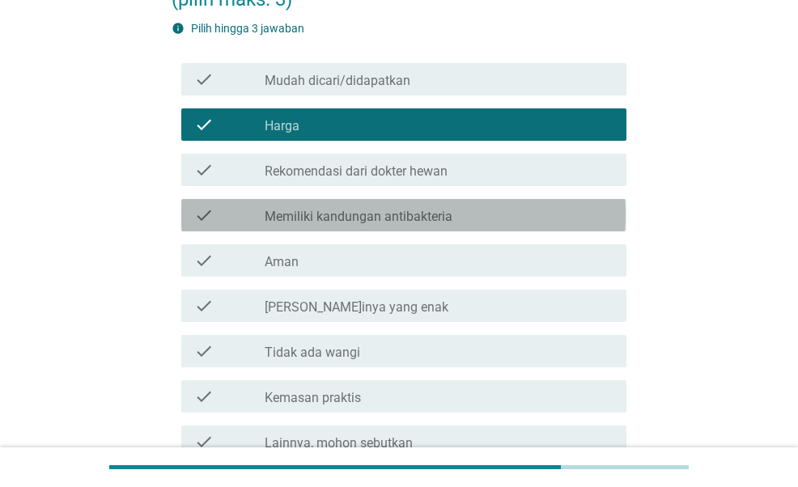
click at [471, 216] on div "check_box_outline_blank Memiliki kandungan antibakteria" at bounding box center [439, 215] width 349 height 19
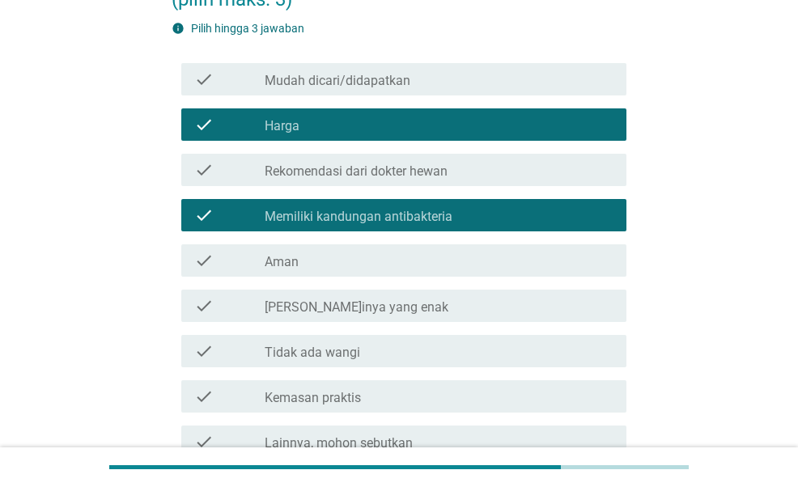
click at [435, 256] on div "check_box_outline_blank Aman" at bounding box center [439, 260] width 349 height 19
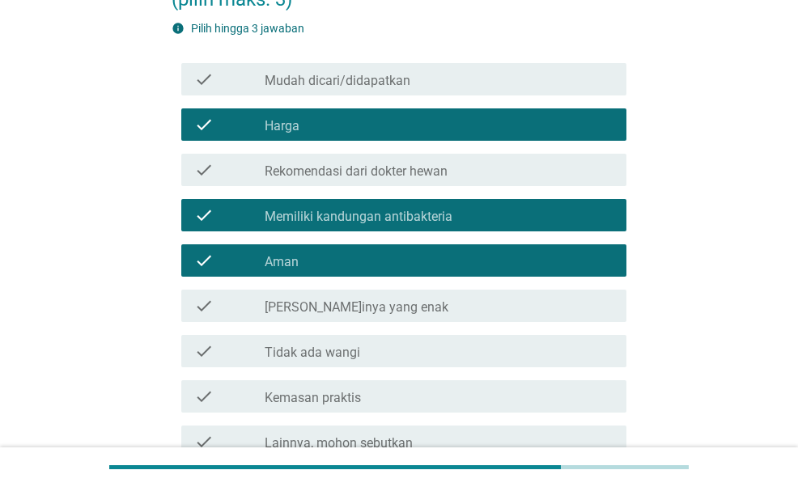
click at [416, 296] on div "check_box_outline_blank [PERSON_NAME]inya yang enak" at bounding box center [439, 305] width 349 height 19
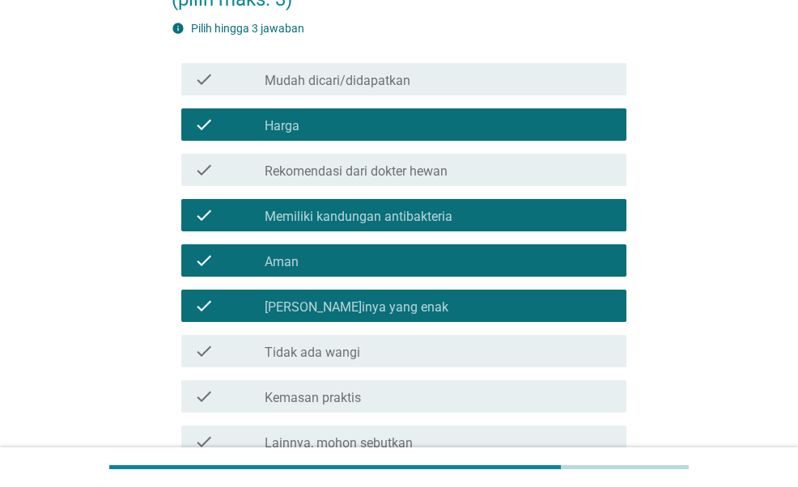
click at [479, 215] on div "check_box_outline_blank Memiliki kandungan antibakteria" at bounding box center [439, 215] width 349 height 19
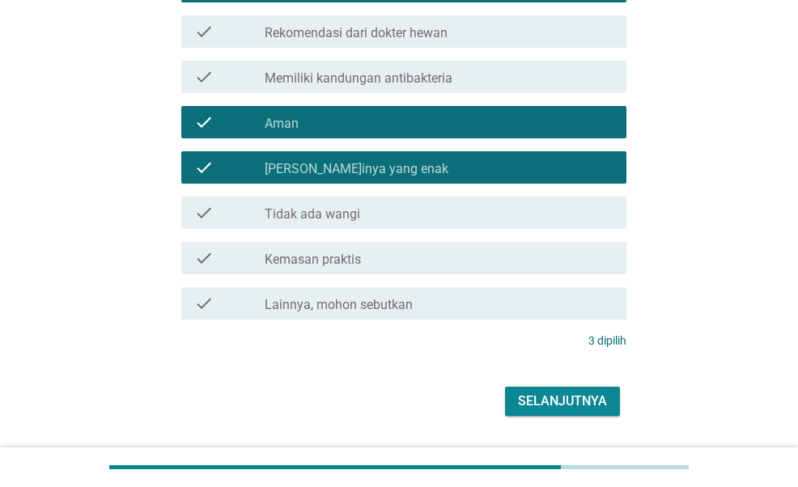
scroll to position [345, 0]
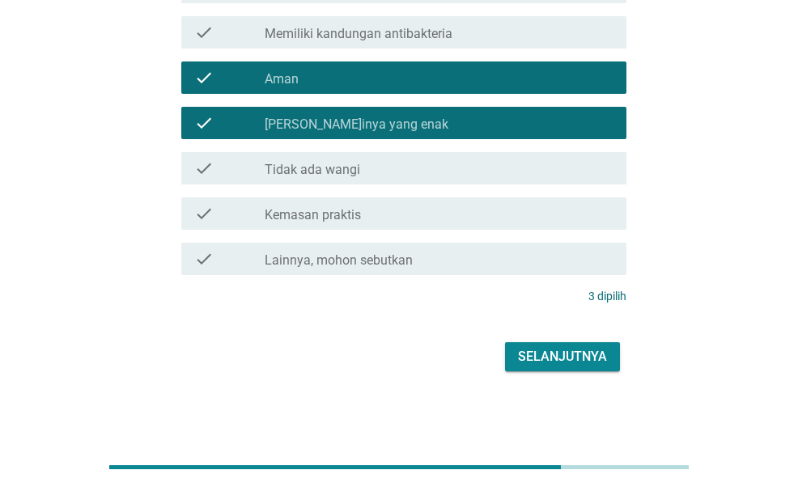
click at [582, 355] on div "Selanjutnya" at bounding box center [562, 356] width 89 height 19
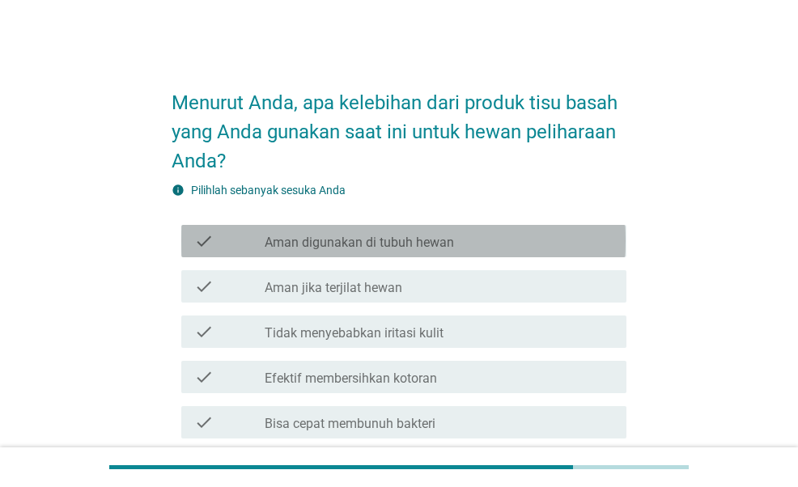
click at [410, 249] on label "Aman digunakan di tubuh hewan" at bounding box center [359, 243] width 189 height 16
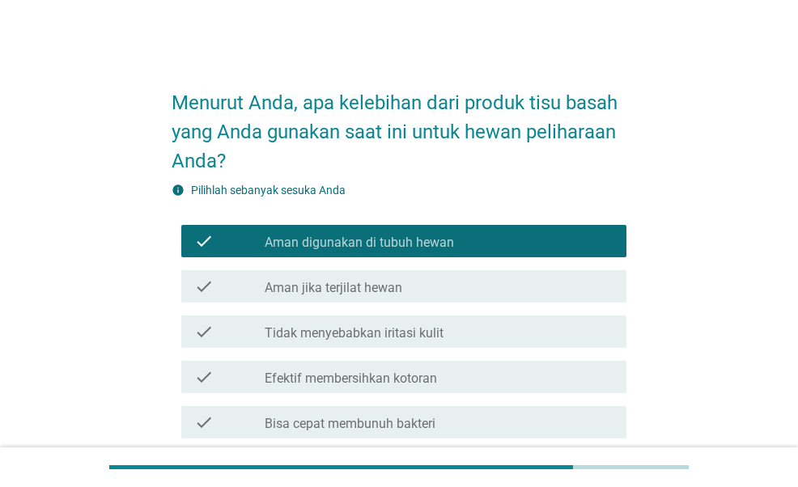
click at [411, 287] on div "check_box_outline_blank Aman jika terjilat hewan" at bounding box center [439, 286] width 349 height 19
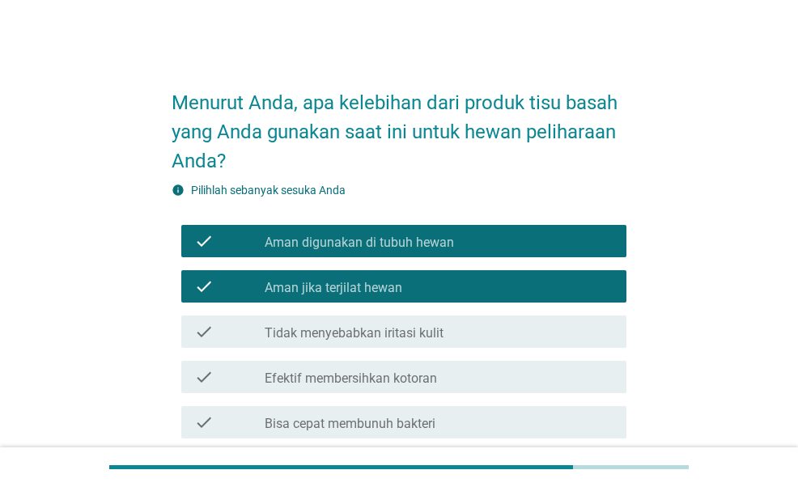
scroll to position [81, 0]
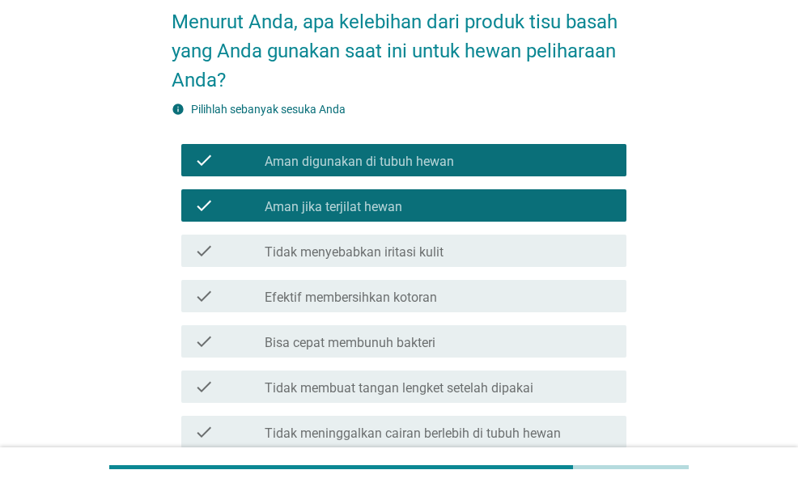
click at [479, 300] on div "check_box_outline_blank Efektif membersihkan kotoran" at bounding box center [439, 296] width 349 height 19
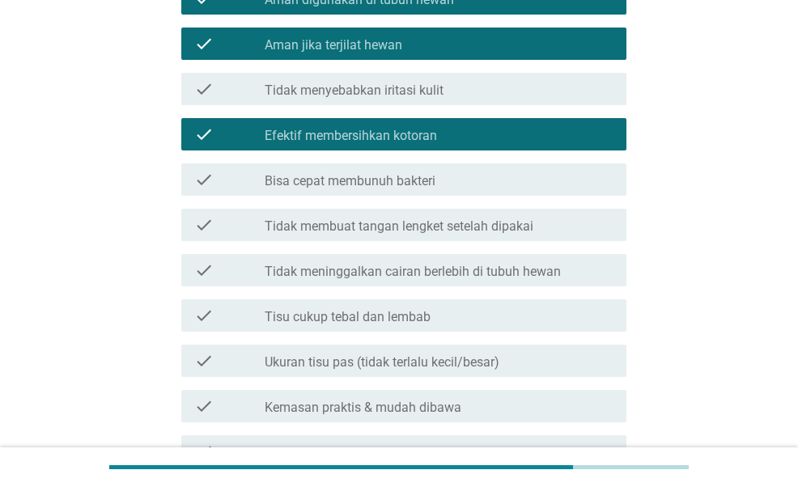
scroll to position [0, 0]
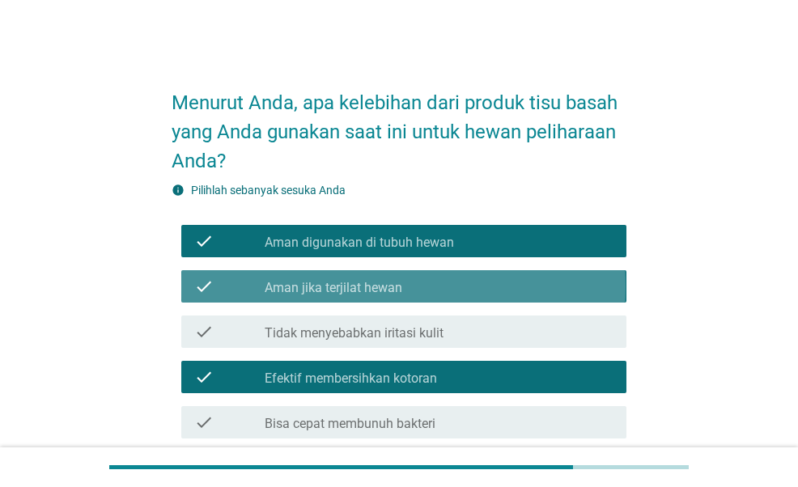
click at [422, 274] on div "check check_box_outline_blank Aman jika terjilat hewan" at bounding box center [403, 286] width 444 height 32
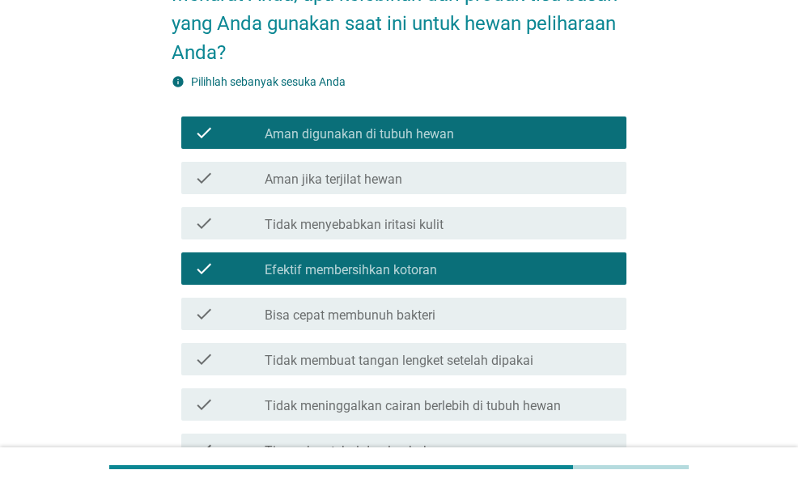
scroll to position [243, 0]
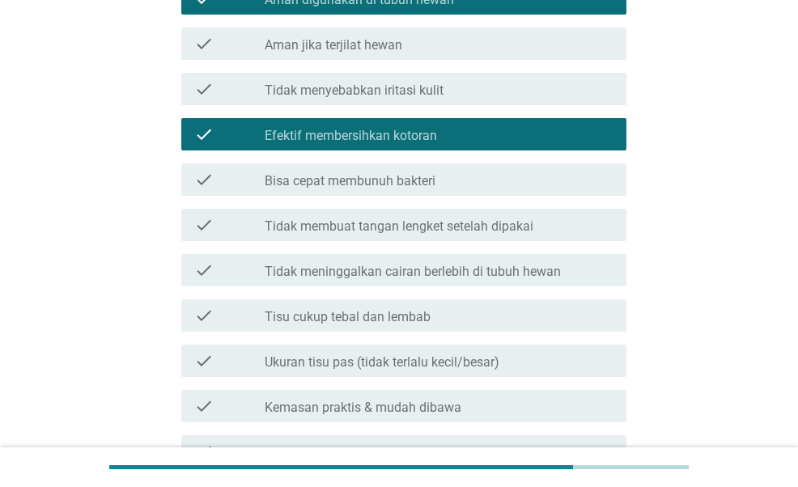
click at [499, 364] on label "Ukuran tisu pas (tidak terlalu kecil/besar)" at bounding box center [382, 363] width 235 height 16
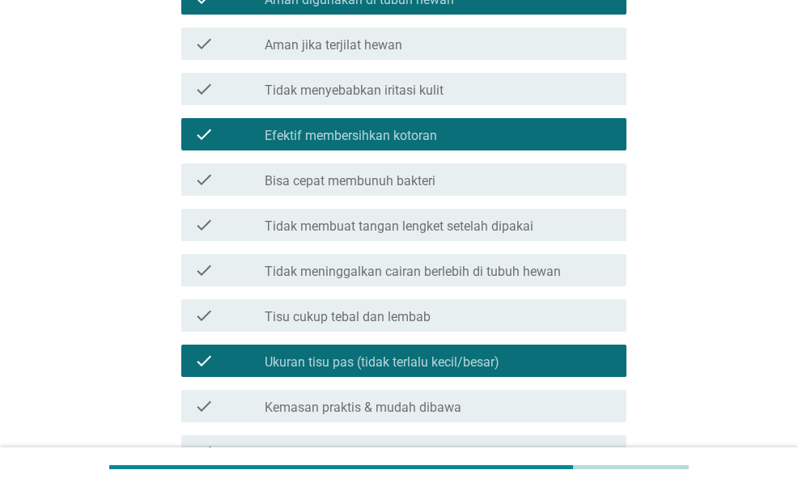
click at [509, 357] on div "check_box Ukuran tisu pas (tidak terlalu kecil/besar)" at bounding box center [439, 360] width 349 height 19
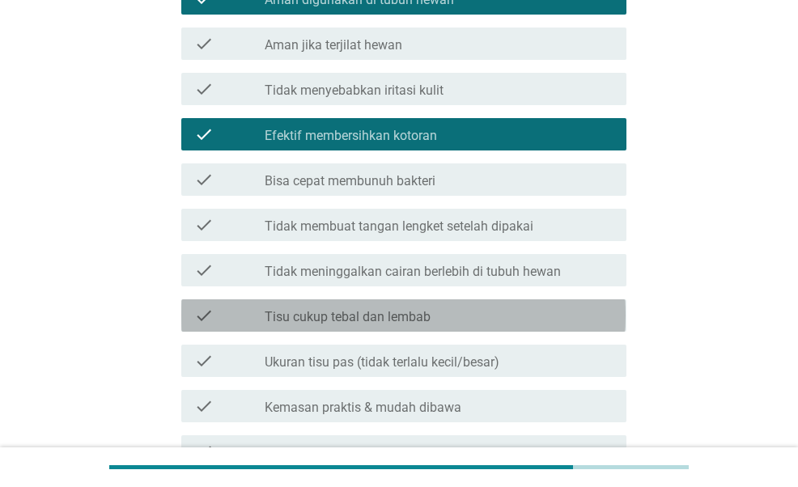
click at [497, 322] on div "check_box_outline_blank Tisu cukup tebal dan lembab" at bounding box center [439, 315] width 349 height 19
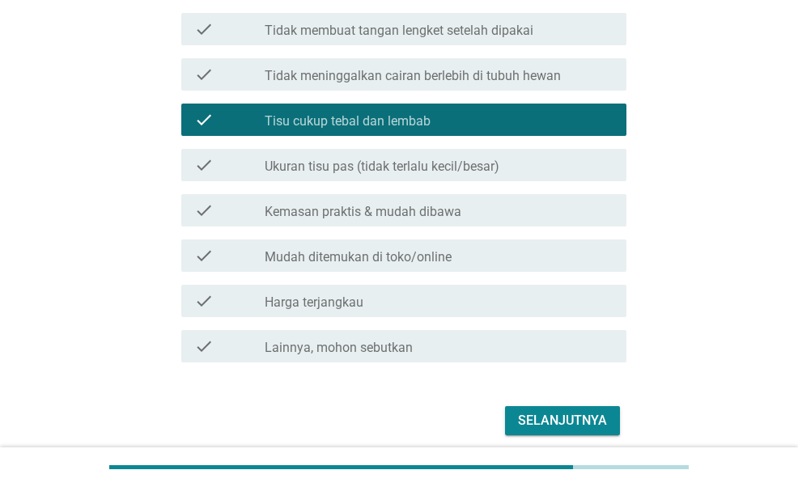
scroll to position [486, 0]
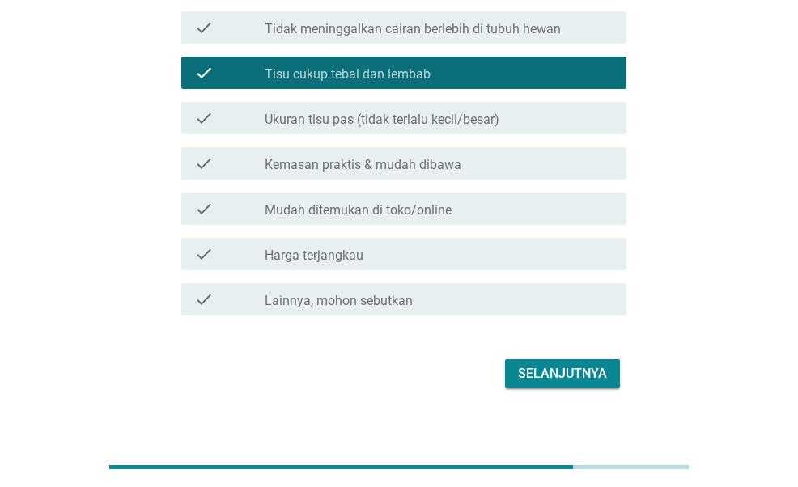
click at [538, 381] on div "Selanjutnya" at bounding box center [562, 373] width 89 height 19
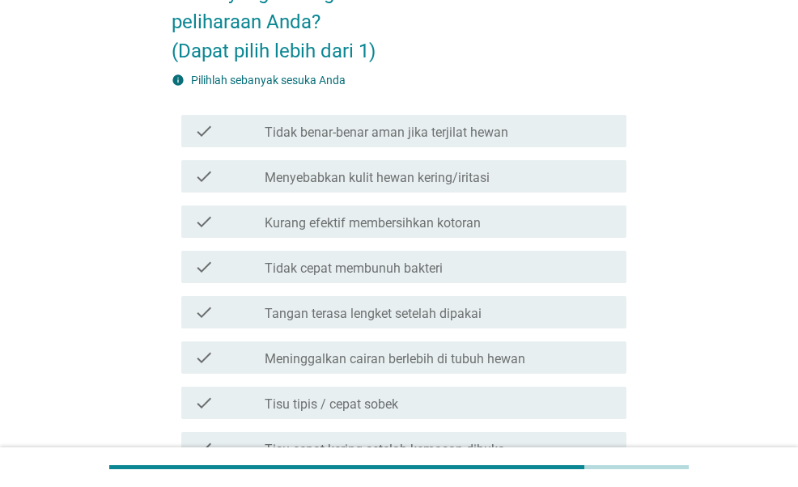
scroll to position [162, 0]
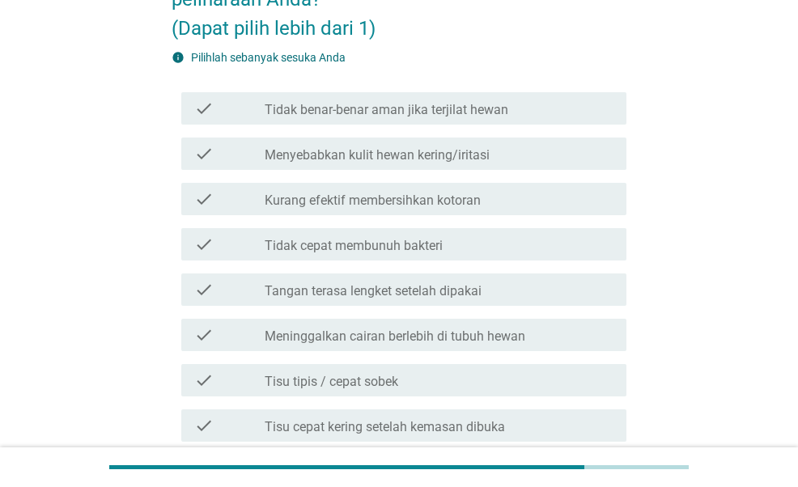
click at [452, 341] on label "Meninggalkan cairan berlebih di tubuh hewan" at bounding box center [395, 337] width 261 height 16
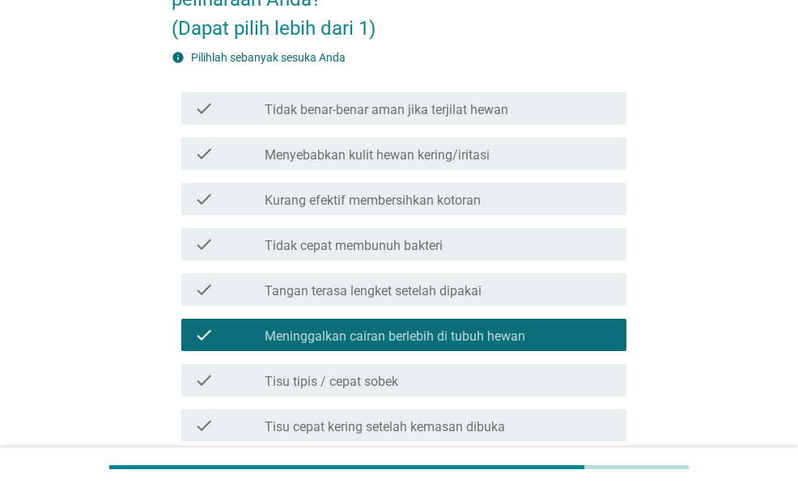
click at [385, 378] on label "Tisu tipis / cepat sobek" at bounding box center [332, 382] width 134 height 16
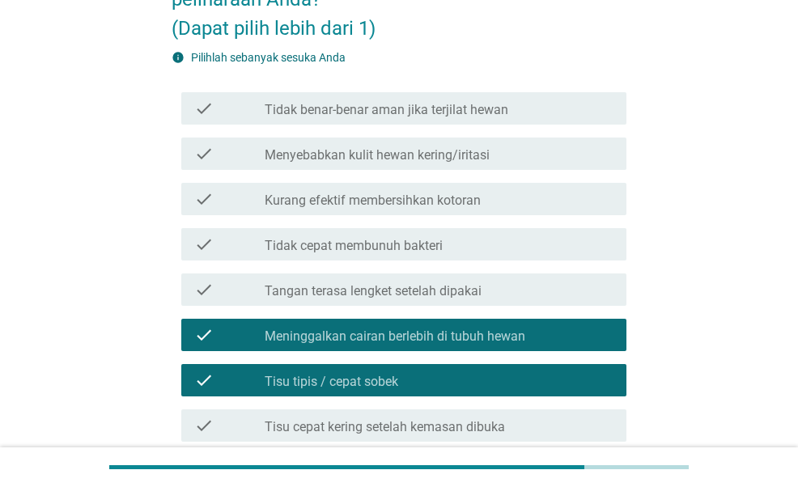
click at [423, 373] on div "check_box Tisu tipis / cepat sobek" at bounding box center [439, 380] width 349 height 19
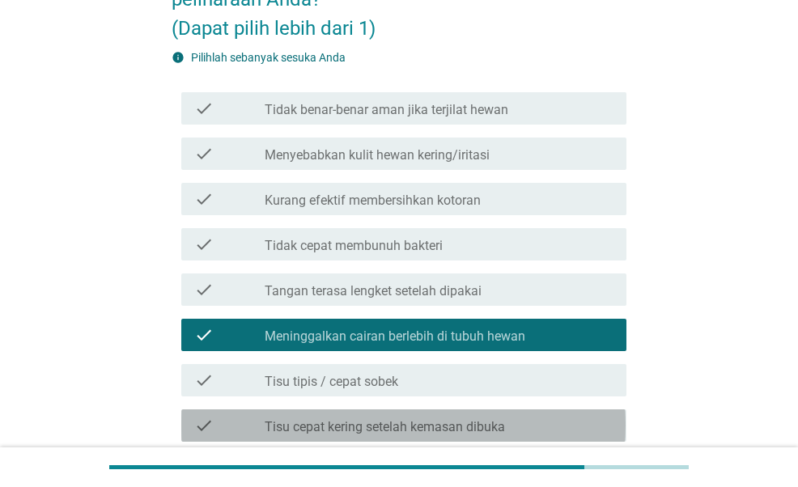
click at [444, 417] on div "check_box_outline_blank Tisu cepat kering setelah kemasan dibuka" at bounding box center [439, 425] width 349 height 19
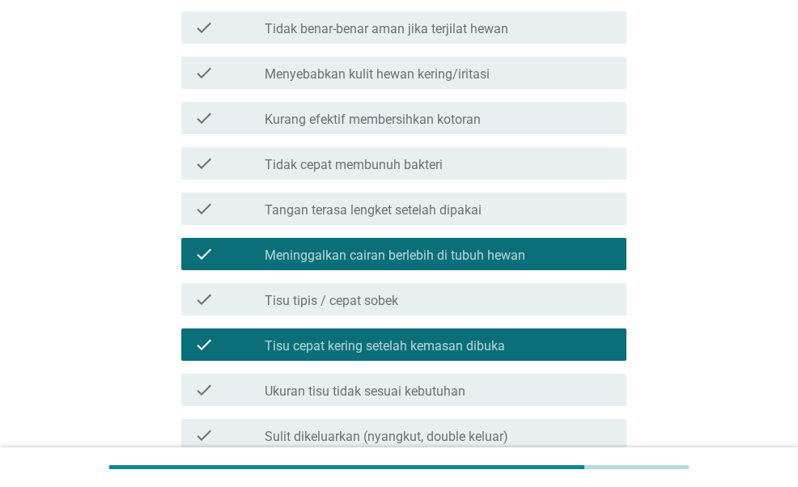
scroll to position [324, 0]
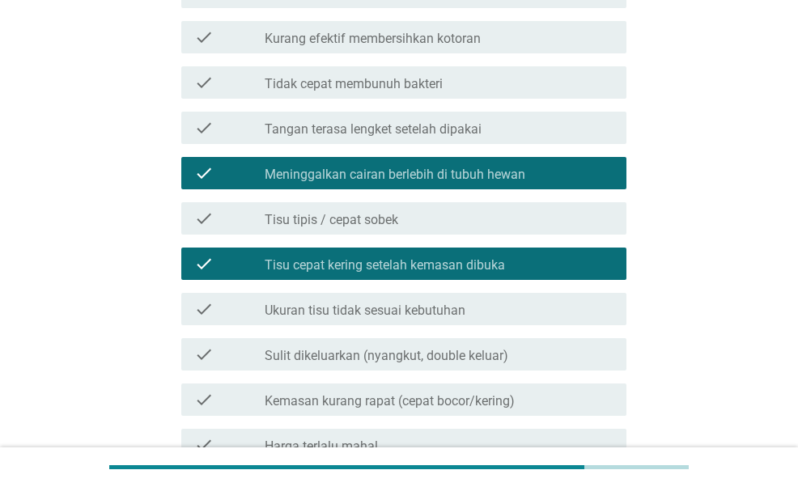
click at [541, 357] on div "check_box_outline_blank Sulit dikeluarkan (nyangkut, double keluar)" at bounding box center [439, 354] width 349 height 19
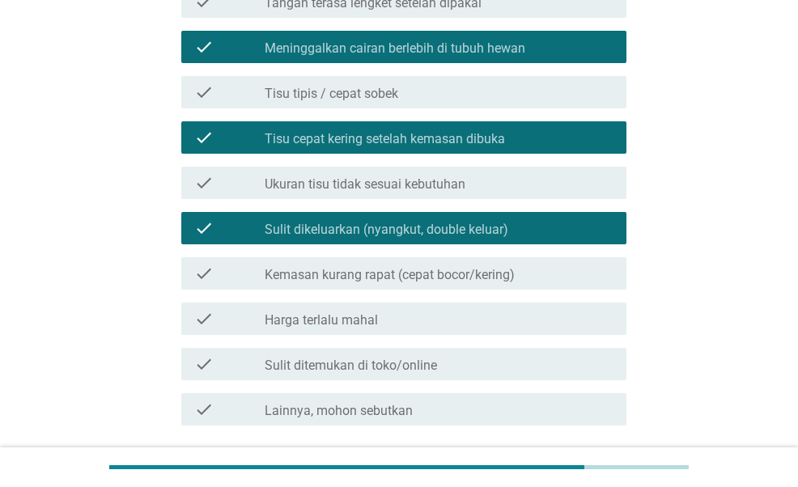
scroll to position [577, 0]
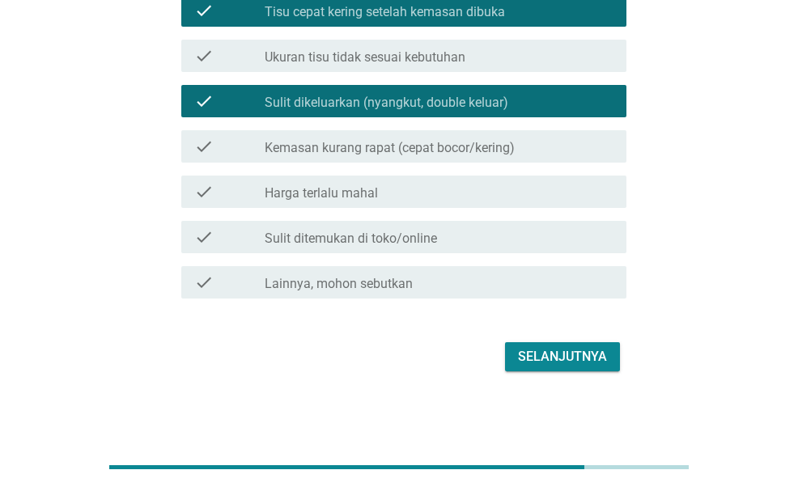
click at [557, 360] on div "Selanjutnya" at bounding box center [562, 356] width 89 height 19
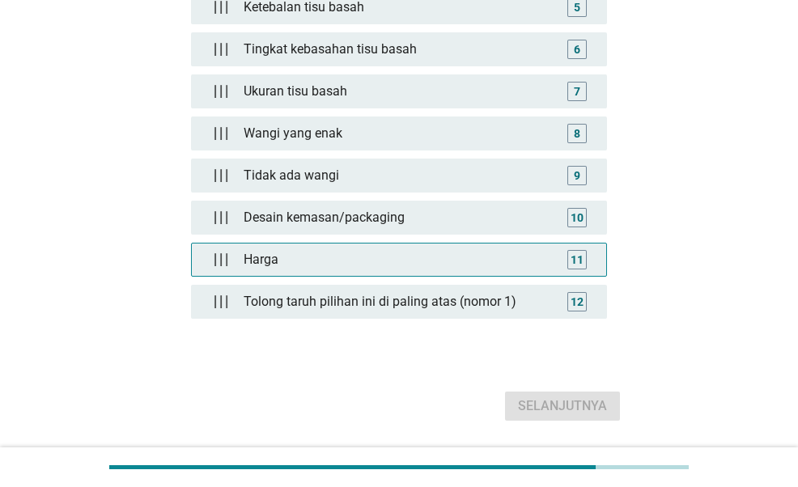
scroll to position [243, 0]
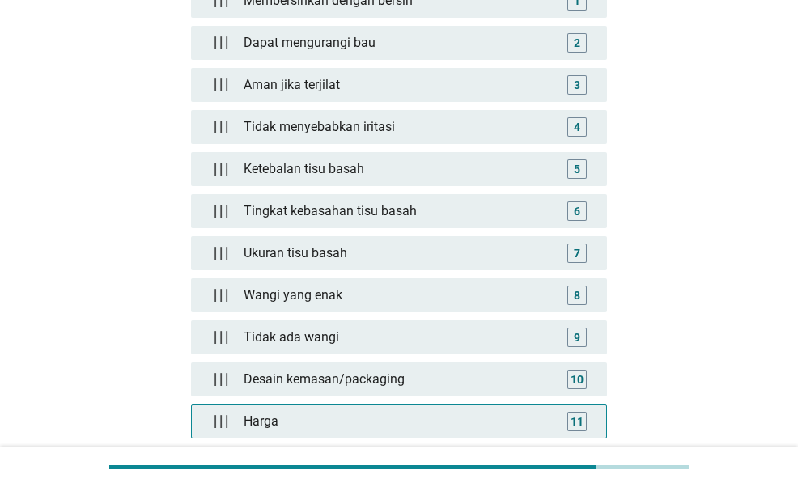
click at [586, 421] on div "11" at bounding box center [577, 421] width 19 height 19
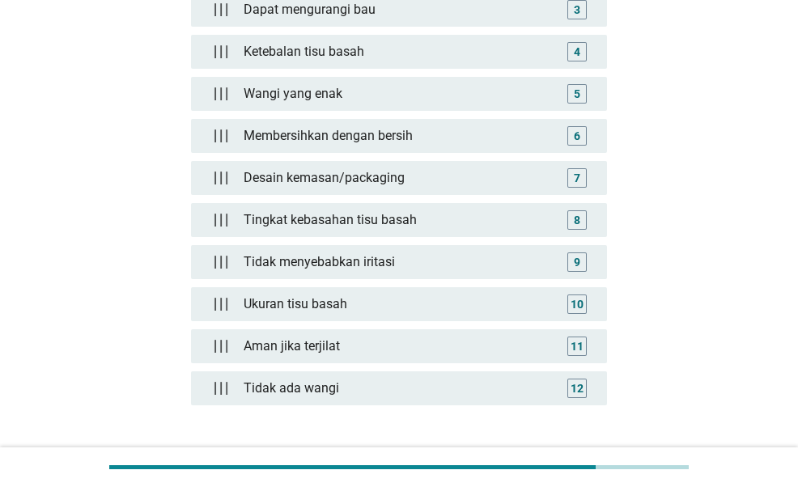
scroll to position [448, 0]
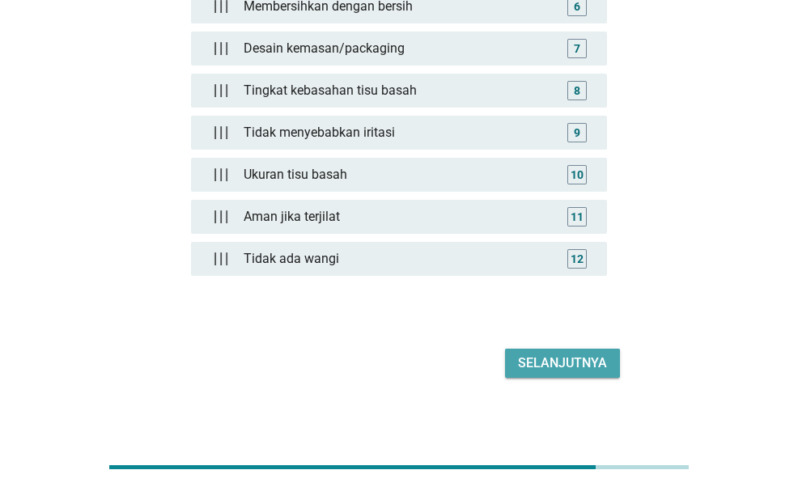
click at [573, 354] on div "Selanjutnya" at bounding box center [562, 363] width 89 height 19
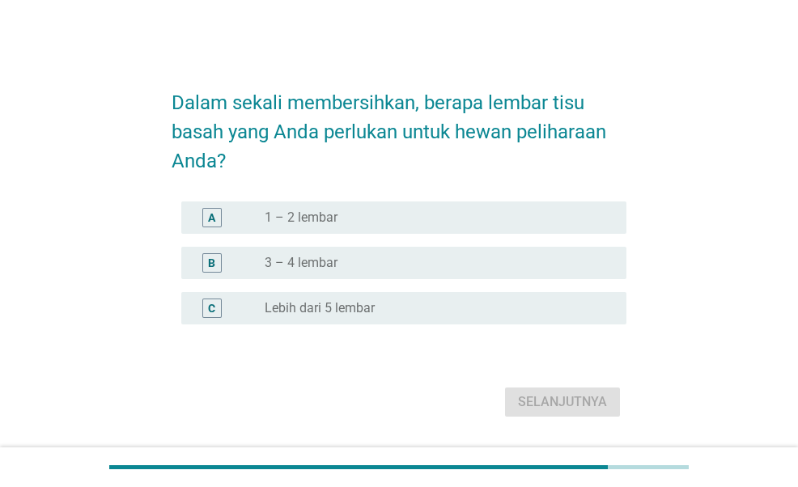
click at [505, 203] on div "A radio_button_unchecked 1 – 2 lembar" at bounding box center [403, 218] width 444 height 32
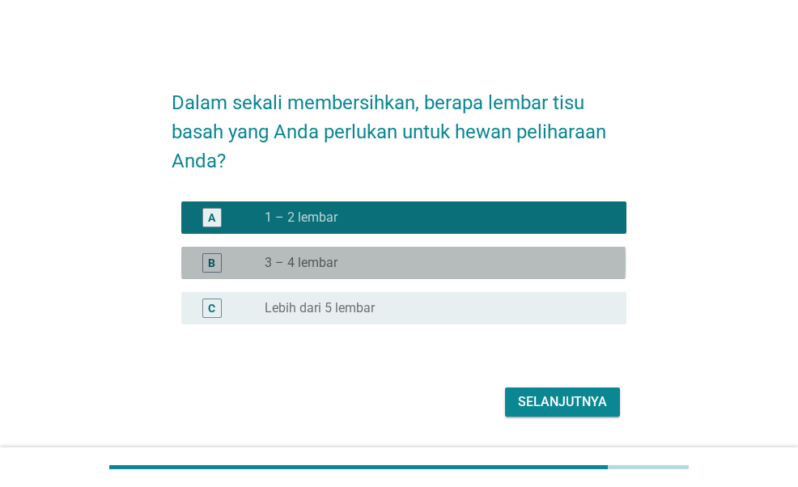
click at [502, 265] on div "radio_button_unchecked 3 – 4 lembar" at bounding box center [433, 263] width 336 height 16
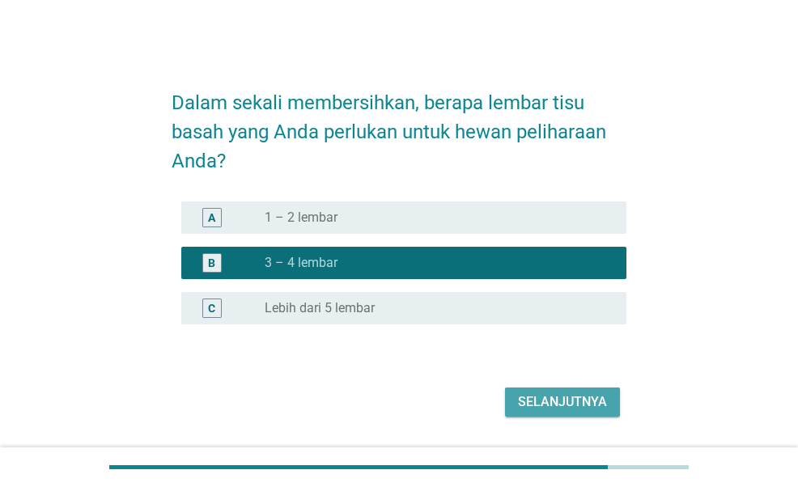
click at [538, 398] on div "Selanjutnya" at bounding box center [562, 402] width 89 height 19
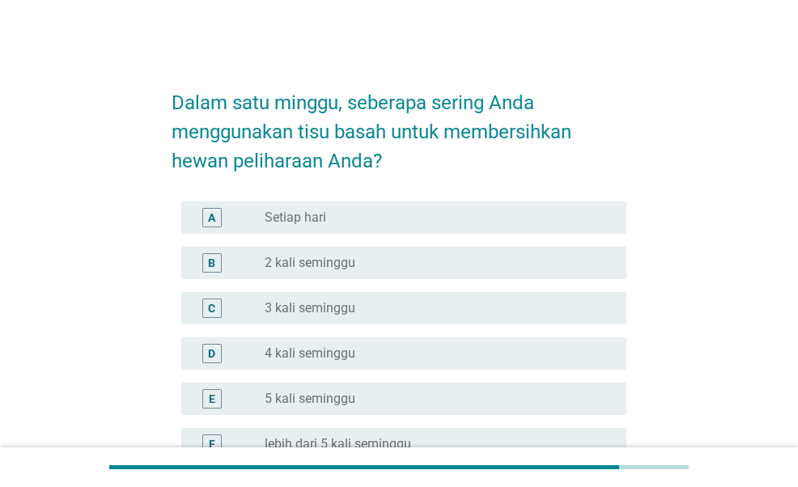
scroll to position [81, 0]
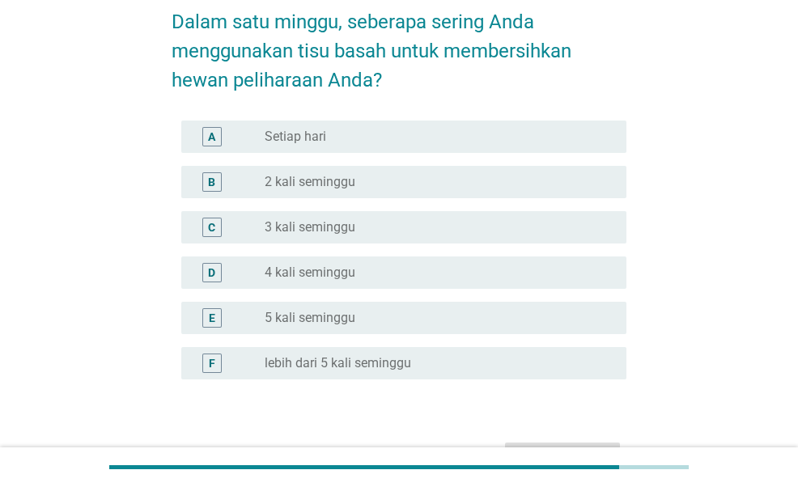
click at [487, 225] on div "radio_button_unchecked 3 kali seminggu" at bounding box center [433, 227] width 336 height 16
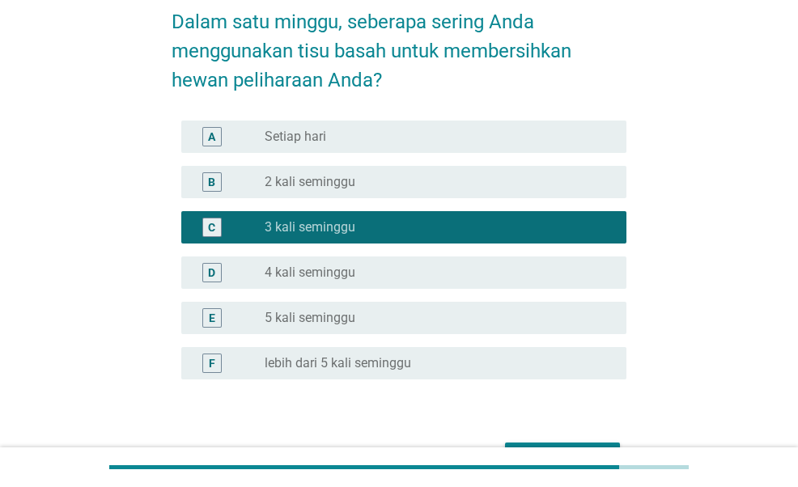
scroll to position [162, 0]
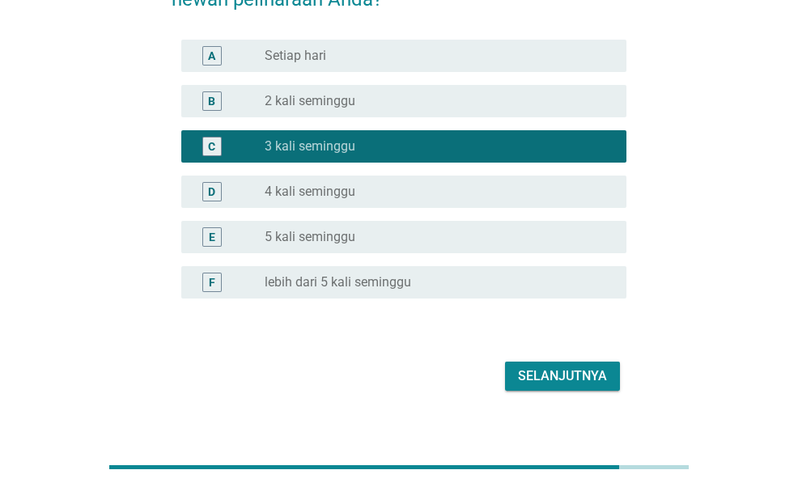
click at [572, 372] on div "Selanjutnya" at bounding box center [562, 376] width 89 height 19
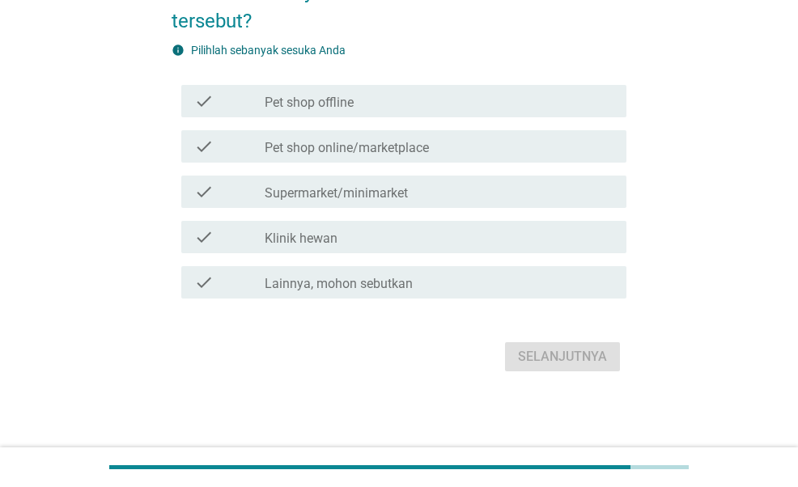
scroll to position [0, 0]
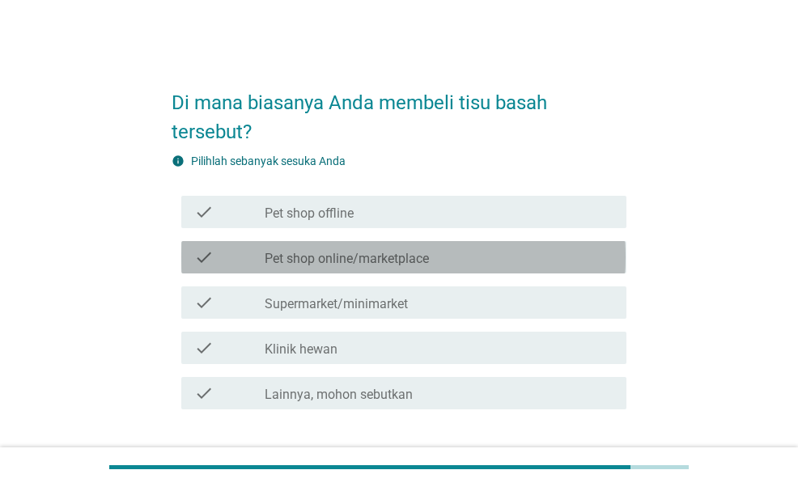
click at [546, 254] on div "check_box_outline_blank Pet shop online/marketplace" at bounding box center [439, 257] width 349 height 19
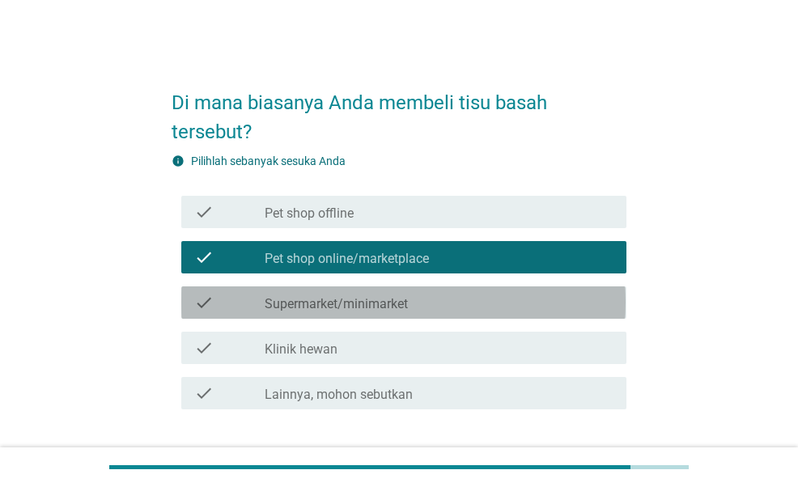
click at [512, 302] on div "check_box_outline_blank Supermarket/minimarket" at bounding box center [439, 302] width 349 height 19
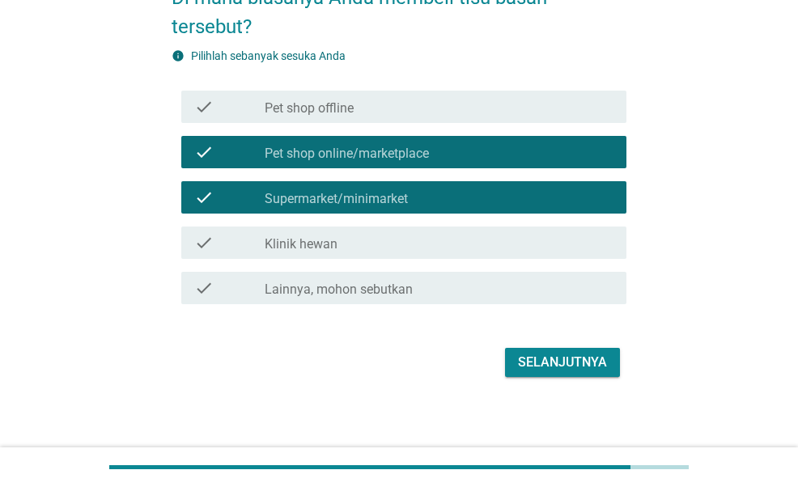
scroll to position [111, 0]
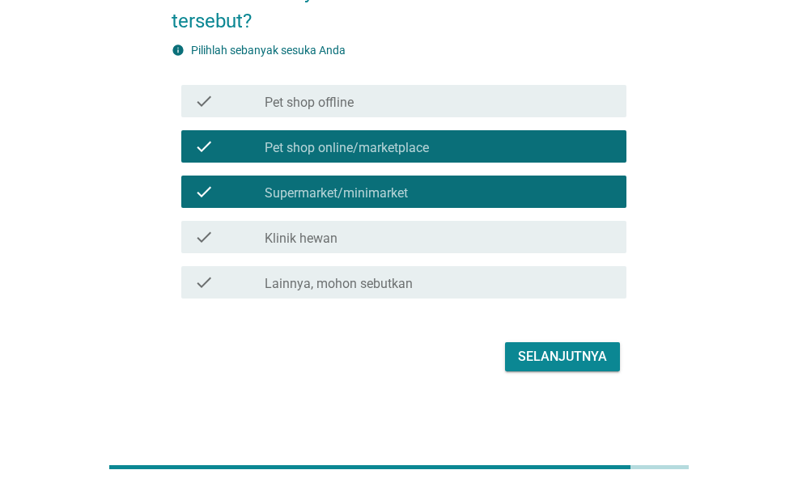
click at [560, 355] on div "Selanjutnya" at bounding box center [562, 356] width 89 height 19
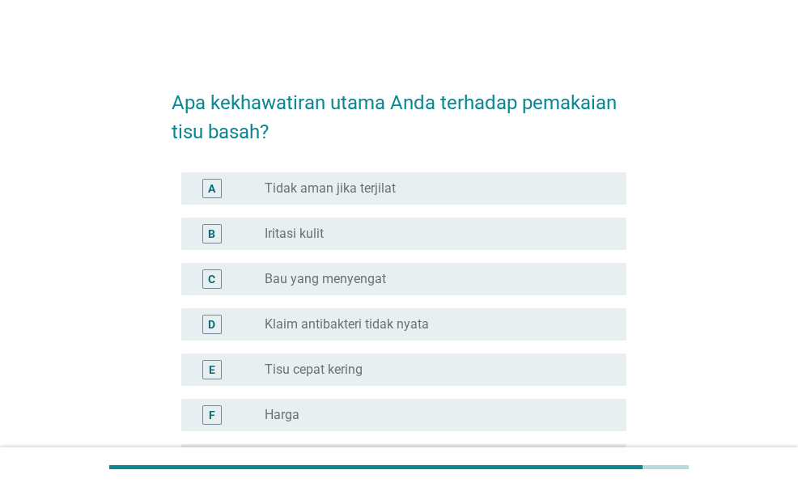
click at [529, 187] on div "radio_button_unchecked Tidak aman jika terjilat" at bounding box center [433, 189] width 336 height 16
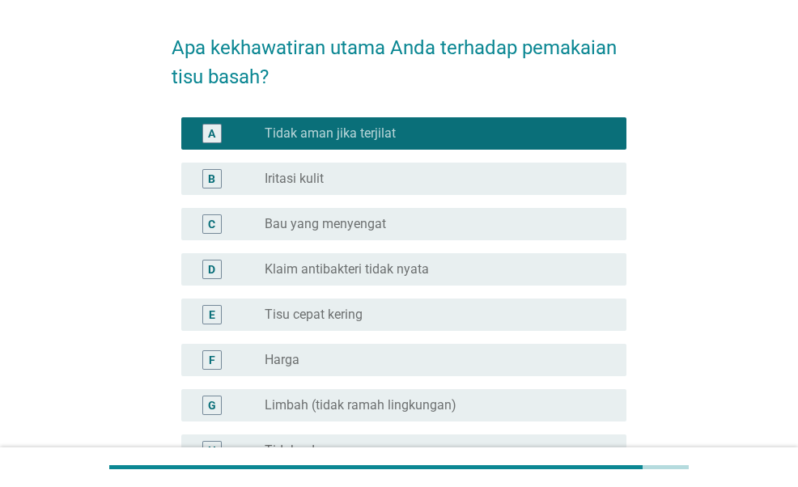
scroll to position [81, 0]
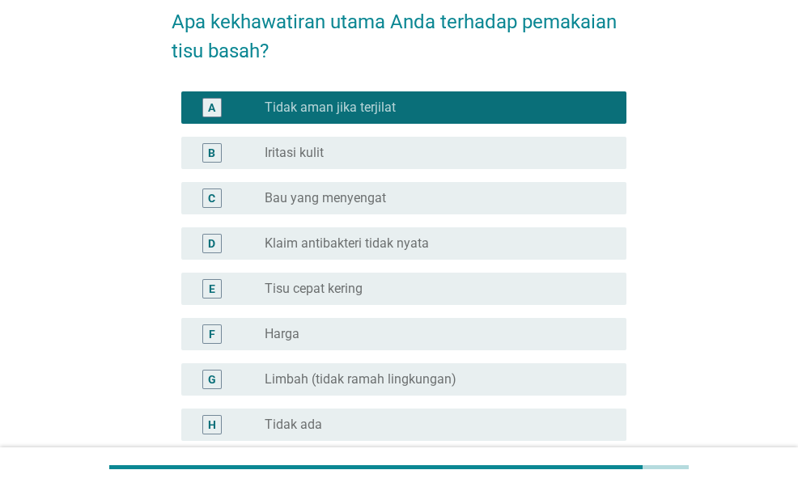
click at [436, 373] on label "Limbah (tidak ramah lingkungan)" at bounding box center [361, 380] width 192 height 16
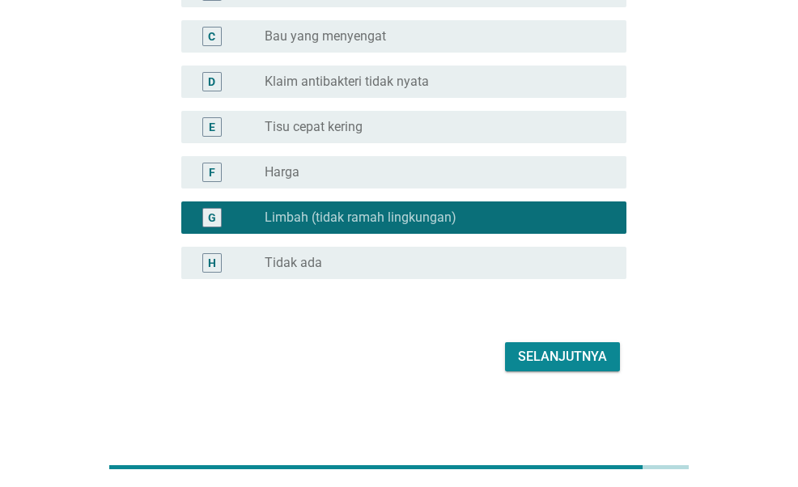
scroll to position [0, 0]
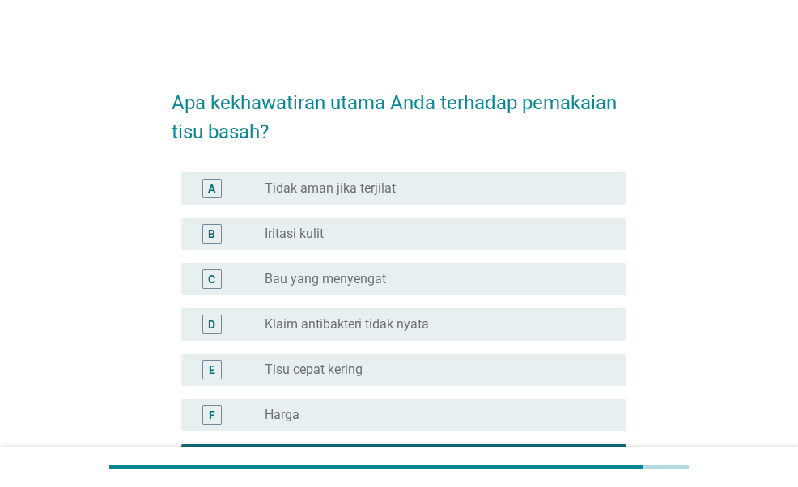
click at [432, 197] on div "radio_button_unchecked Tidak aman jika terjilat" at bounding box center [439, 188] width 349 height 19
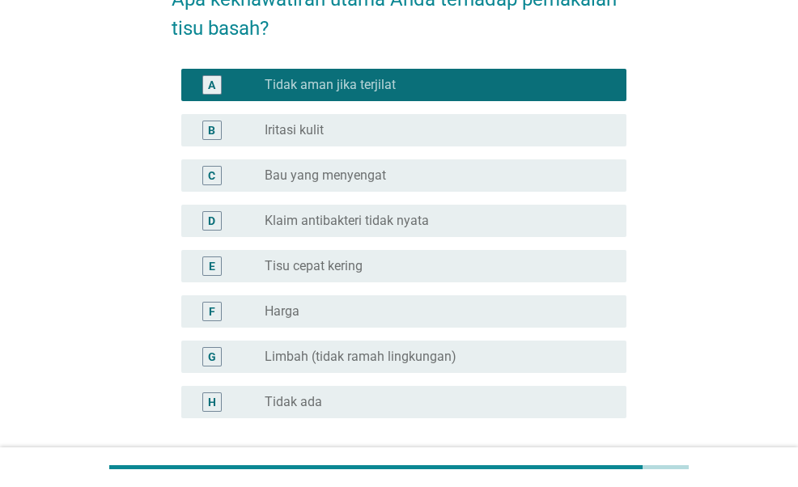
scroll to position [162, 0]
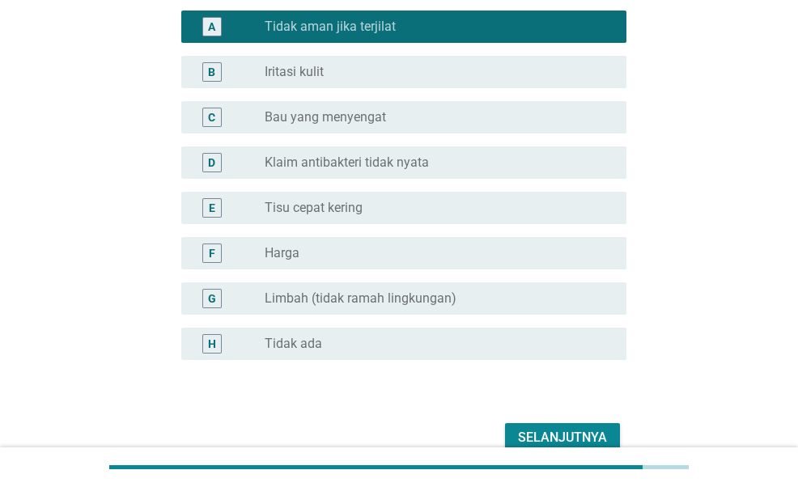
click at [584, 422] on div "Selanjutnya" at bounding box center [399, 438] width 454 height 39
click at [585, 436] on div "Selanjutnya" at bounding box center [562, 437] width 89 height 19
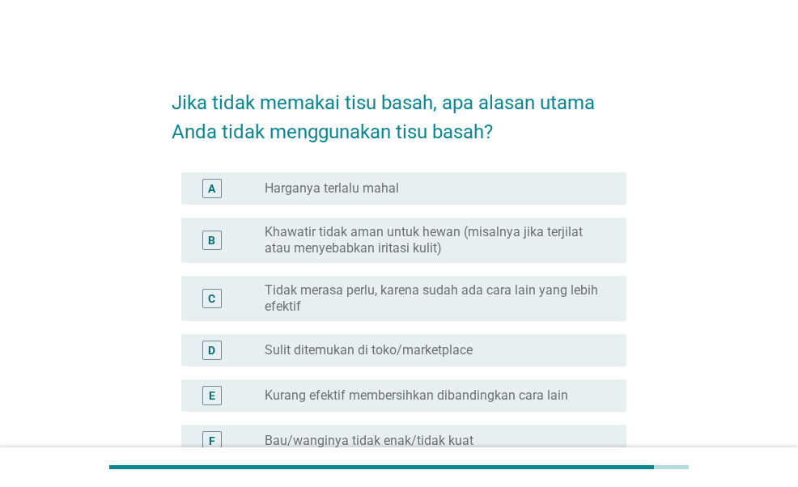
click at [512, 246] on label "Khawatir tidak aman untuk hewan (misalnya jika terjilat atau menyebabkan iritas…" at bounding box center [433, 240] width 336 height 32
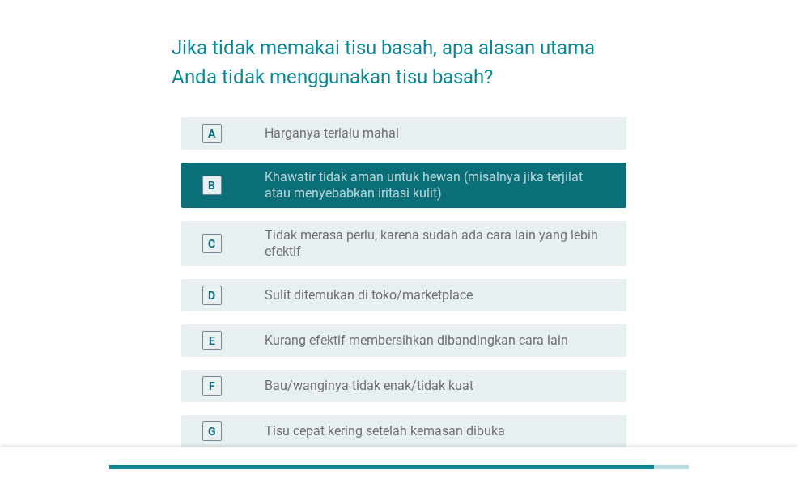
scroll to position [81, 0]
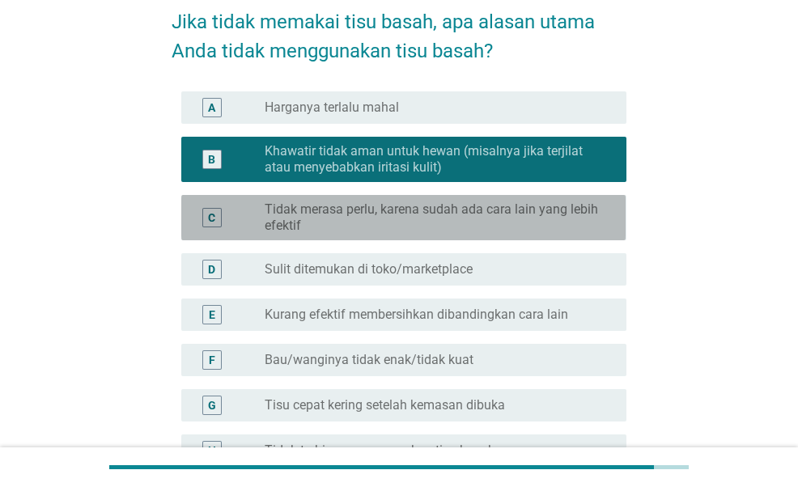
click at [513, 210] on label "Tidak merasa perlu, karena sudah ada cara lain yang lebih efektif" at bounding box center [433, 218] width 336 height 32
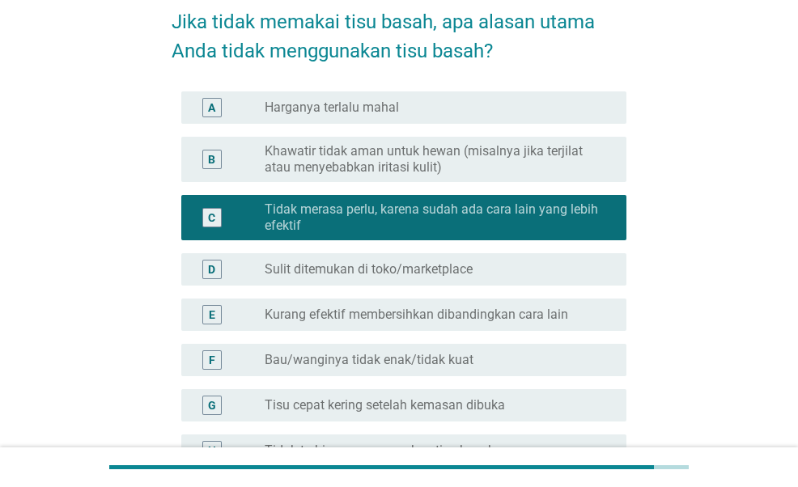
click at [527, 176] on div "B radio_button_unchecked Khawatir tidak aman untuk hewan (misalnya jika terjila…" at bounding box center [403, 159] width 444 height 45
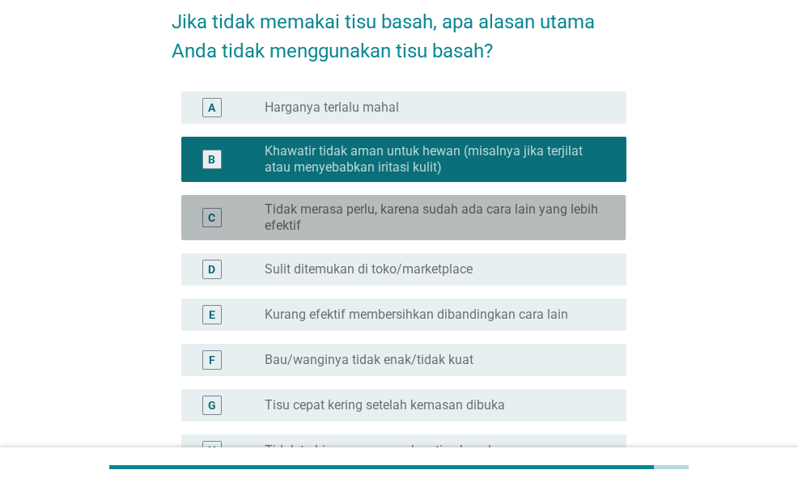
click at [517, 216] on label "Tidak merasa perlu, karena sudah ada cara lain yang lebih efektif" at bounding box center [433, 218] width 336 height 32
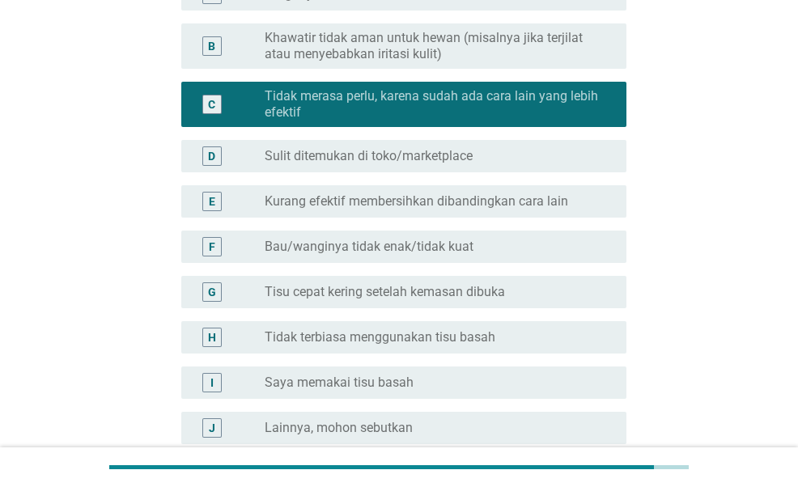
scroll to position [324, 0]
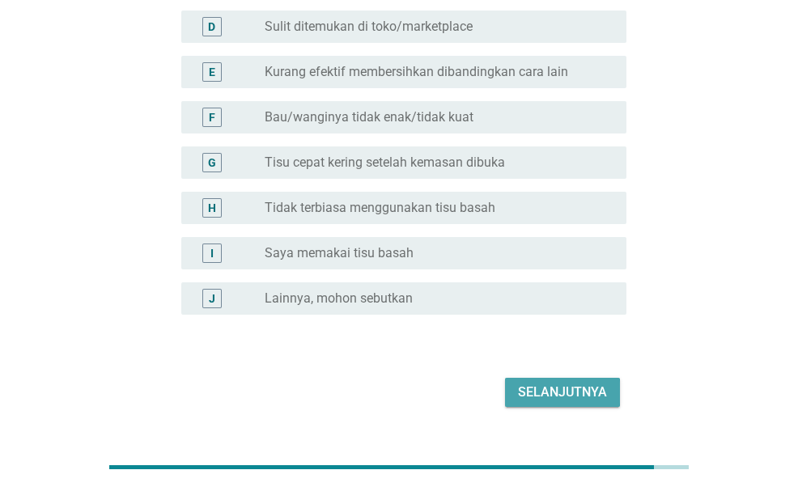
click at [592, 381] on button "Selanjutnya" at bounding box center [562, 392] width 115 height 29
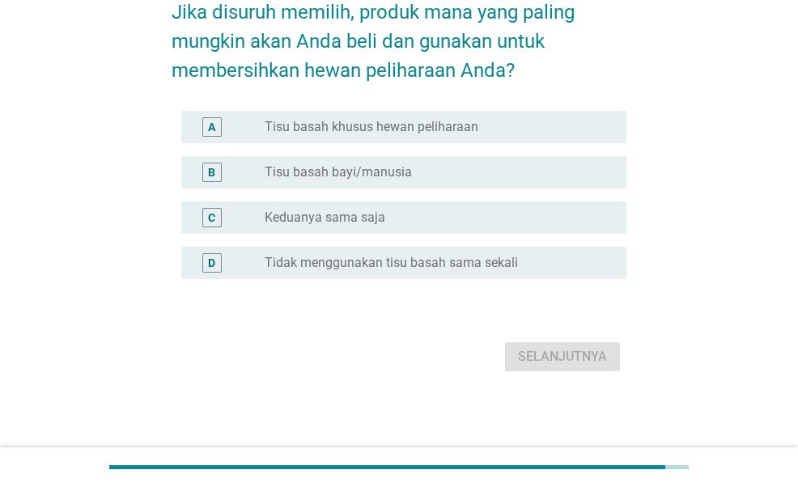
scroll to position [0, 0]
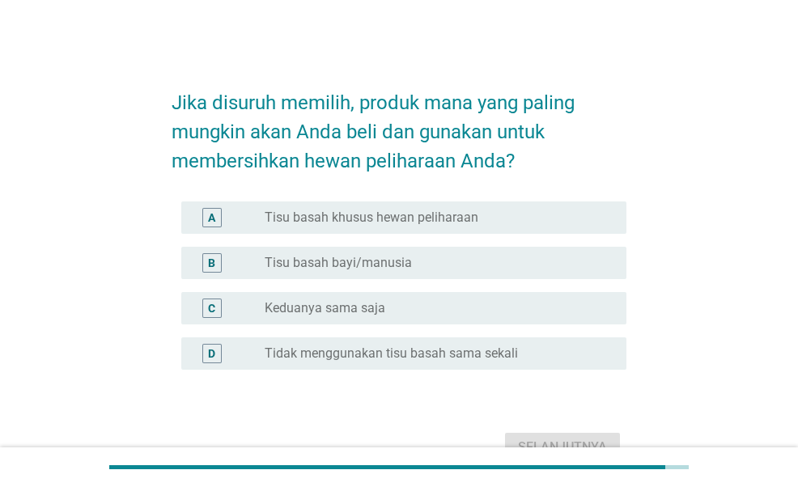
click at [536, 224] on div "radio_button_unchecked Tisu basah khusus hewan peliharaan" at bounding box center [433, 218] width 336 height 16
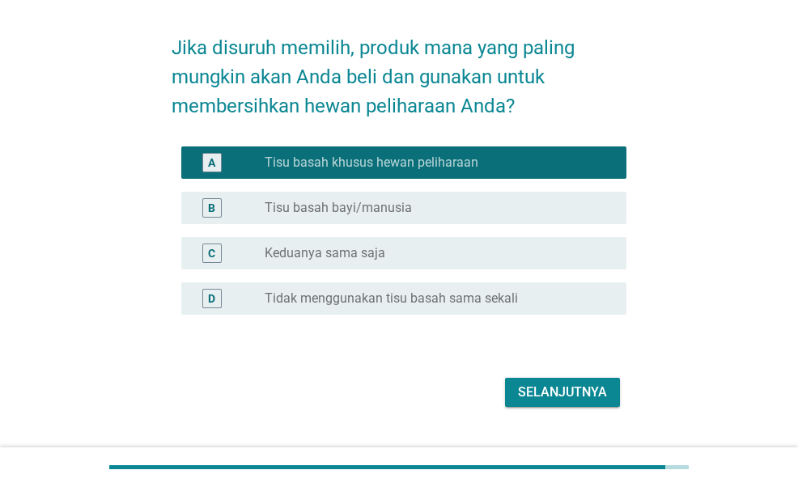
scroll to position [81, 0]
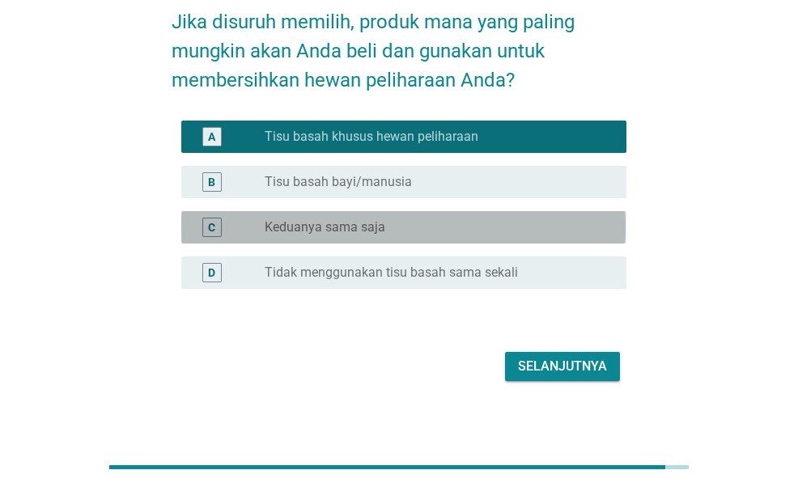
click at [469, 227] on div "radio_button_unchecked Keduanya sama saja" at bounding box center [433, 227] width 336 height 16
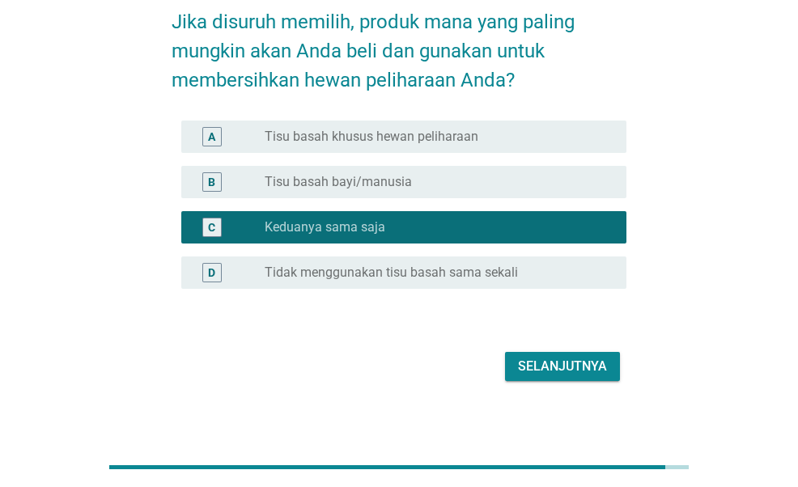
click at [538, 367] on div "Selanjutnya" at bounding box center [562, 366] width 89 height 19
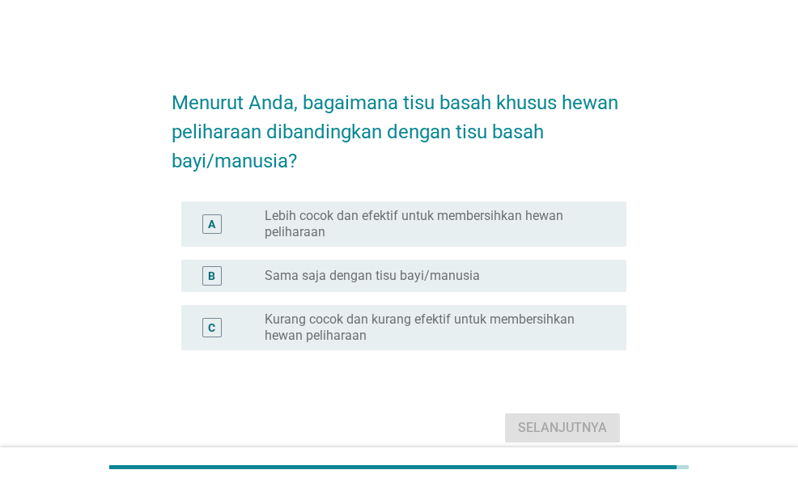
click at [539, 213] on label "Lebih cocok dan efektif untuk membersihkan hewan peliharaan" at bounding box center [433, 224] width 336 height 32
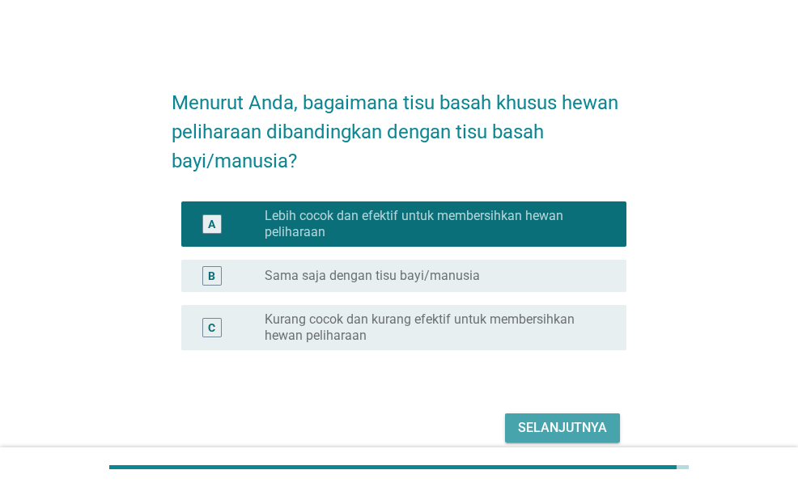
click at [556, 421] on div "Selanjutnya" at bounding box center [562, 428] width 89 height 19
